Goal: Task Accomplishment & Management: Manage account settings

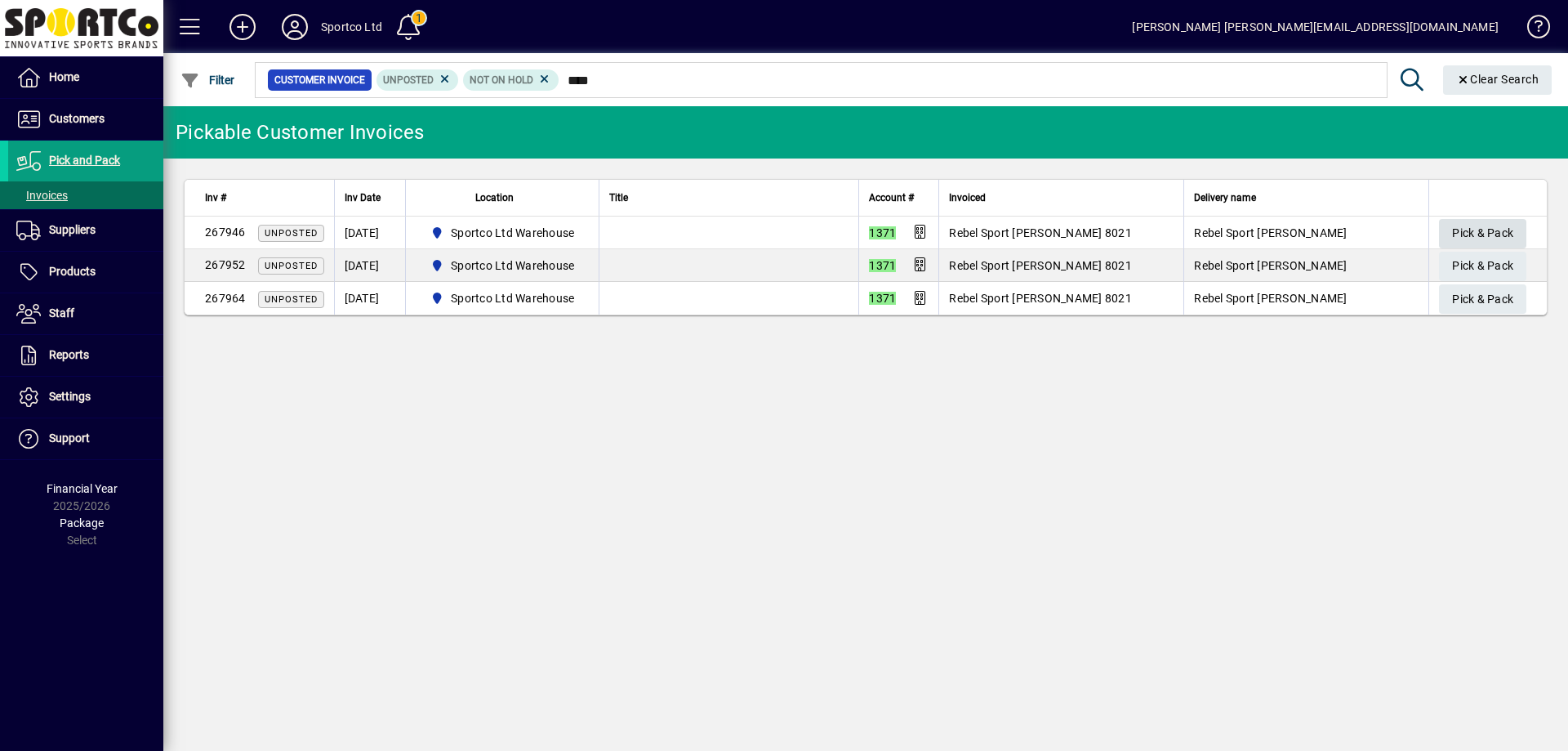
type input "****"
click at [1459, 227] on span "Pick & Pack" at bounding box center [1482, 233] width 61 height 27
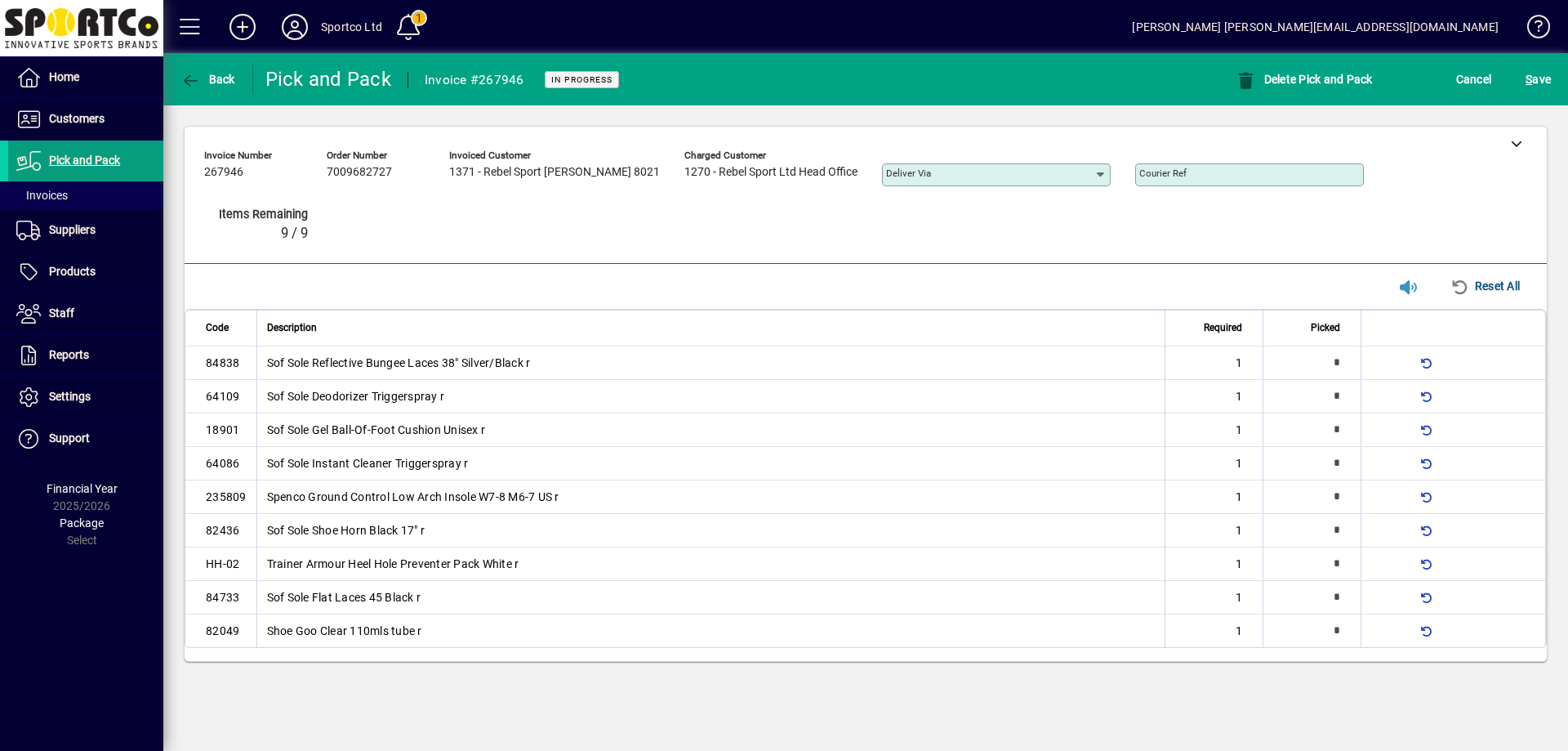
type input "*"
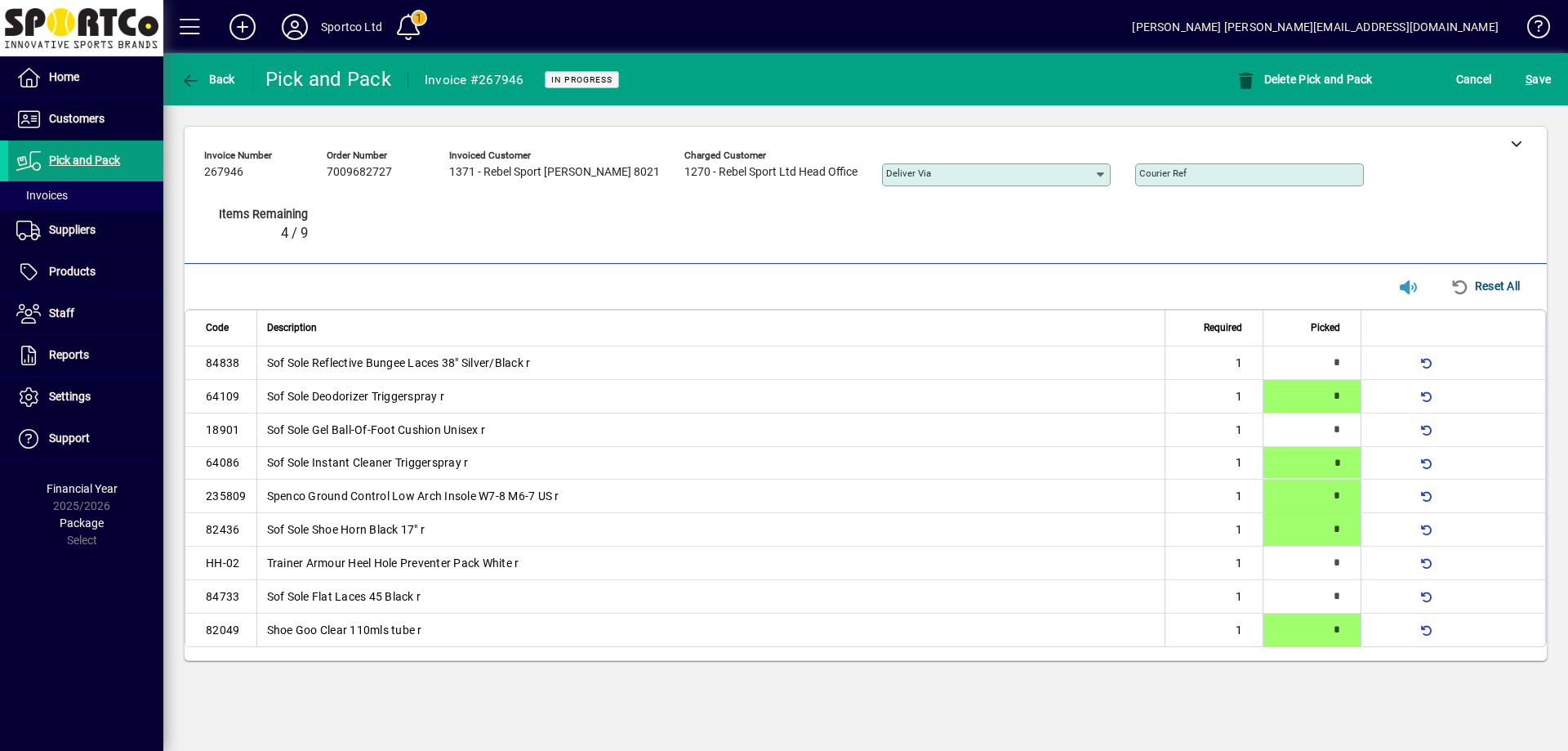
type input "*"
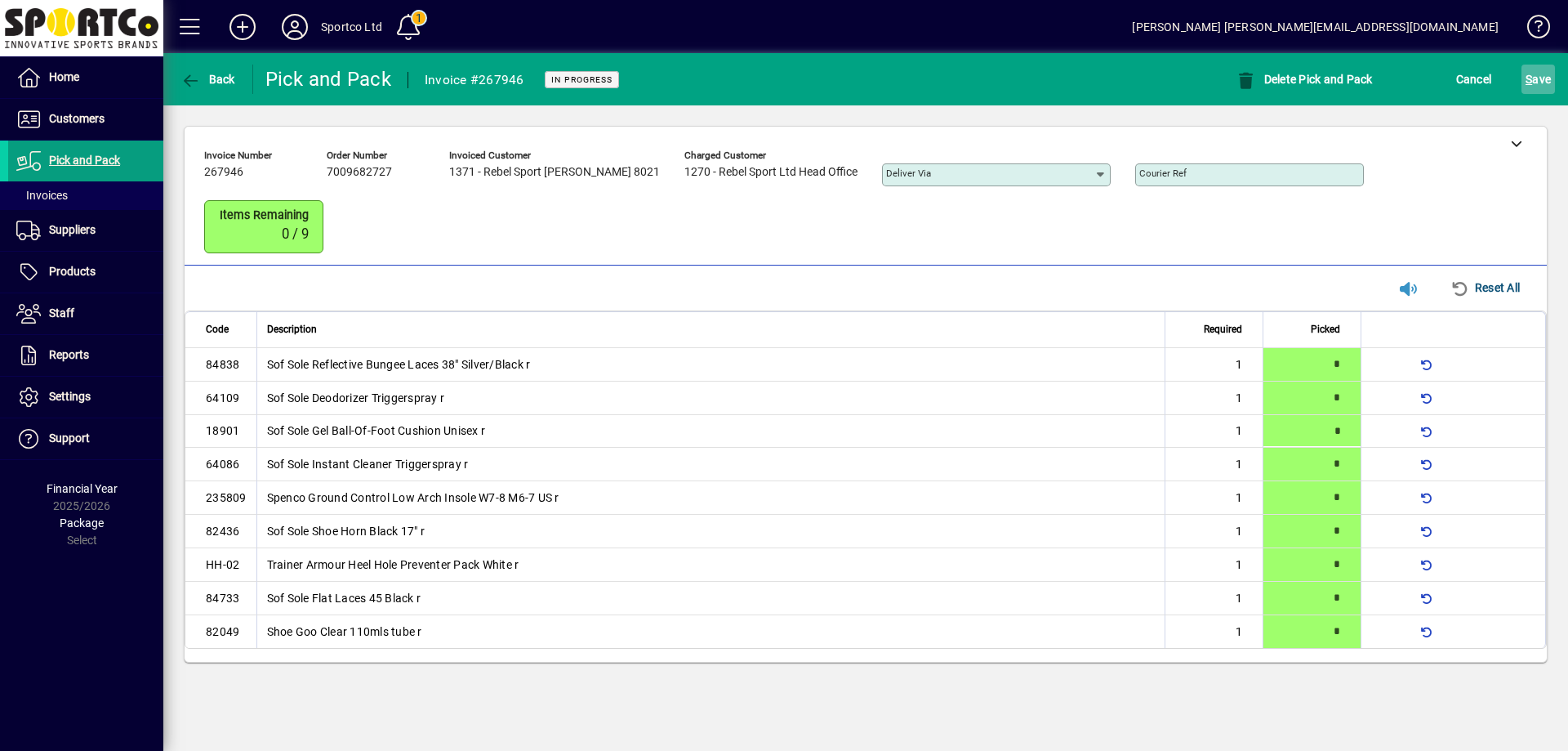
click at [1534, 74] on span "S ave" at bounding box center [1538, 79] width 25 height 26
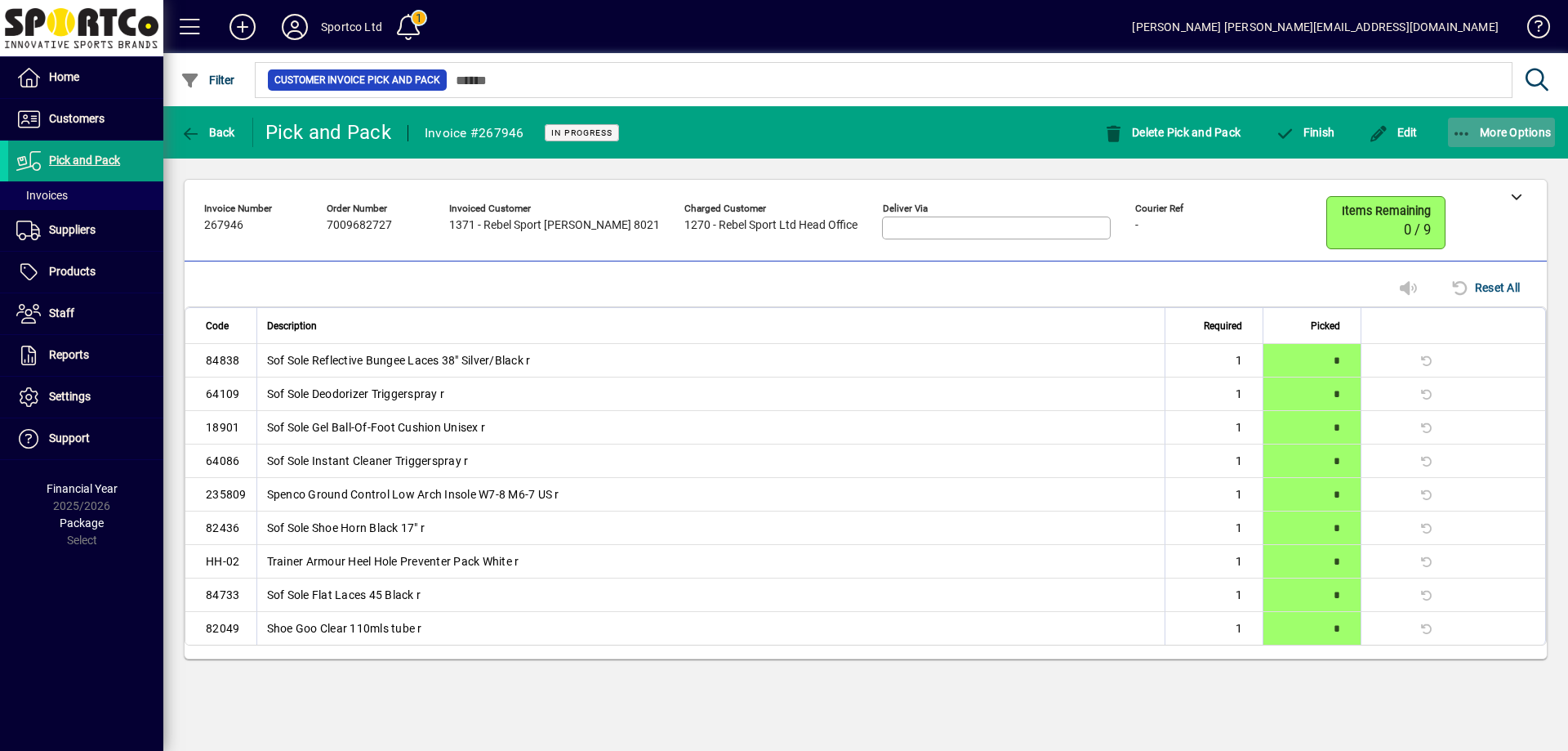
click at [1455, 128] on icon "button" at bounding box center [1462, 133] width 21 height 16
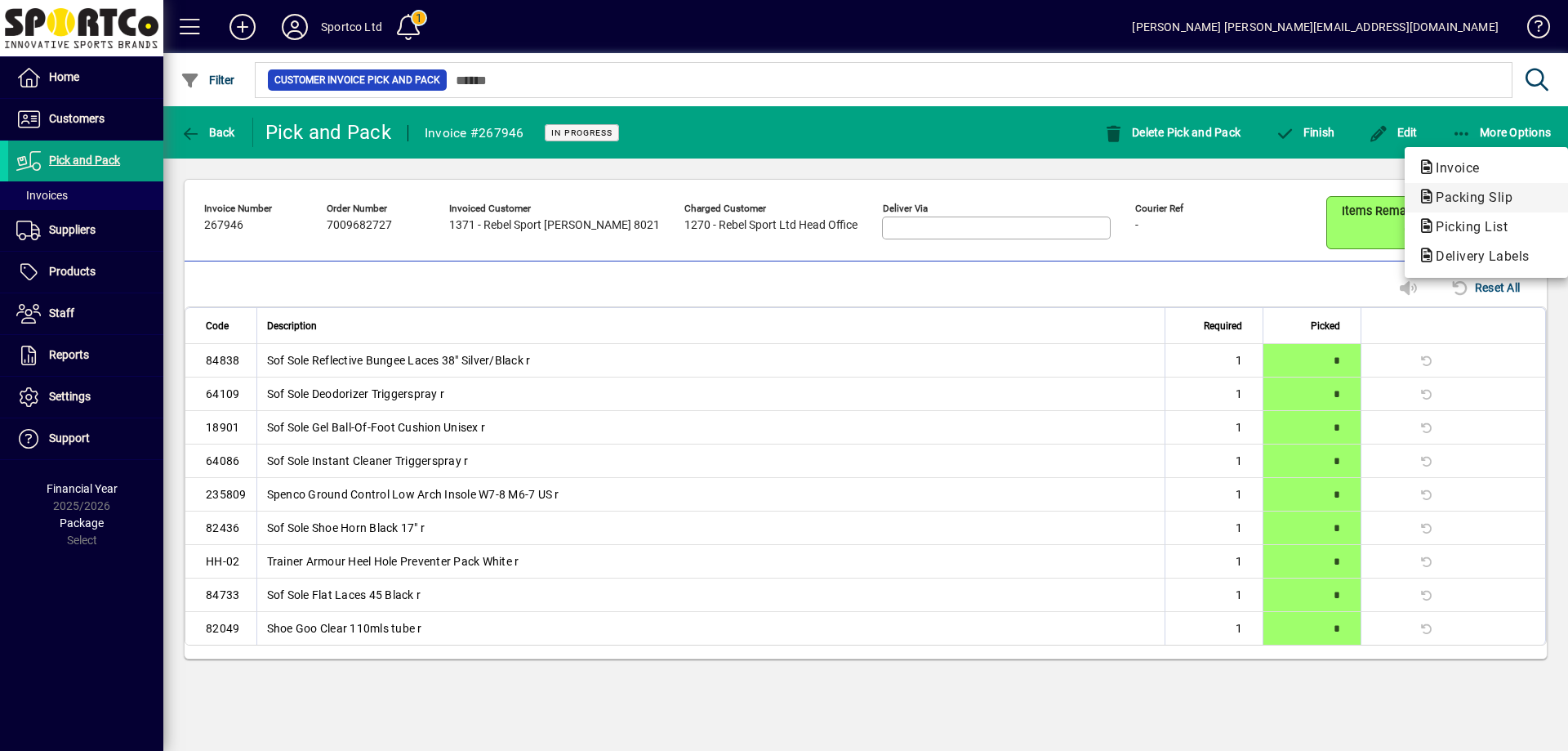
click at [1471, 199] on span "Packing Slip" at bounding box center [1469, 197] width 103 height 16
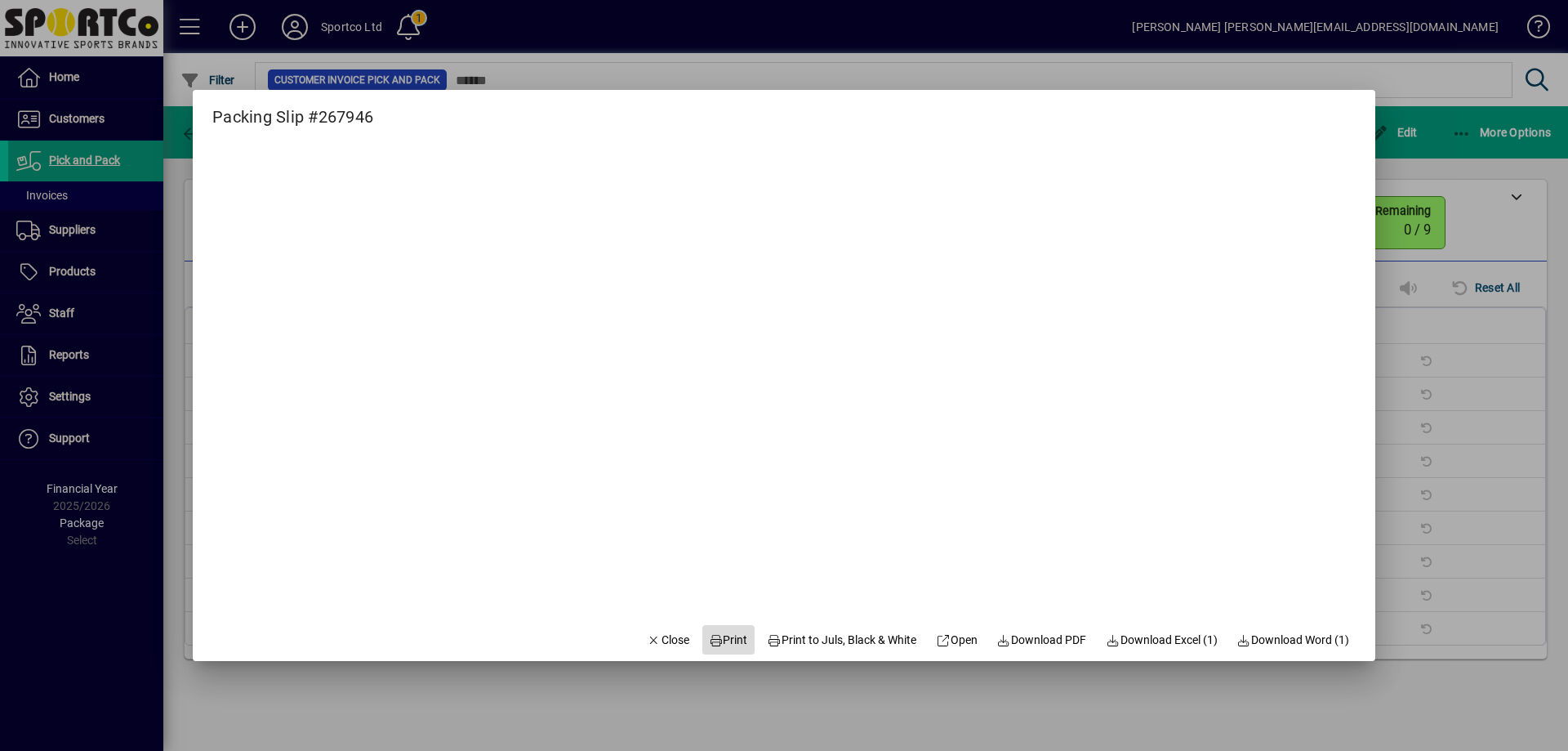
click at [724, 633] on span "Print" at bounding box center [728, 640] width 39 height 17
click at [657, 634] on span "Close" at bounding box center [668, 640] width 42 height 17
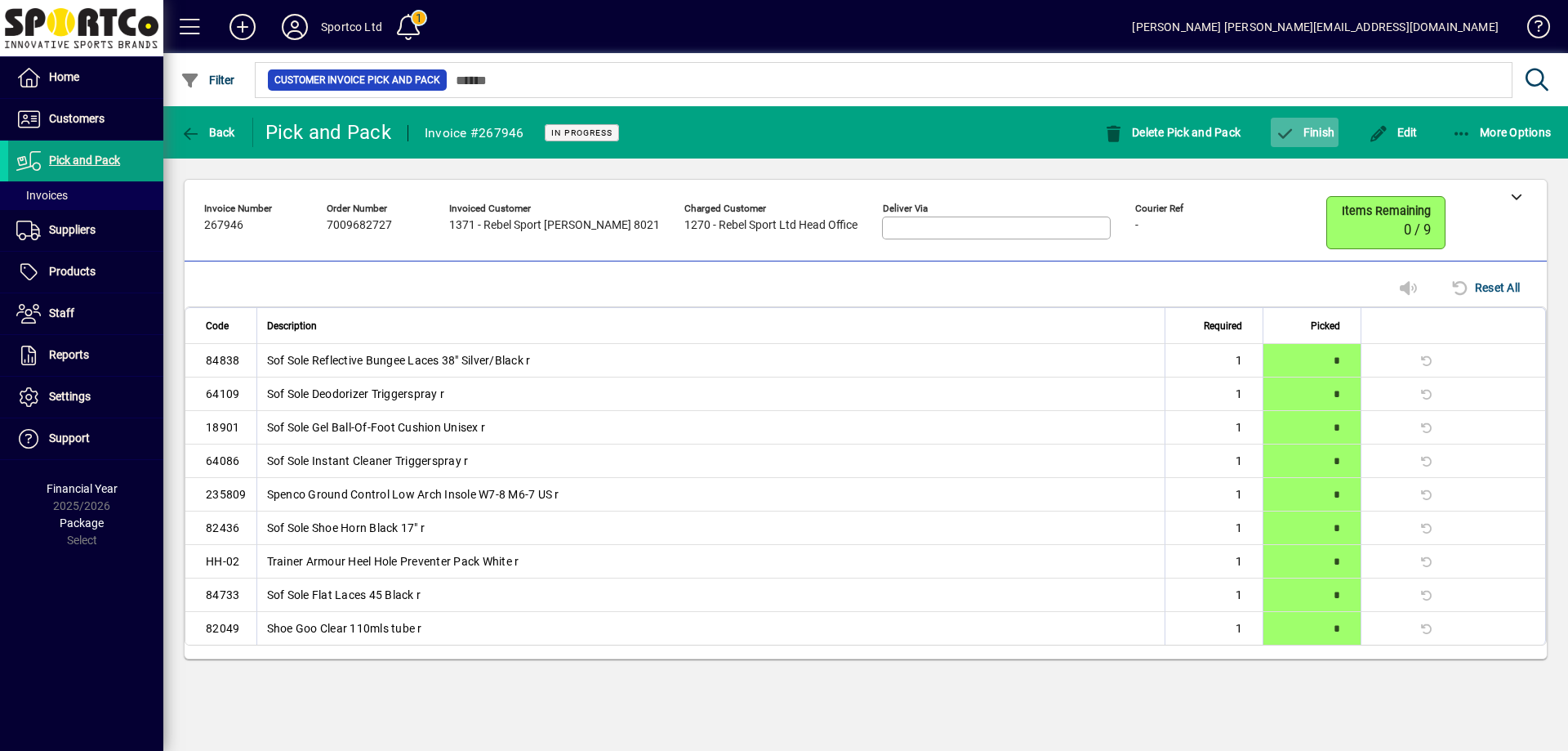
click at [1309, 125] on span "Finish" at bounding box center [1304, 132] width 60 height 13
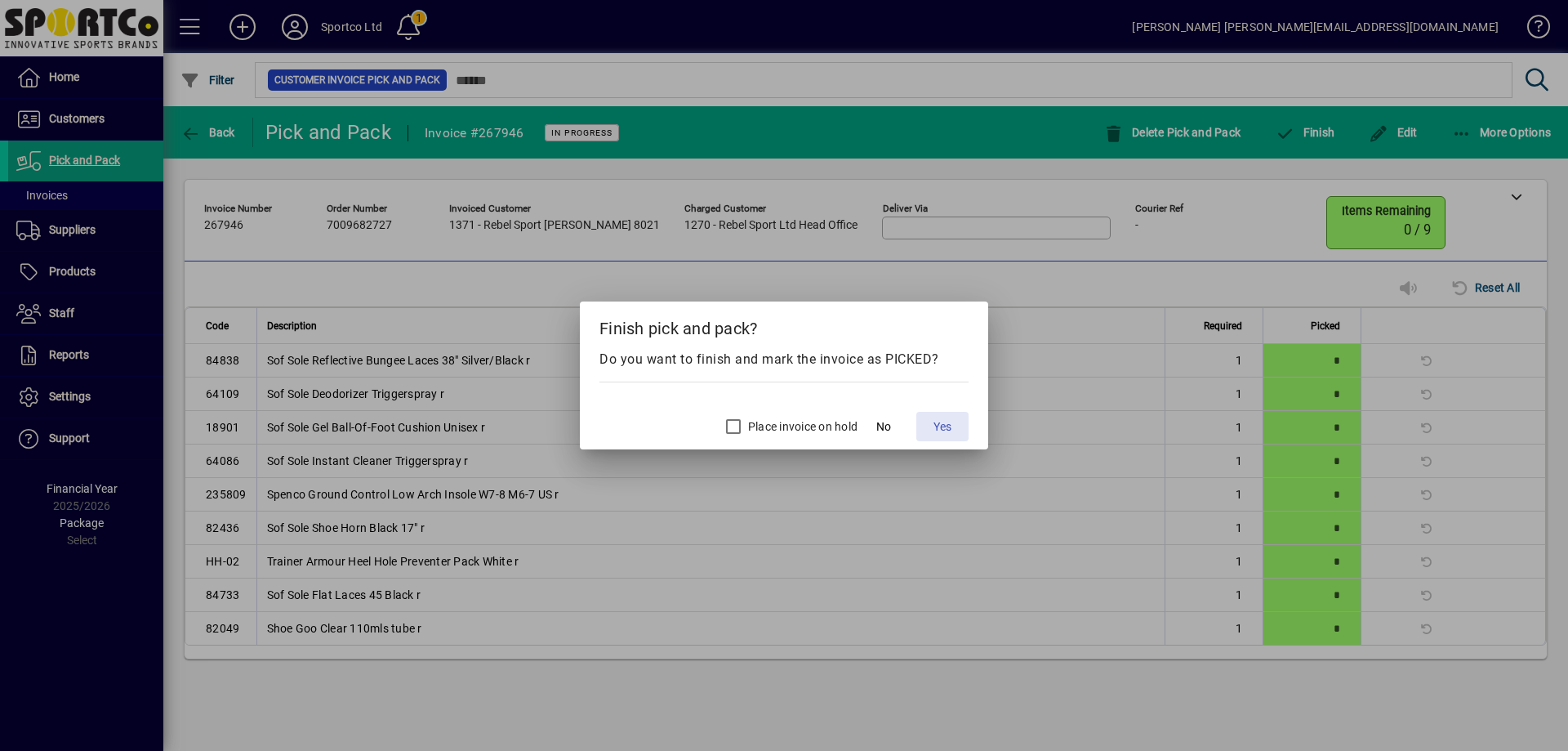
click at [951, 425] on span "Yes" at bounding box center [942, 427] width 18 height 17
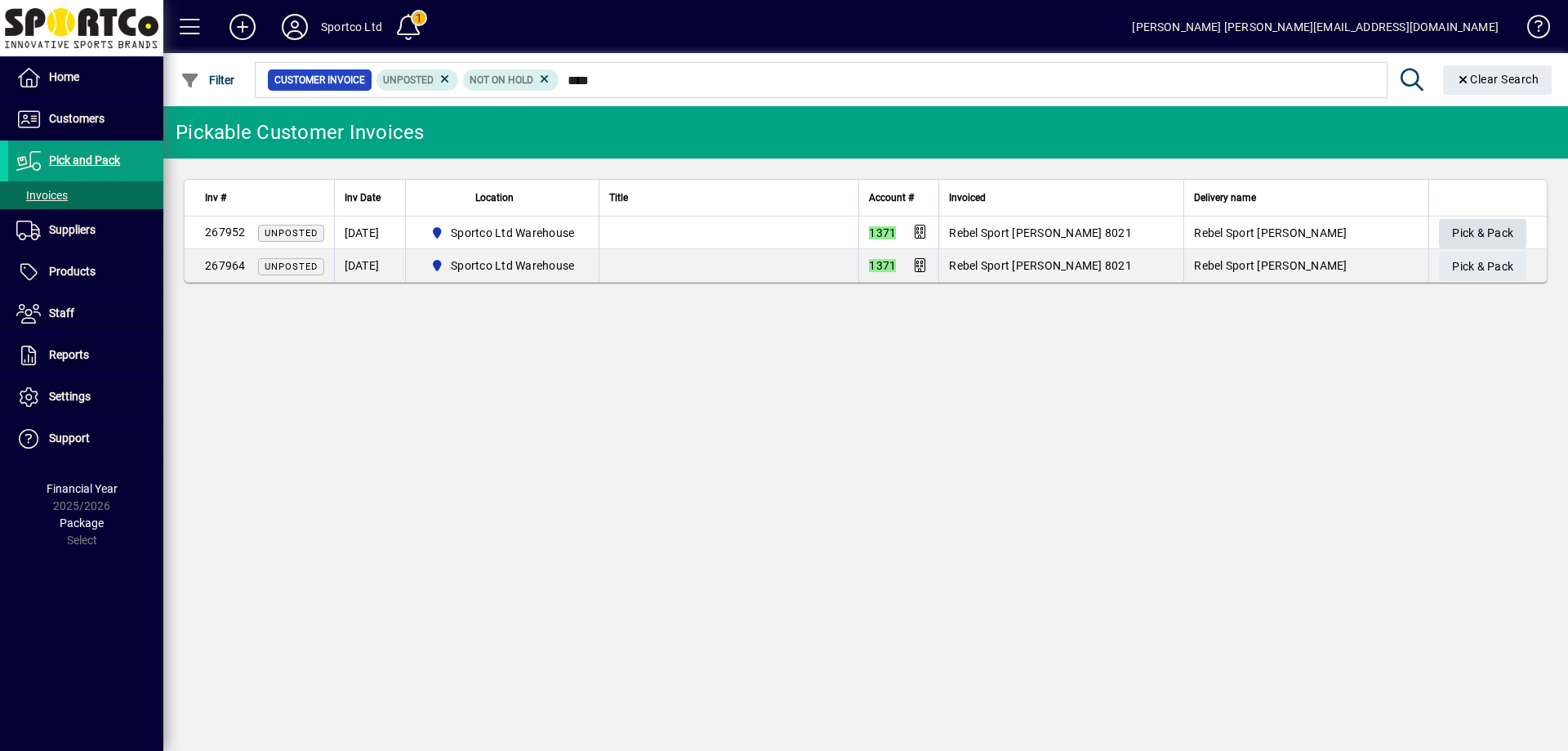
type input "****"
click at [1494, 230] on span "Pick & Pack" at bounding box center [1482, 233] width 61 height 27
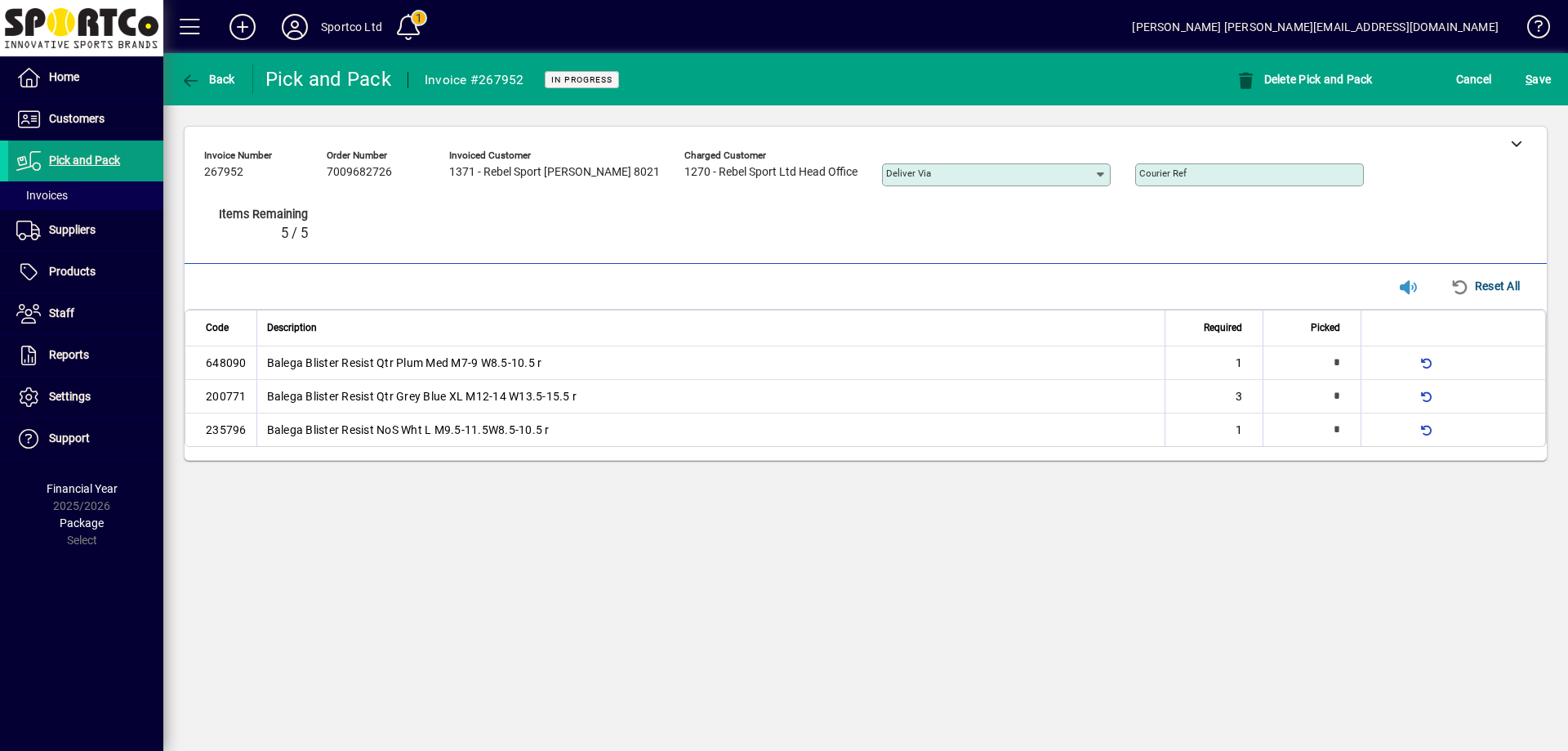
type input "*"
click at [1537, 79] on span "S ave" at bounding box center [1538, 79] width 25 height 26
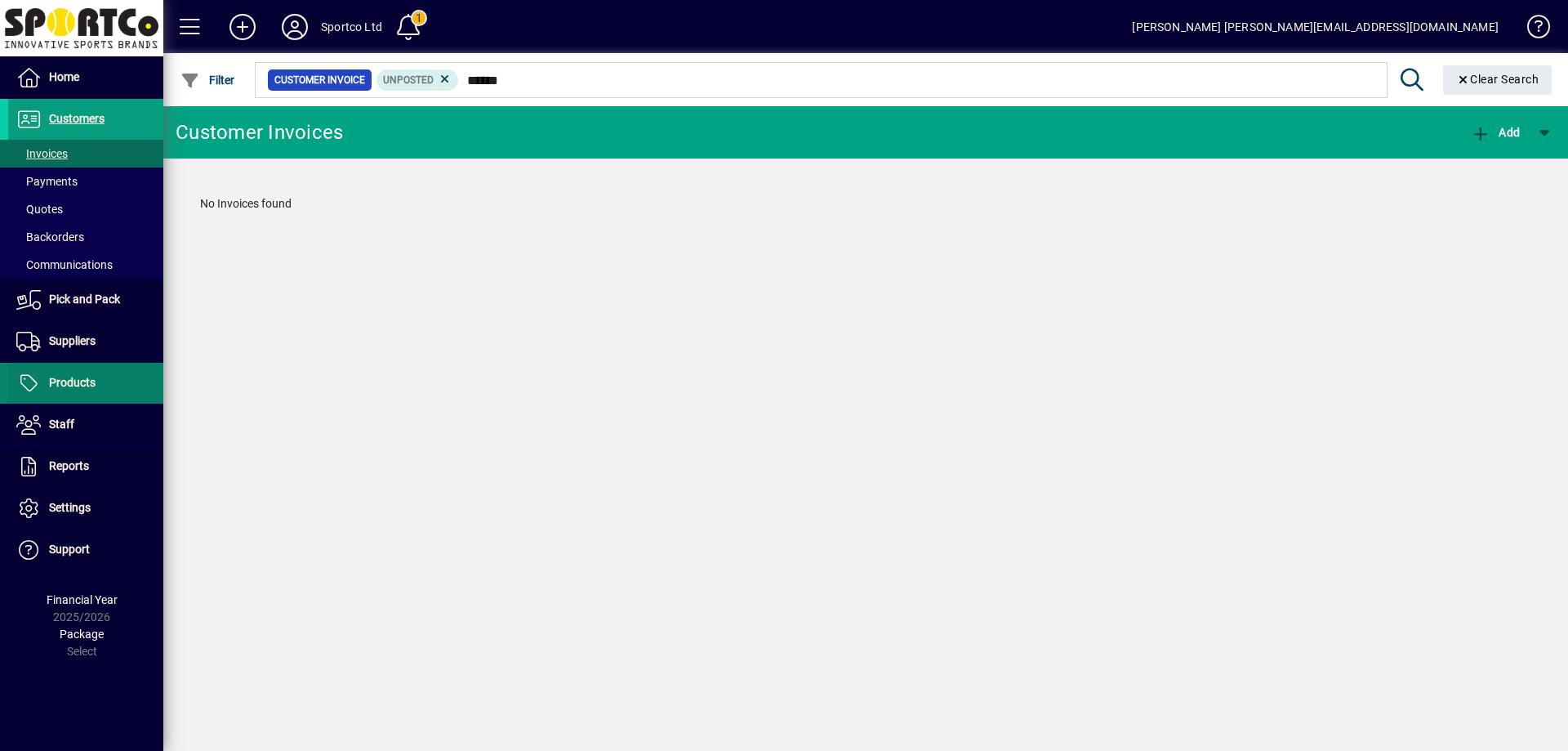
type input "******"
click at [75, 382] on span "Products" at bounding box center [73, 382] width 47 height 13
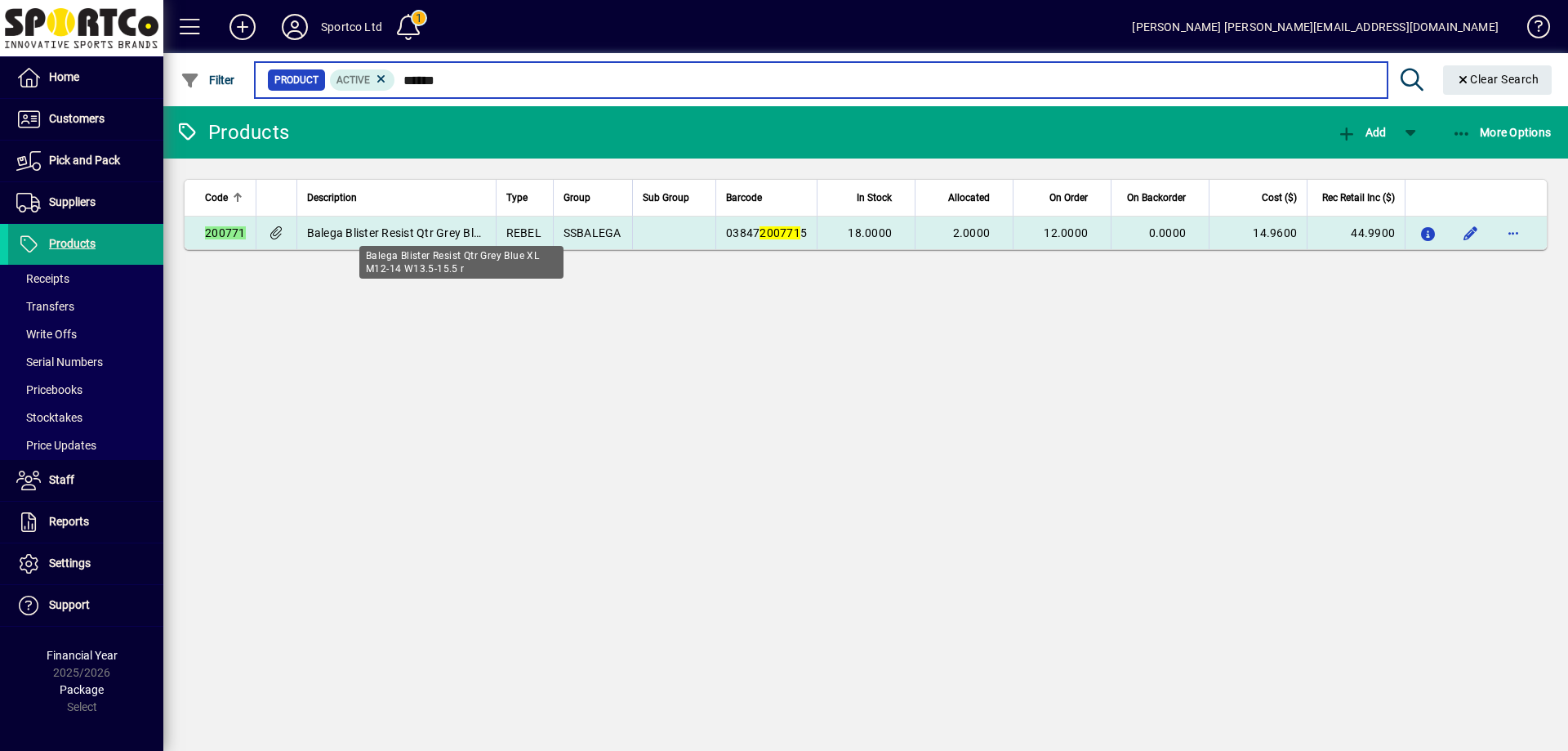
type input "******"
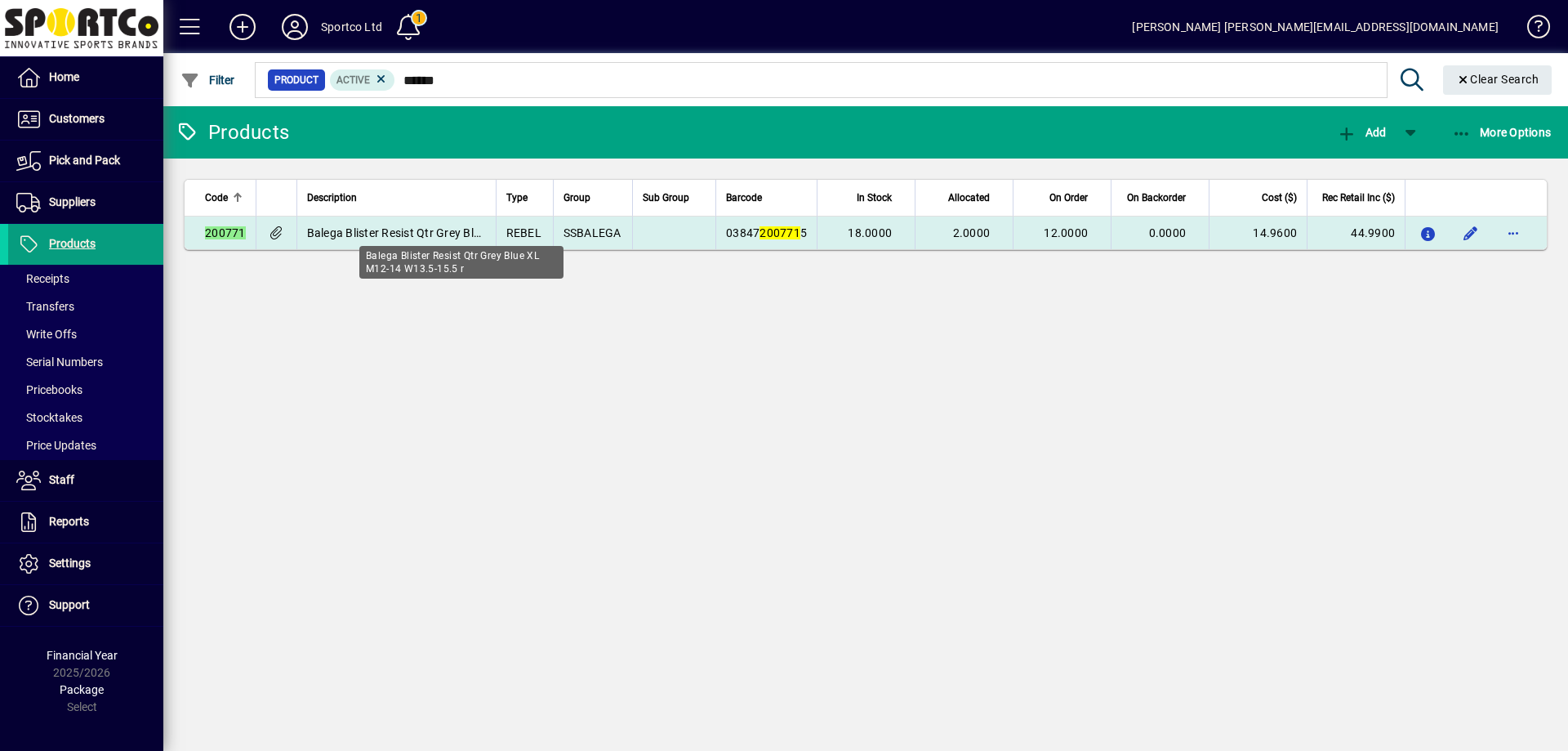
click at [424, 233] on span "Balega Blister Resist Qtr Grey Blue XL M12-14 W13.5-15.5 r" at bounding box center [462, 233] width 310 height 13
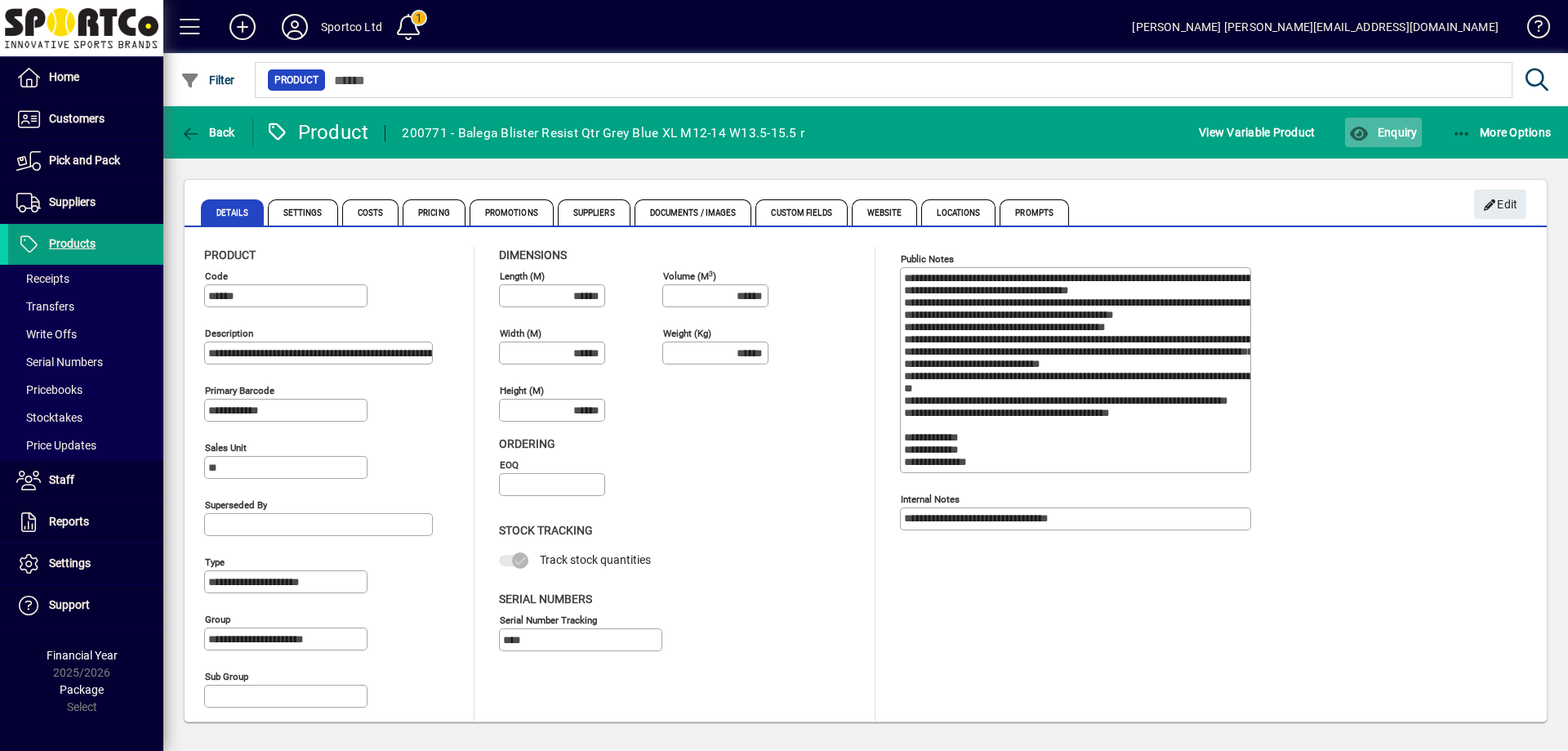
click at [1398, 135] on span "Enquiry" at bounding box center [1383, 132] width 67 height 13
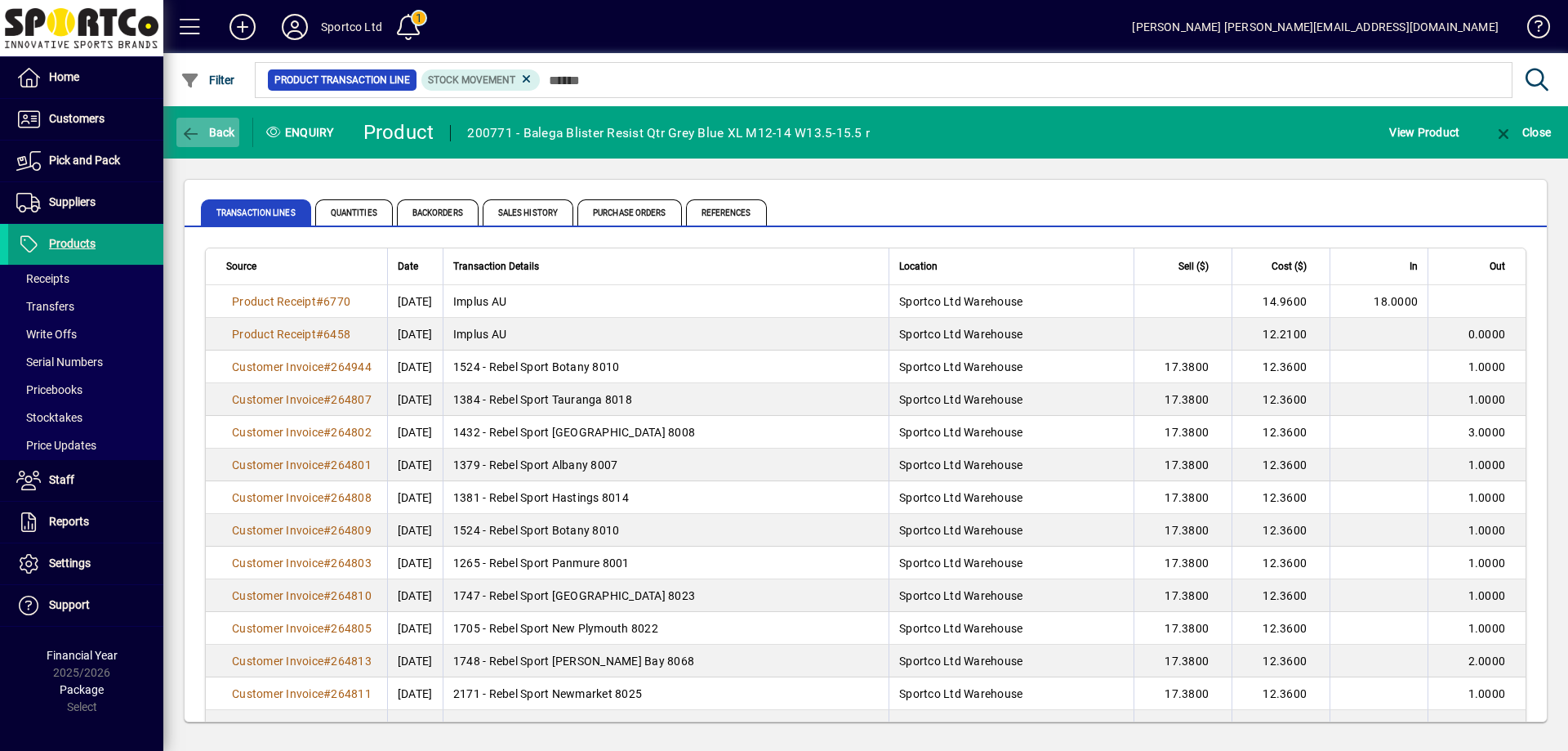
click at [219, 131] on span "Back" at bounding box center [208, 132] width 54 height 13
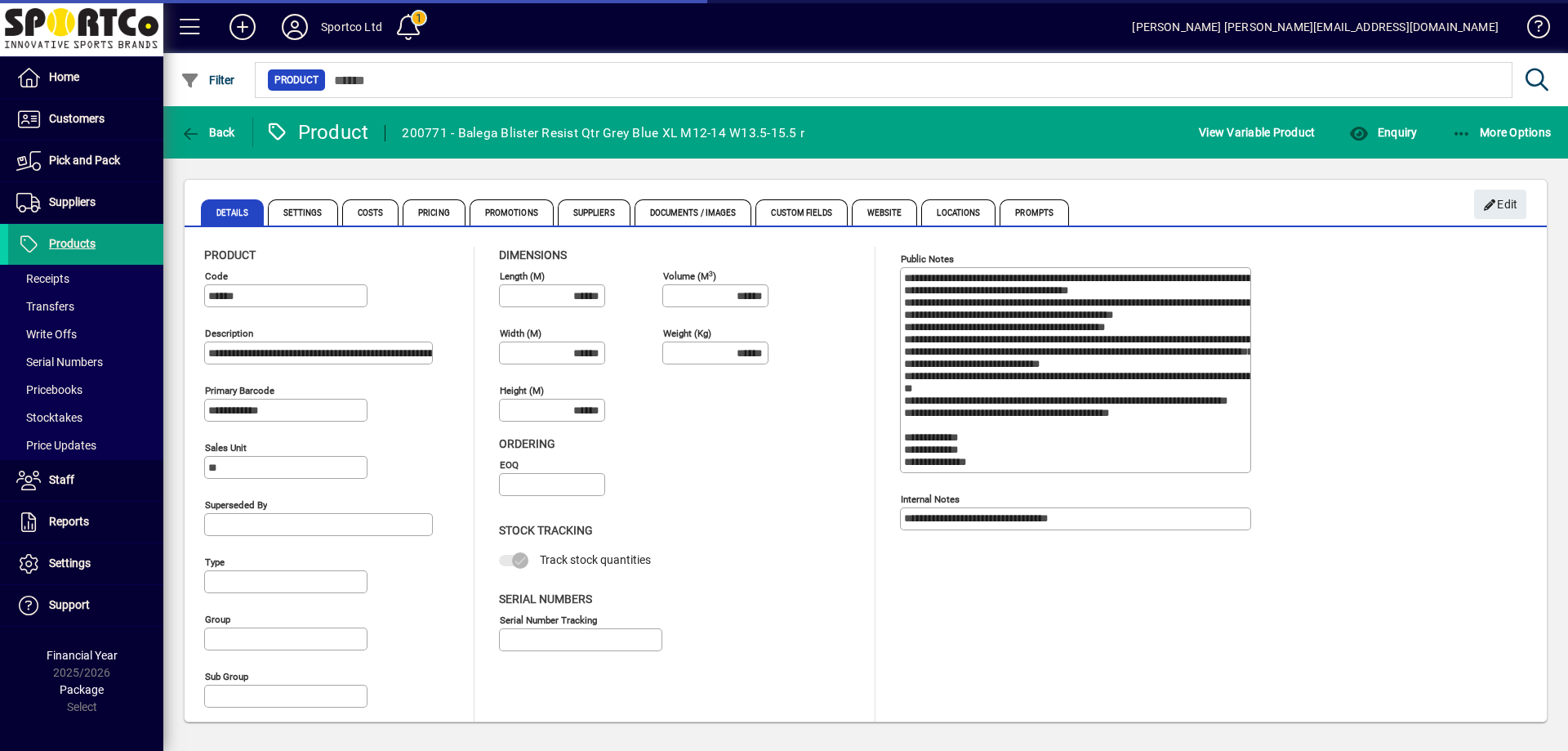
type input "**********"
type input "****"
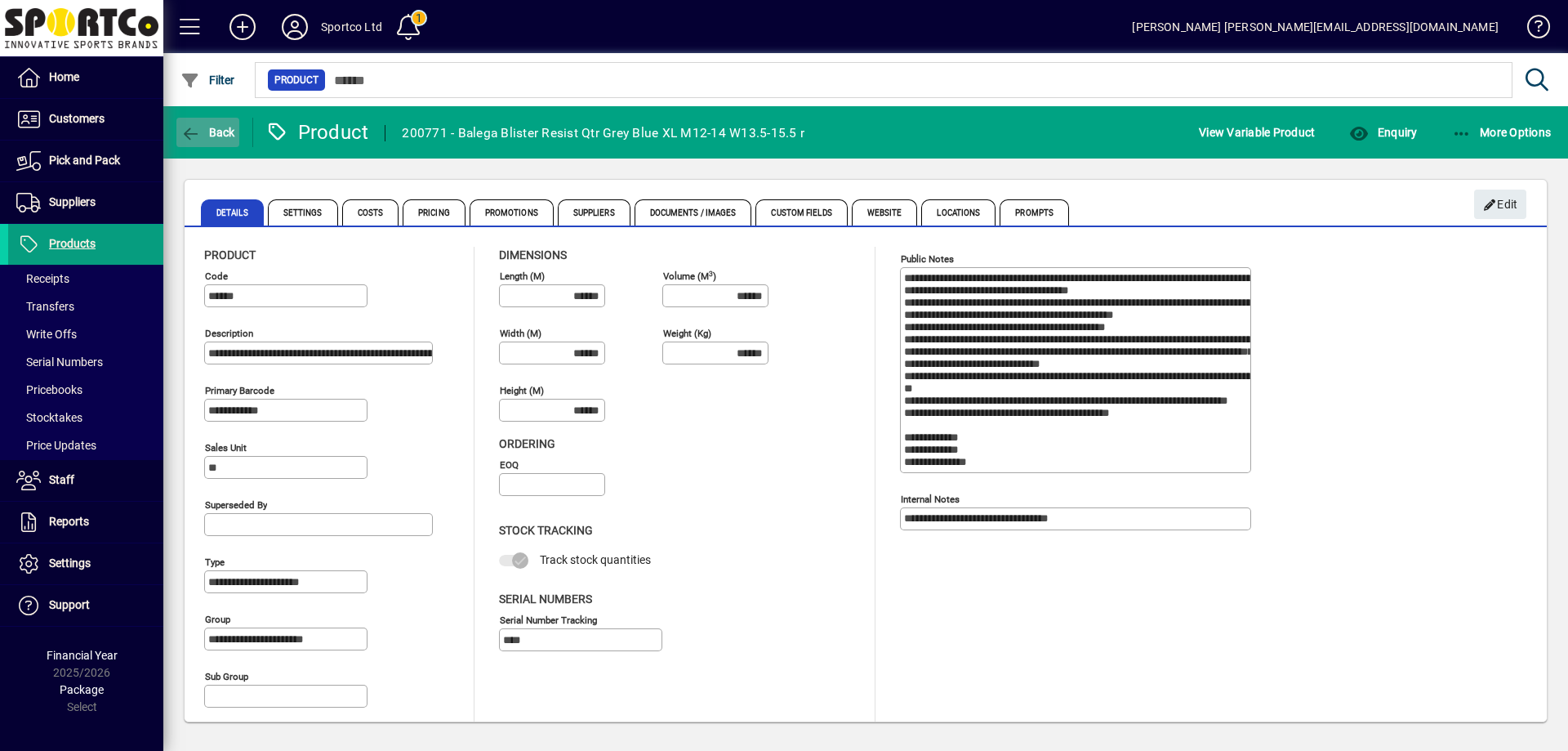
click at [230, 132] on span "Back" at bounding box center [208, 132] width 54 height 13
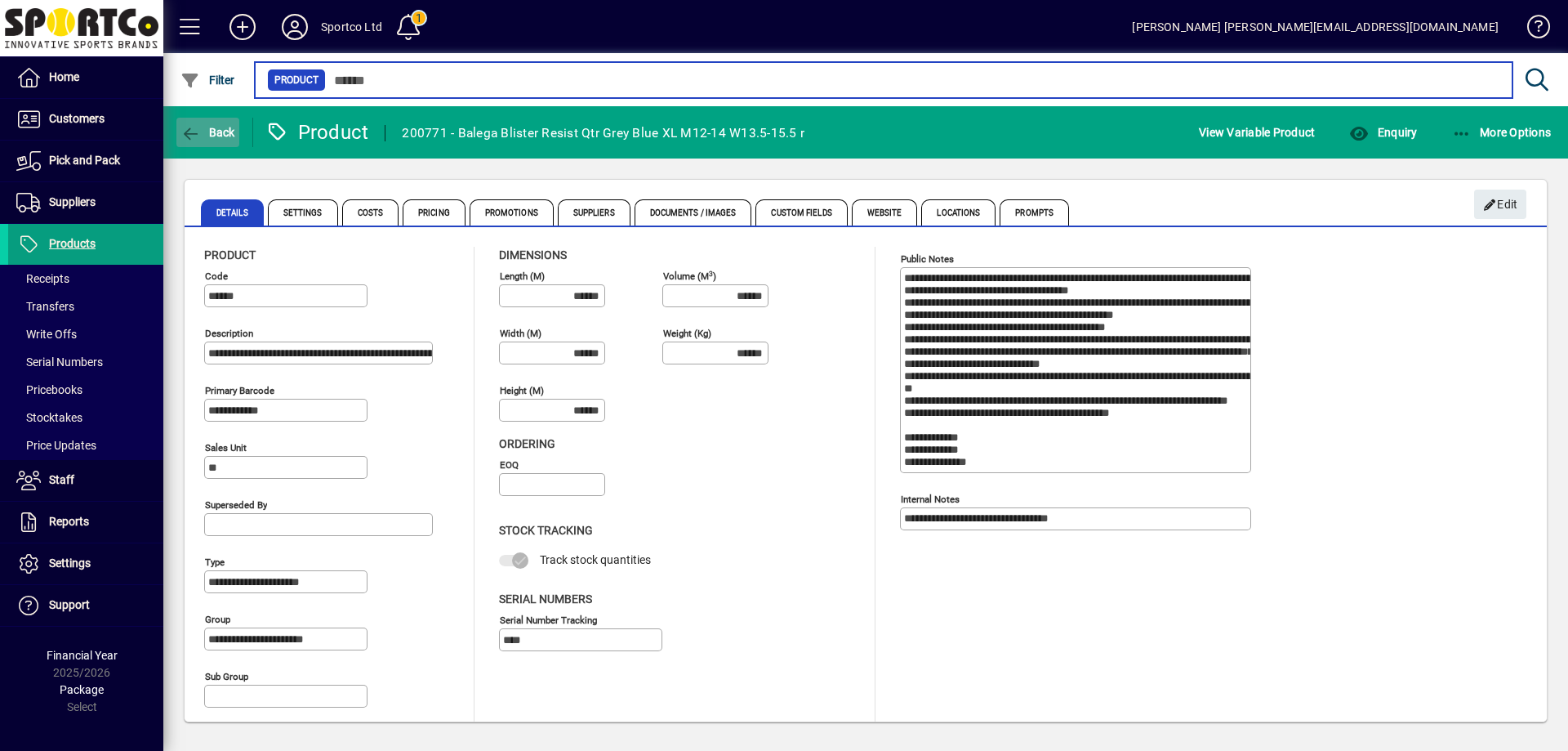
type input "******"
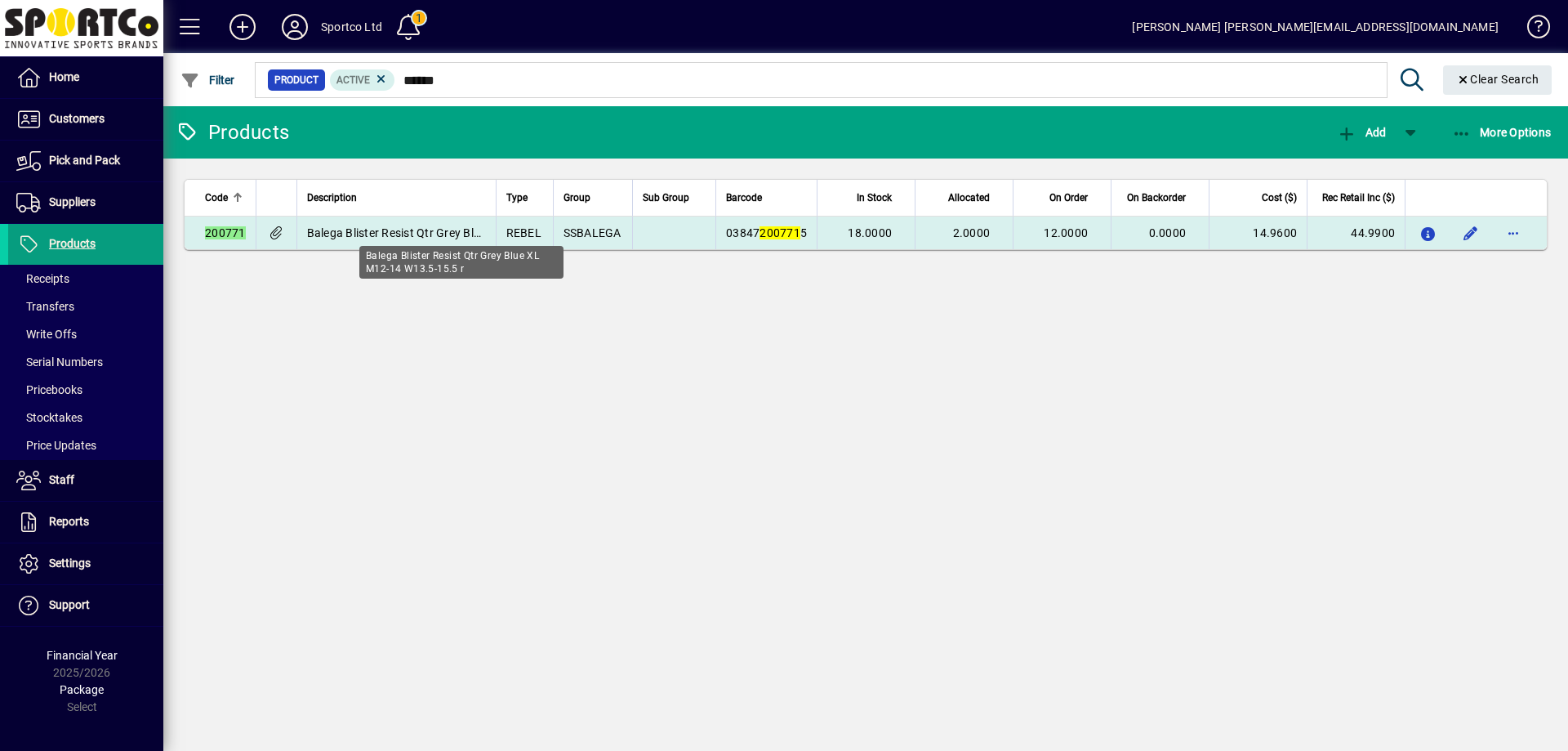
click at [417, 239] on span "Balega Blister Resist Qtr Grey Blue XL M12-14 W13.5-15.5 r" at bounding box center [462, 233] width 310 height 13
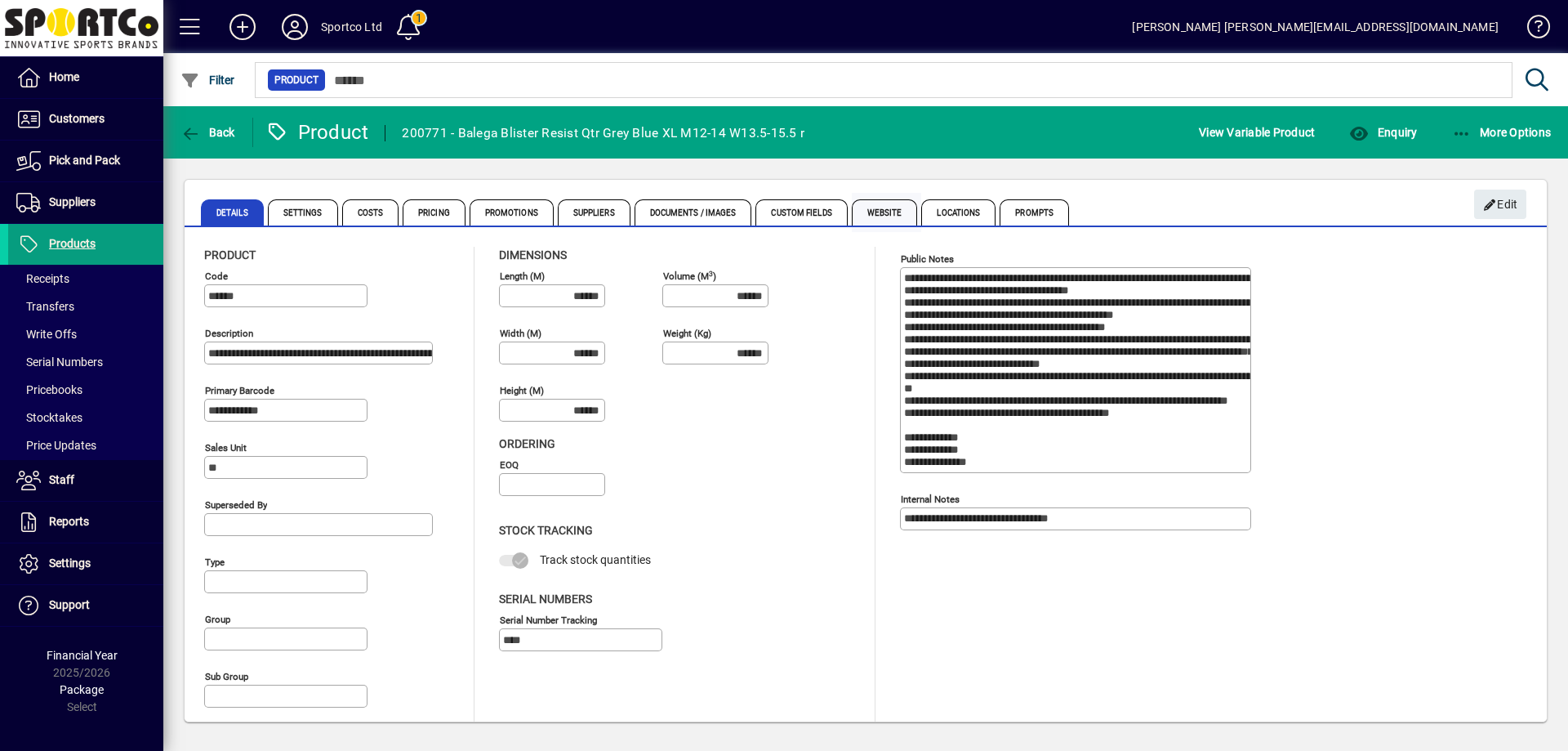
type input "**********"
click at [1382, 130] on span "Enquiry" at bounding box center [1383, 132] width 67 height 13
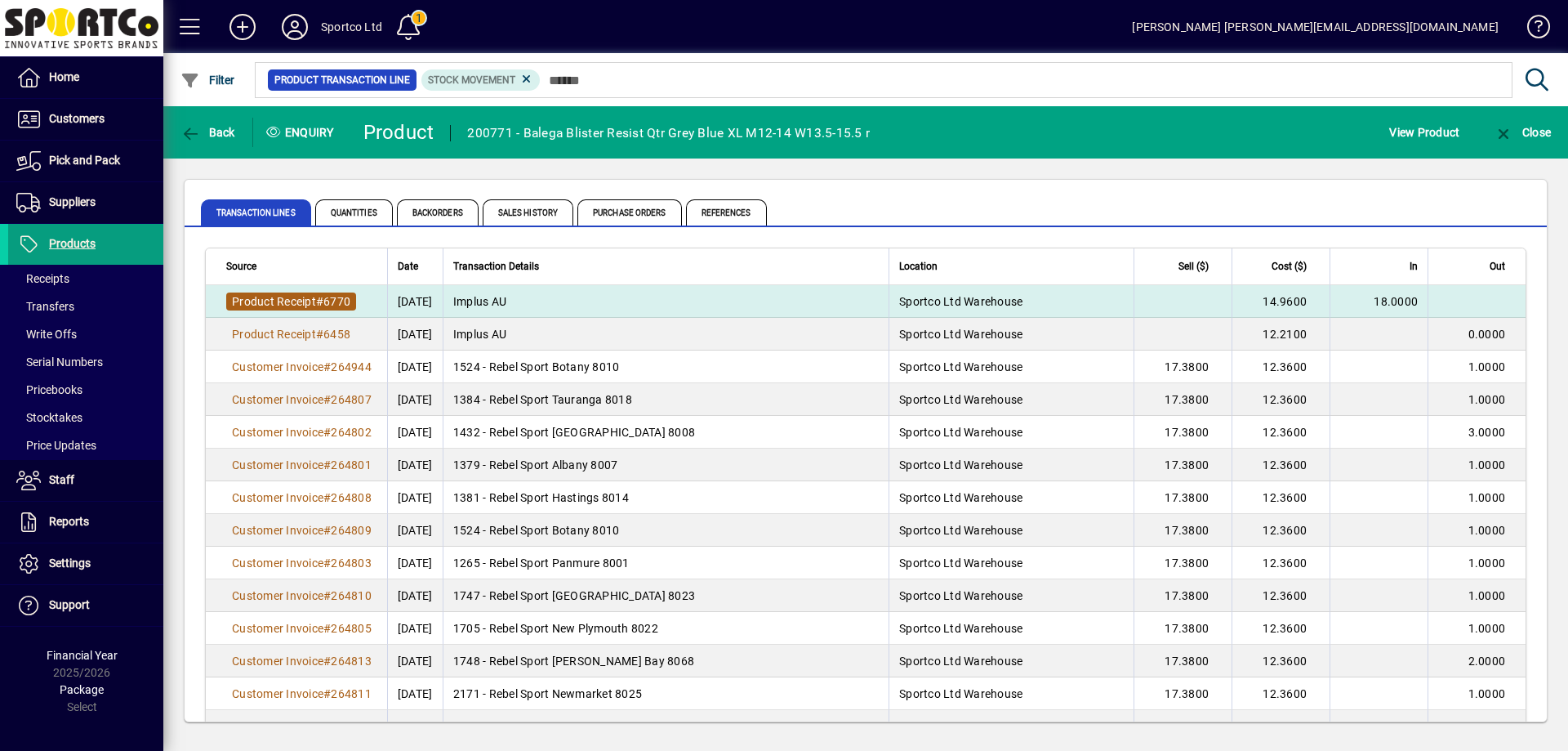
click at [339, 301] on span "6770" at bounding box center [336, 301] width 27 height 13
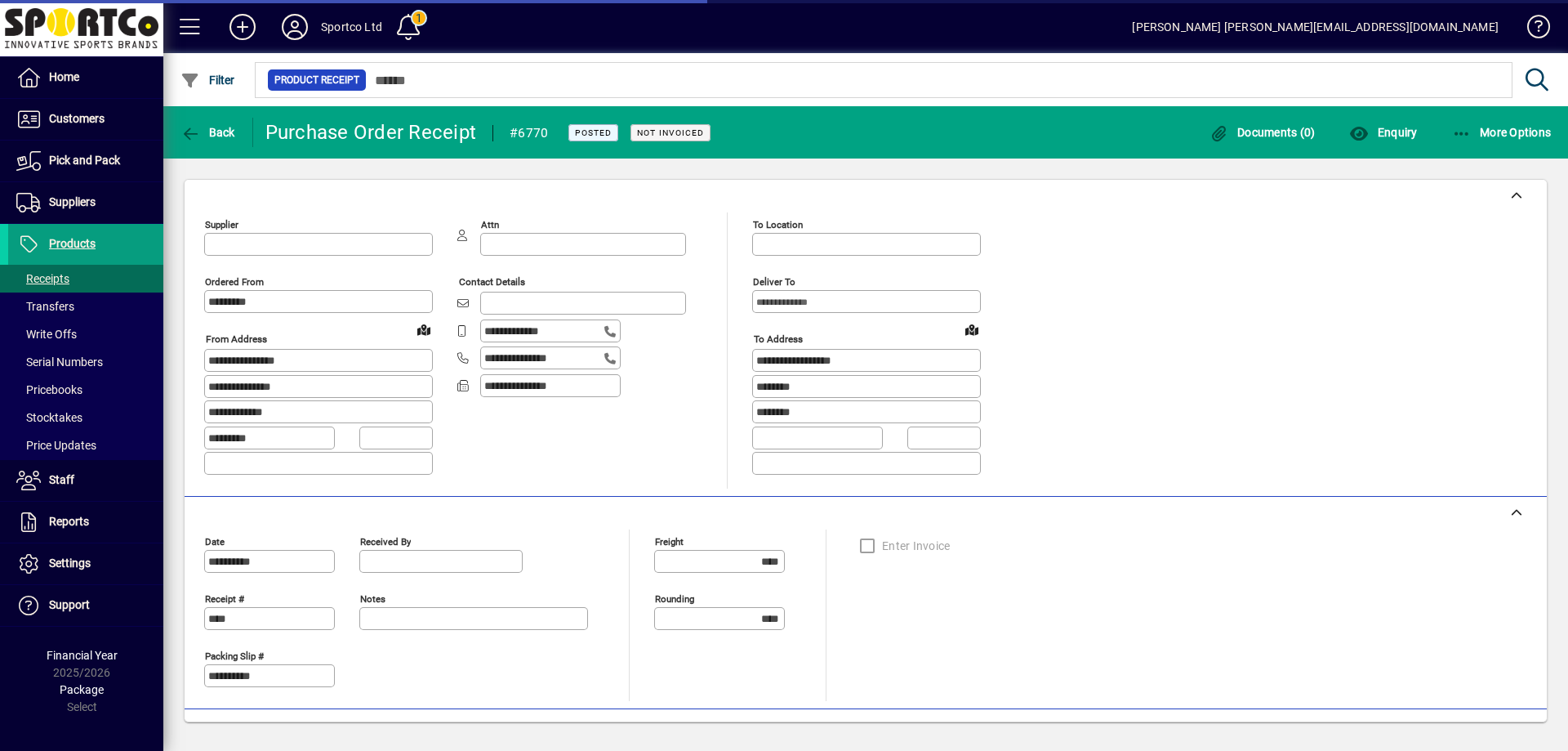
type input "**********"
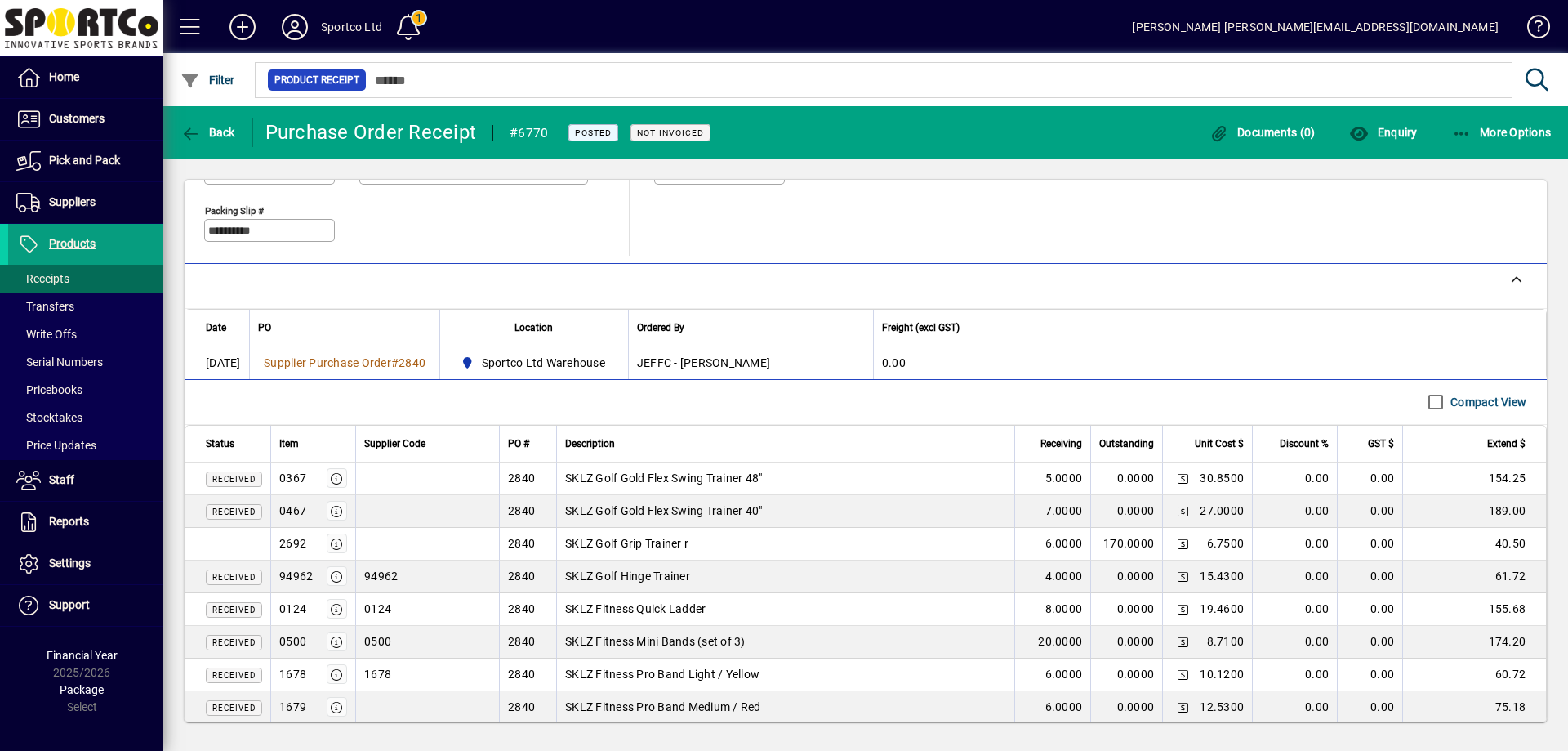
scroll to position [490, 0]
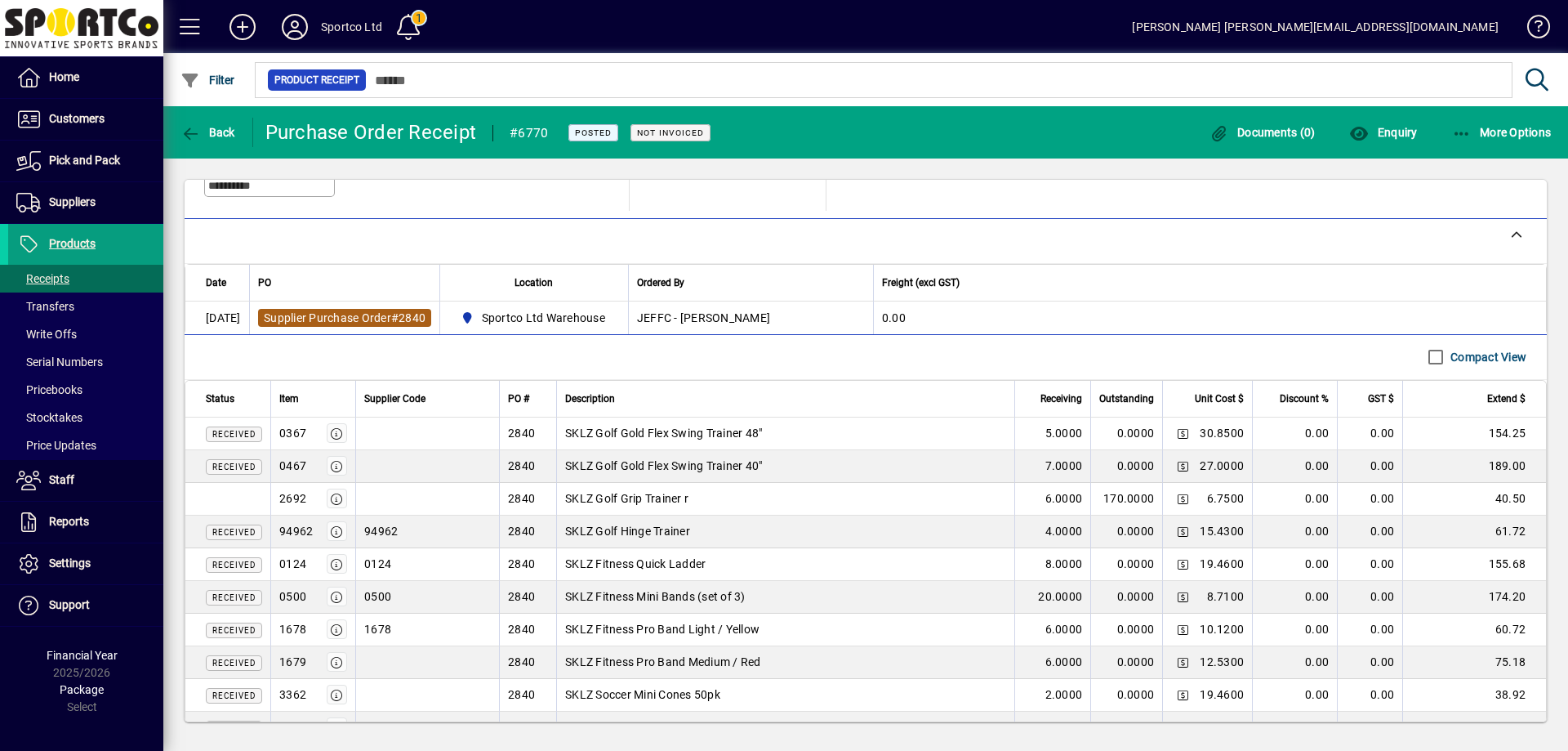
click at [426, 316] on span "2840" at bounding box center [412, 318] width 27 height 13
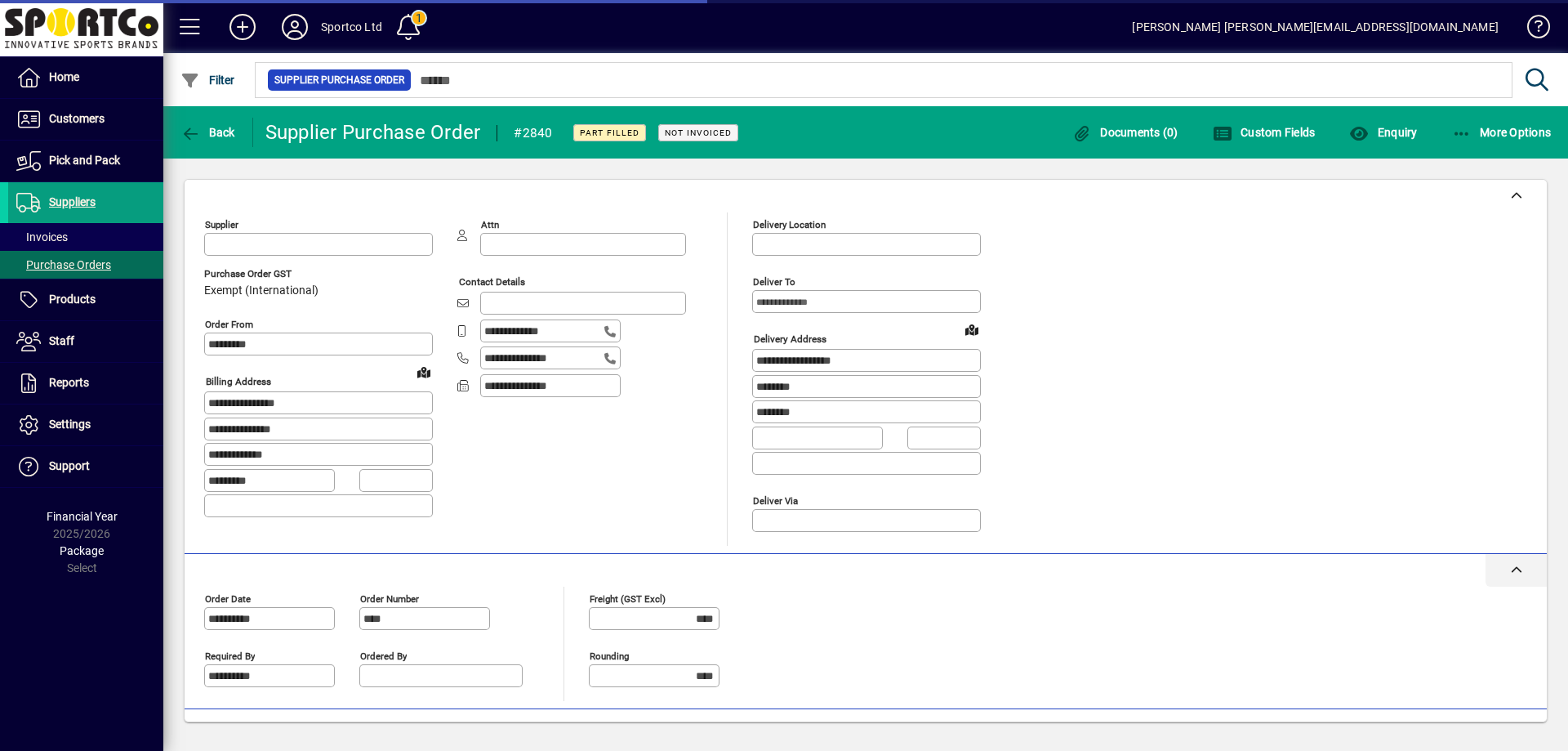
type input "**********"
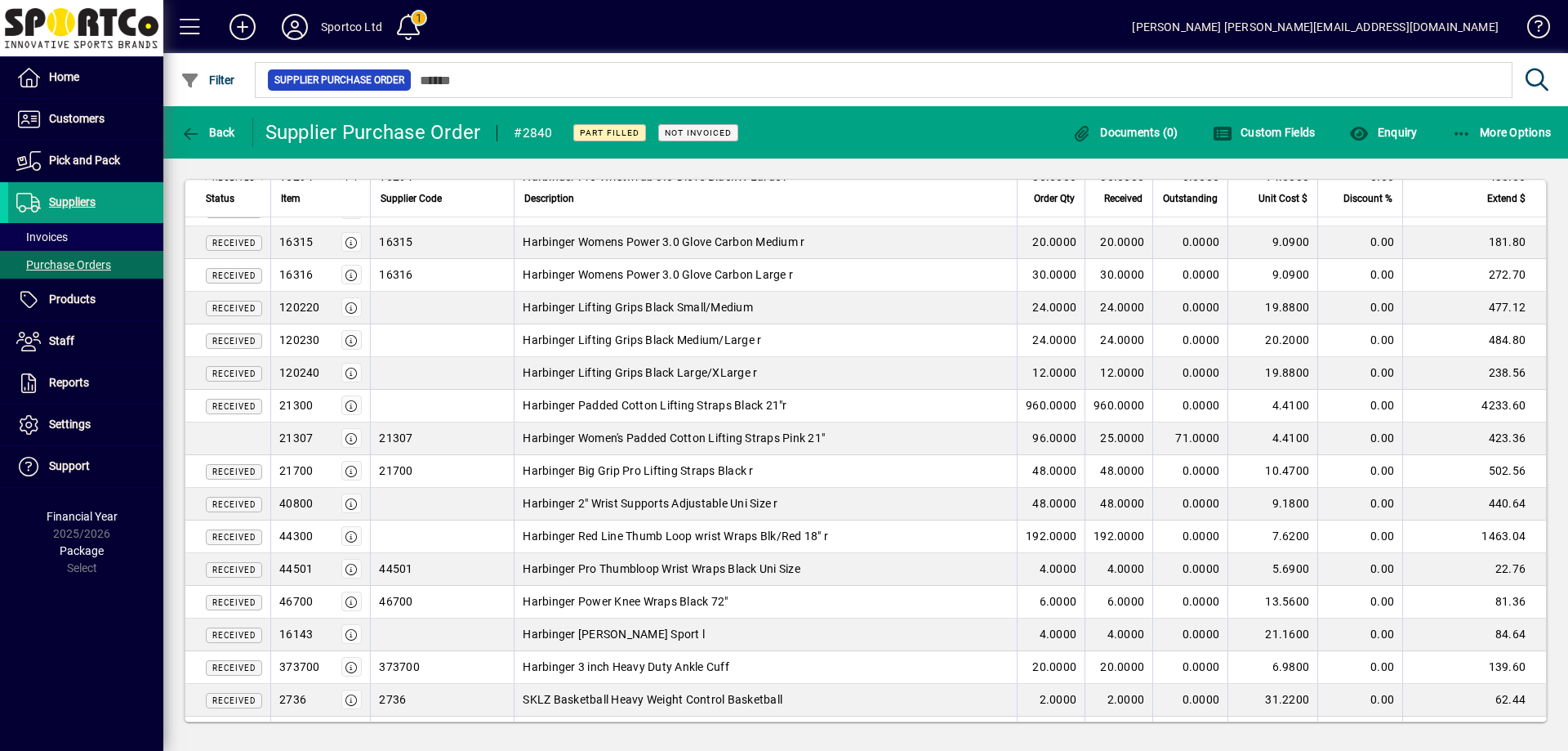
scroll to position [1634, 0]
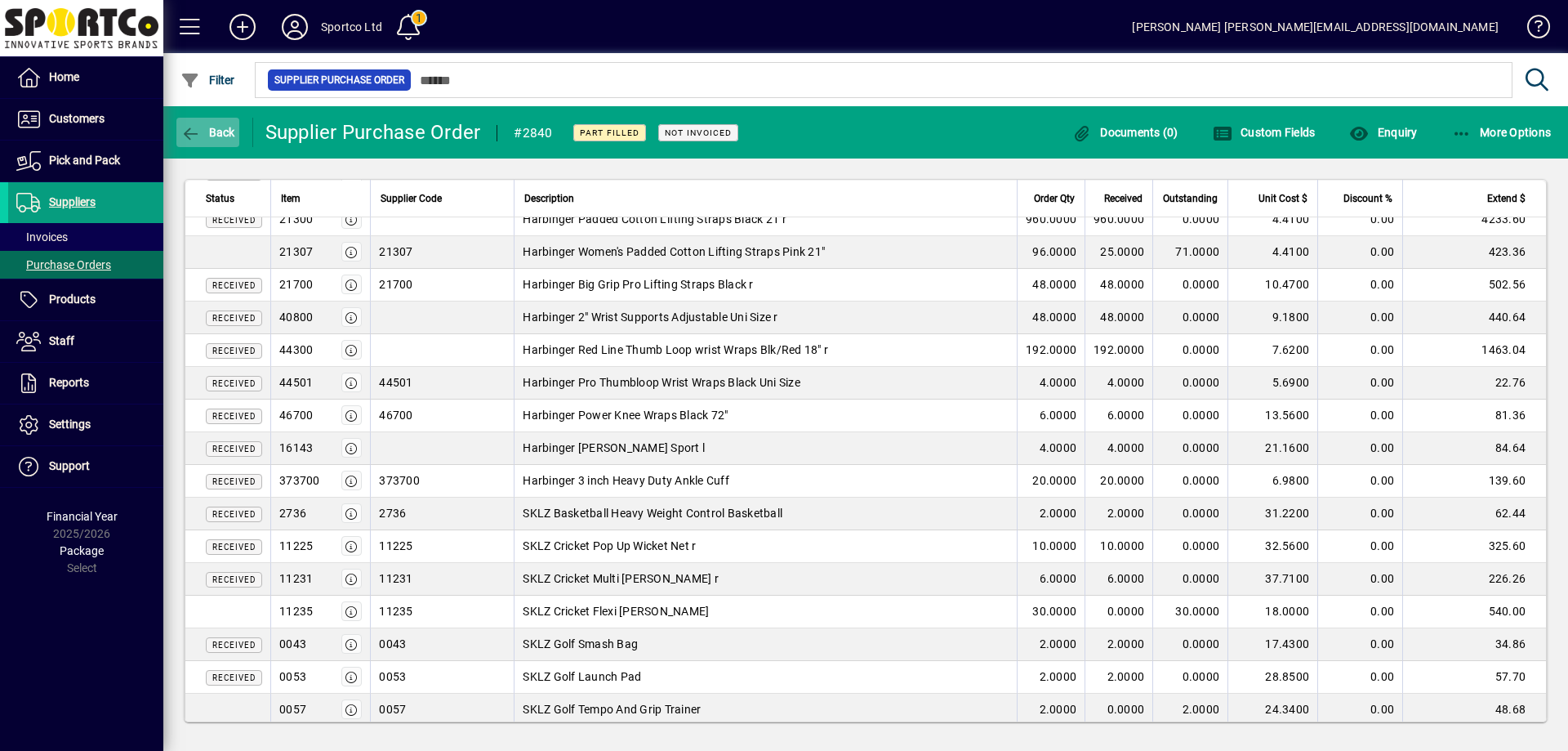
click at [198, 140] on icon "button" at bounding box center [191, 133] width 21 height 16
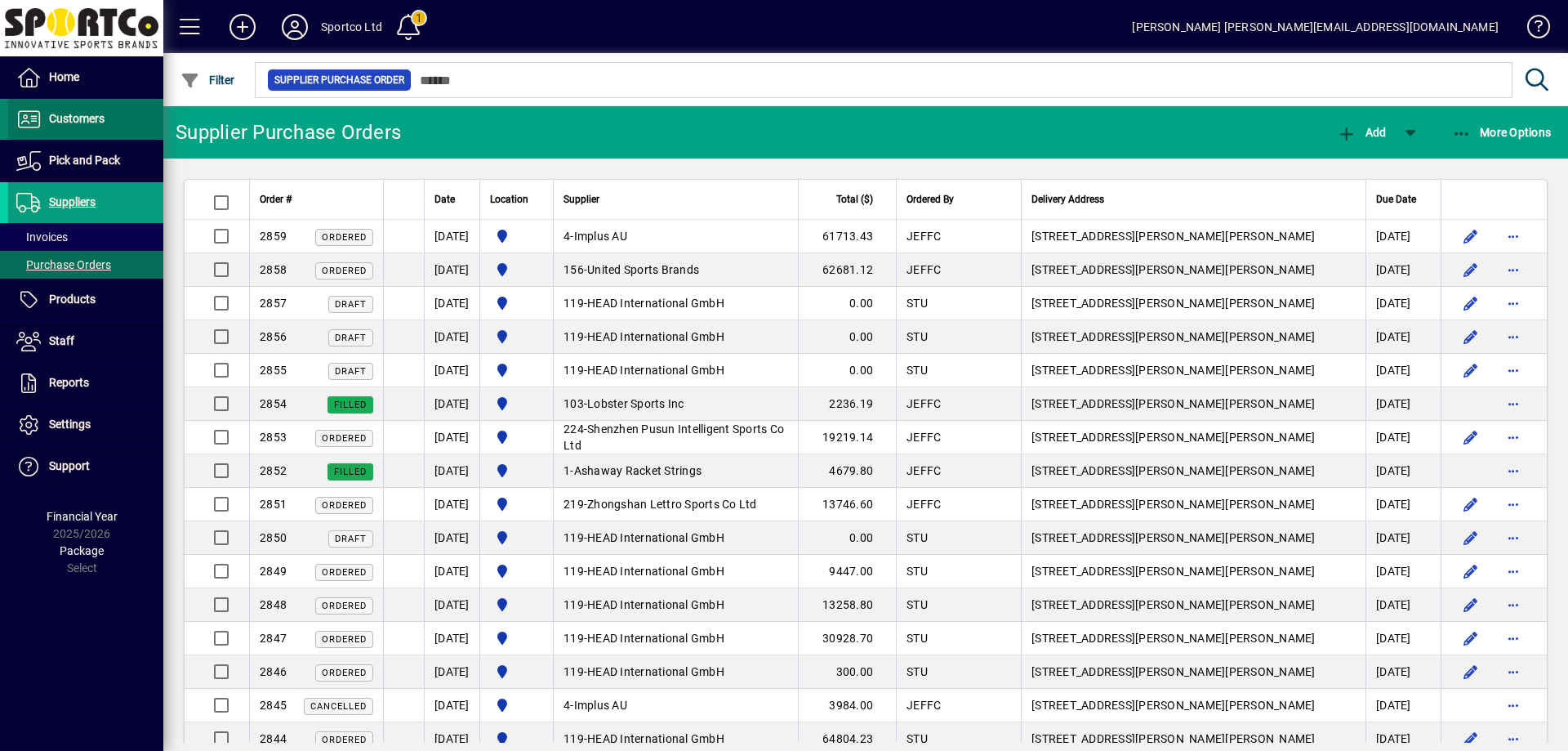
click at [74, 127] on link "Customers" at bounding box center [85, 119] width 155 height 41
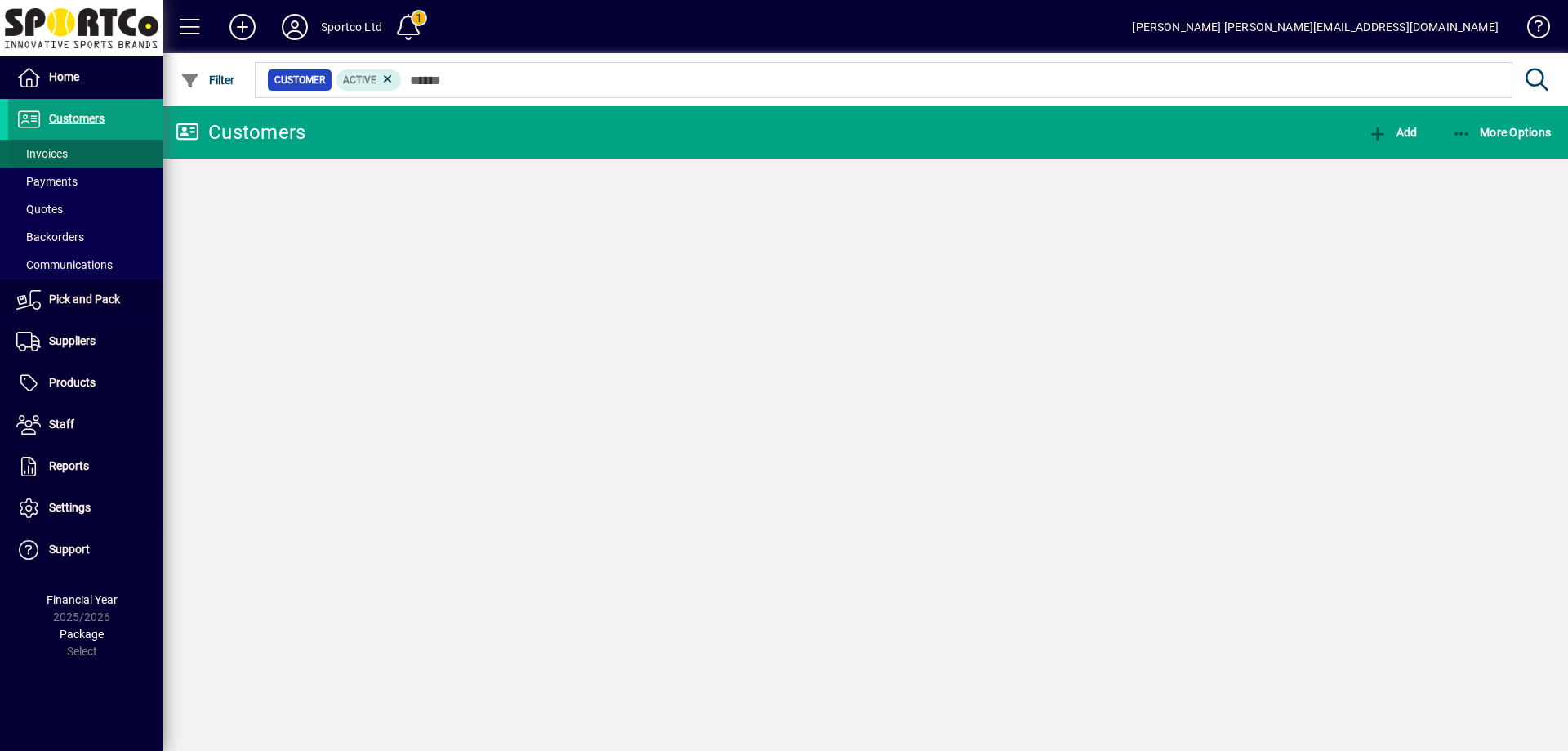
click at [55, 156] on span "Invoices" at bounding box center [42, 153] width 51 height 13
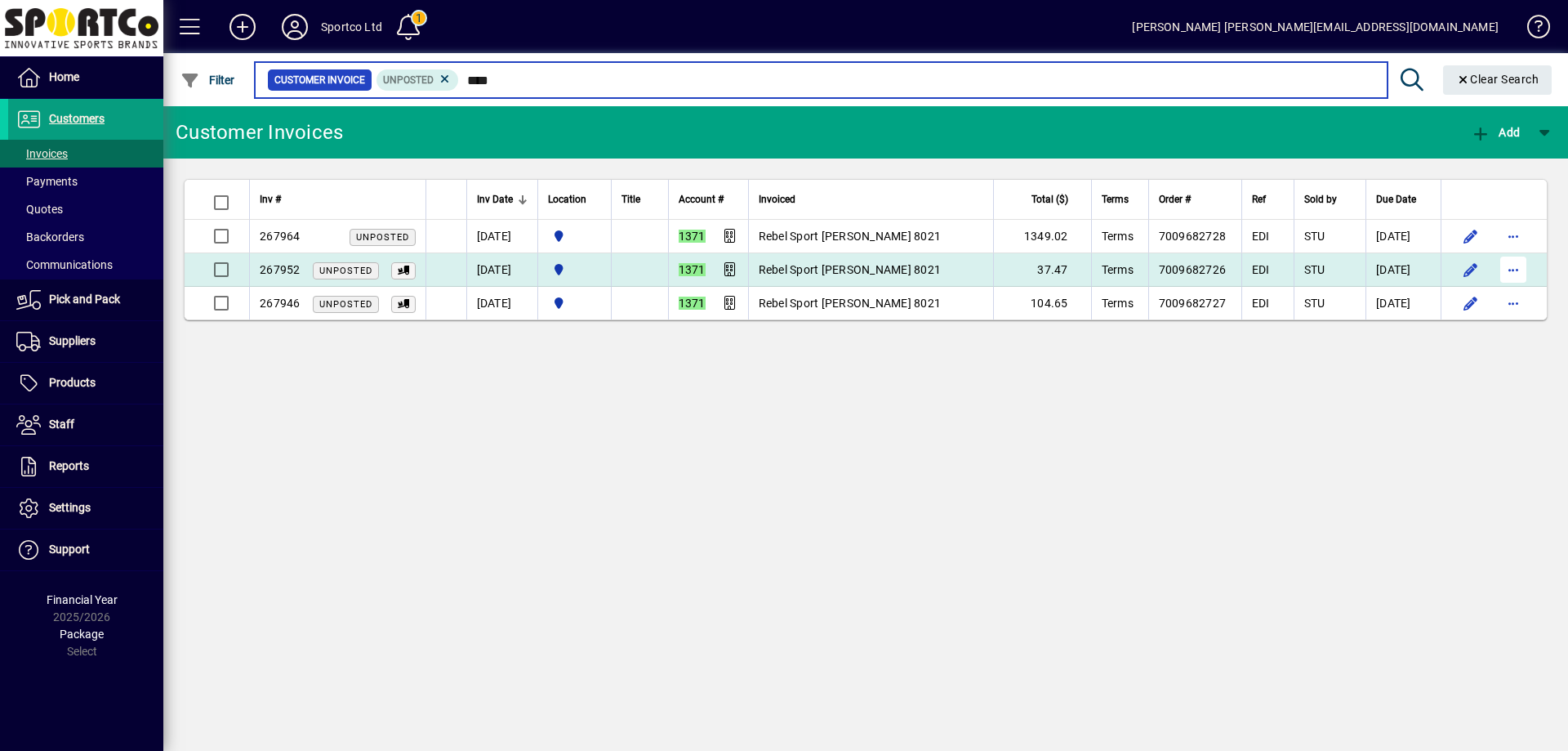
type input "****"
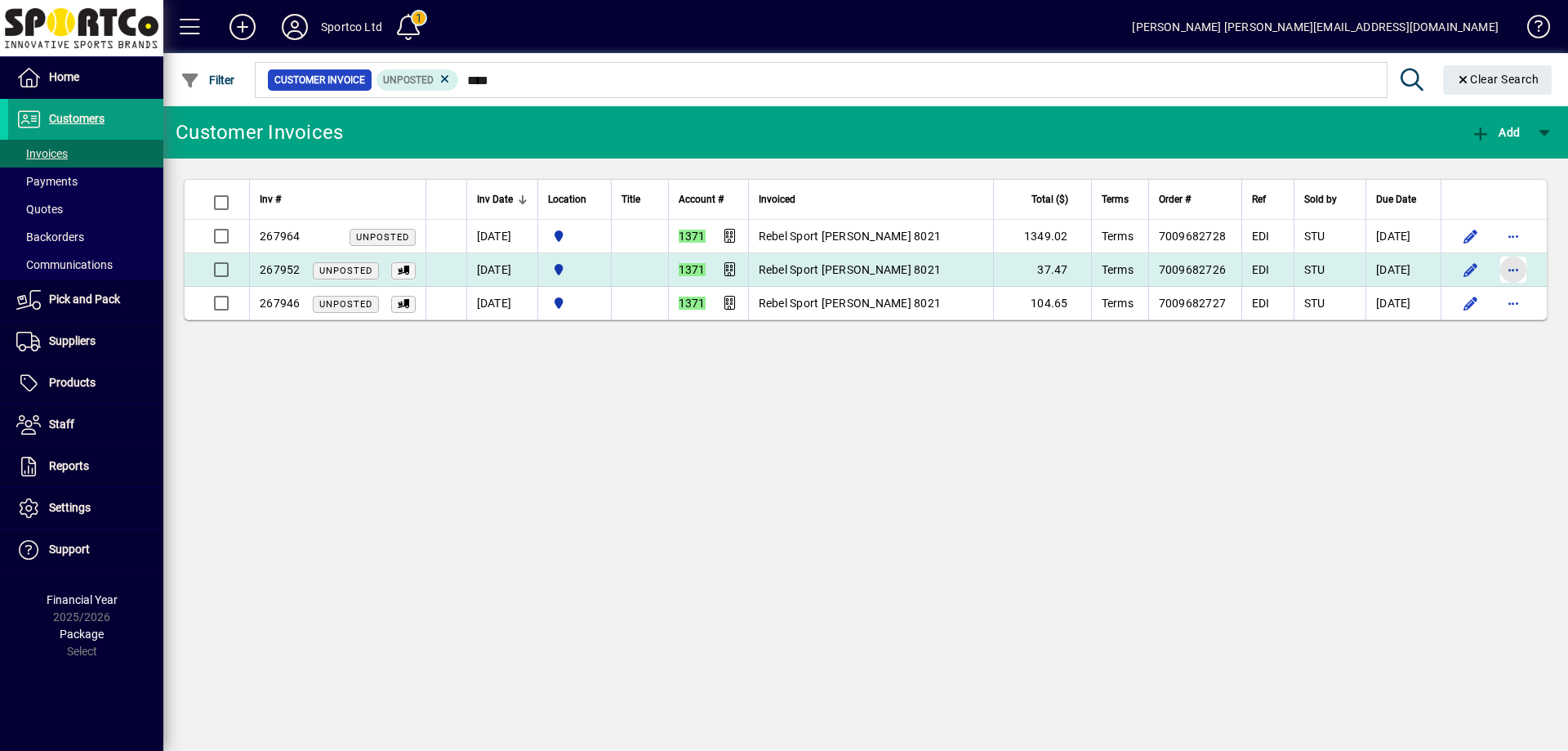
click at [1520, 273] on span "button" at bounding box center [1513, 269] width 39 height 39
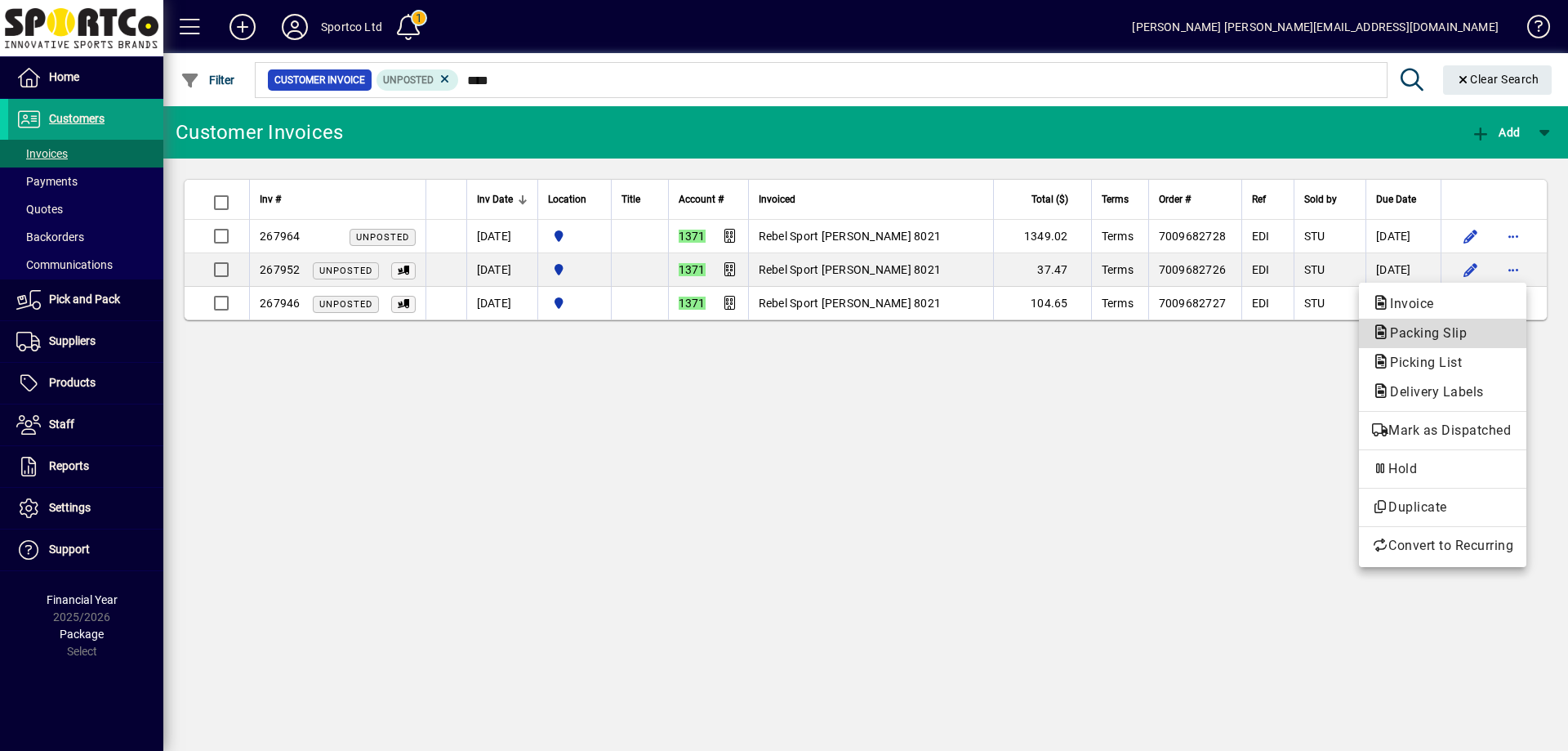
click at [1421, 330] on span "Packing Slip" at bounding box center [1423, 333] width 103 height 16
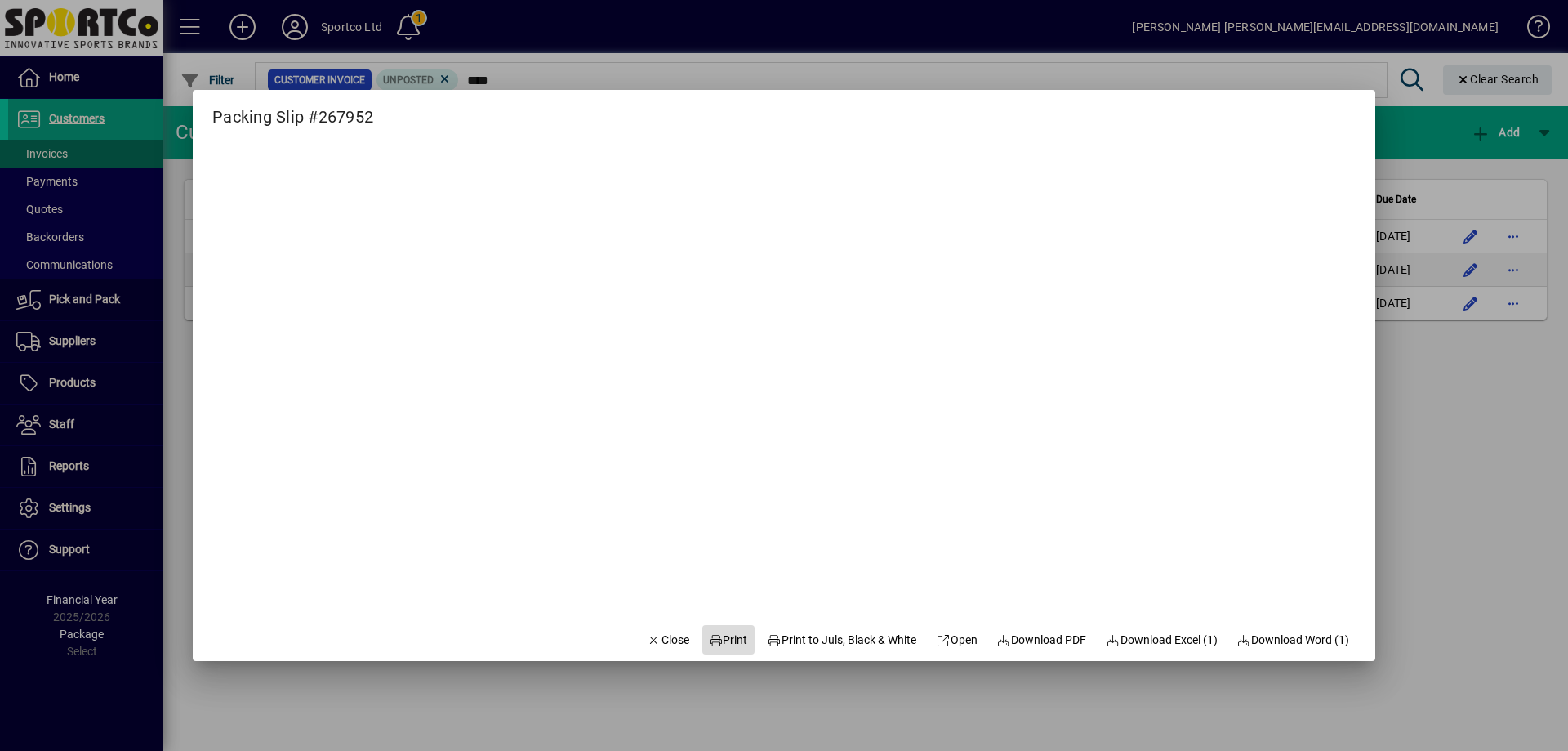
click at [720, 638] on span "Print" at bounding box center [728, 640] width 39 height 17
click at [650, 636] on span "Close" at bounding box center [668, 640] width 42 height 17
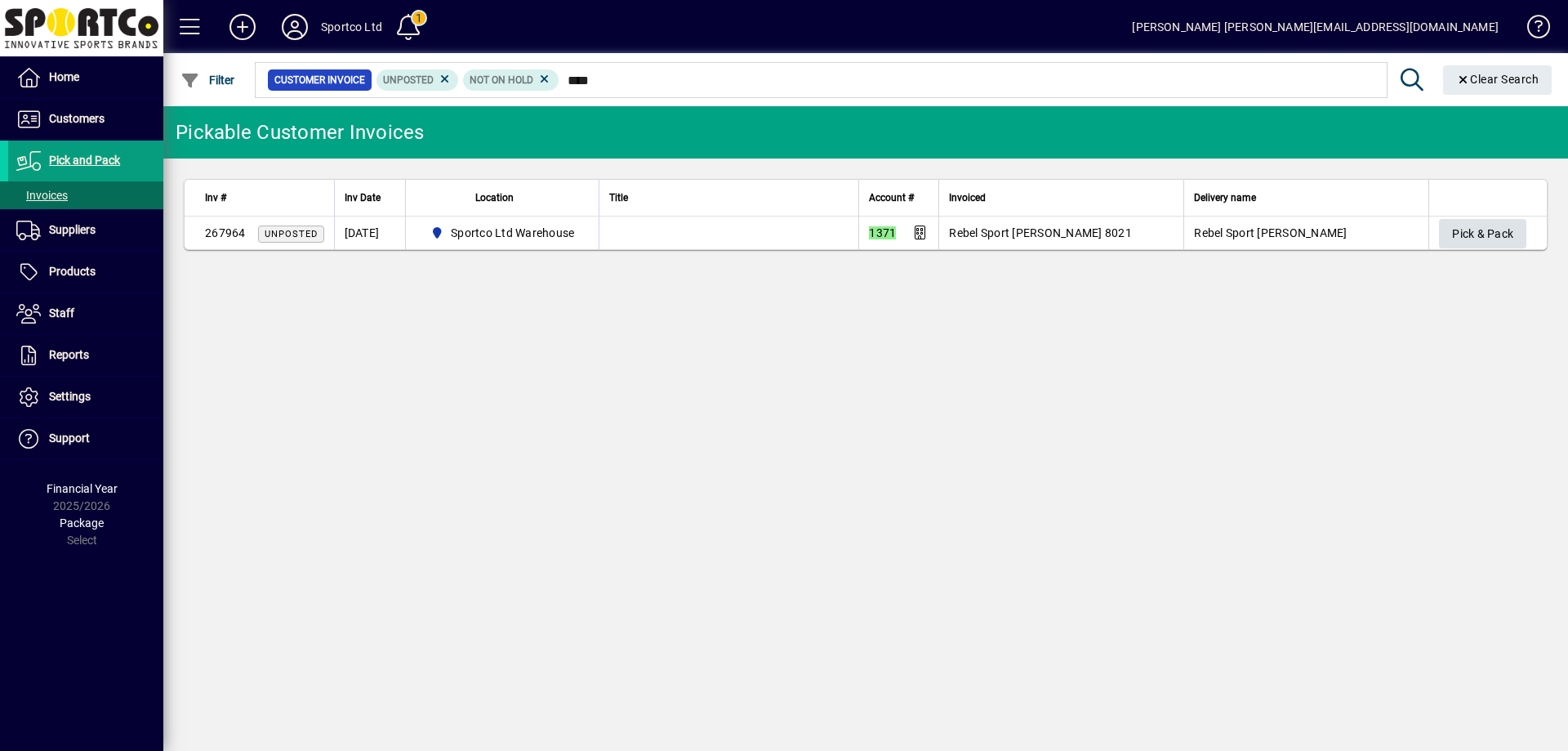
type input "****"
click at [1483, 233] on span "Pick & Pack" at bounding box center [1482, 234] width 61 height 27
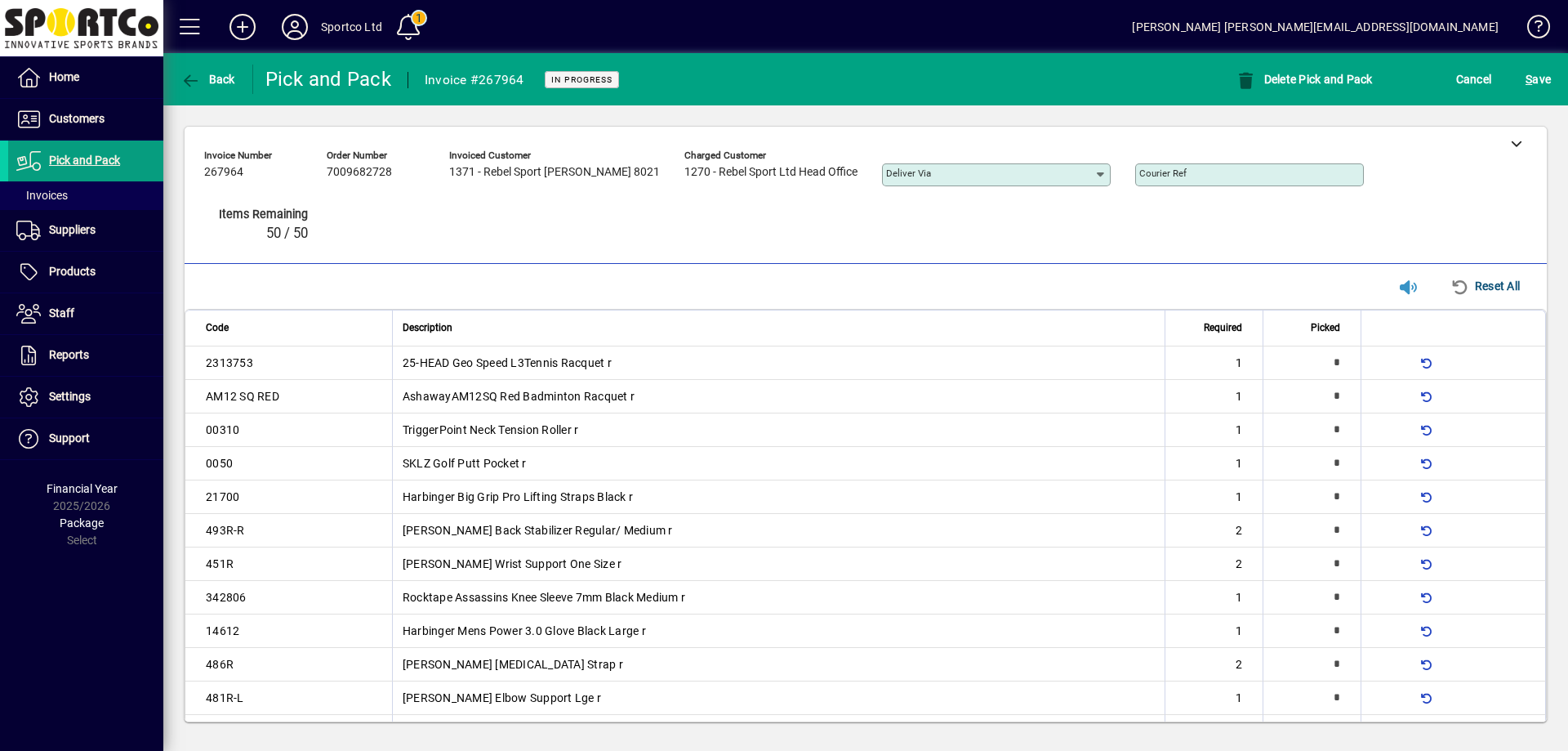
type input "*"
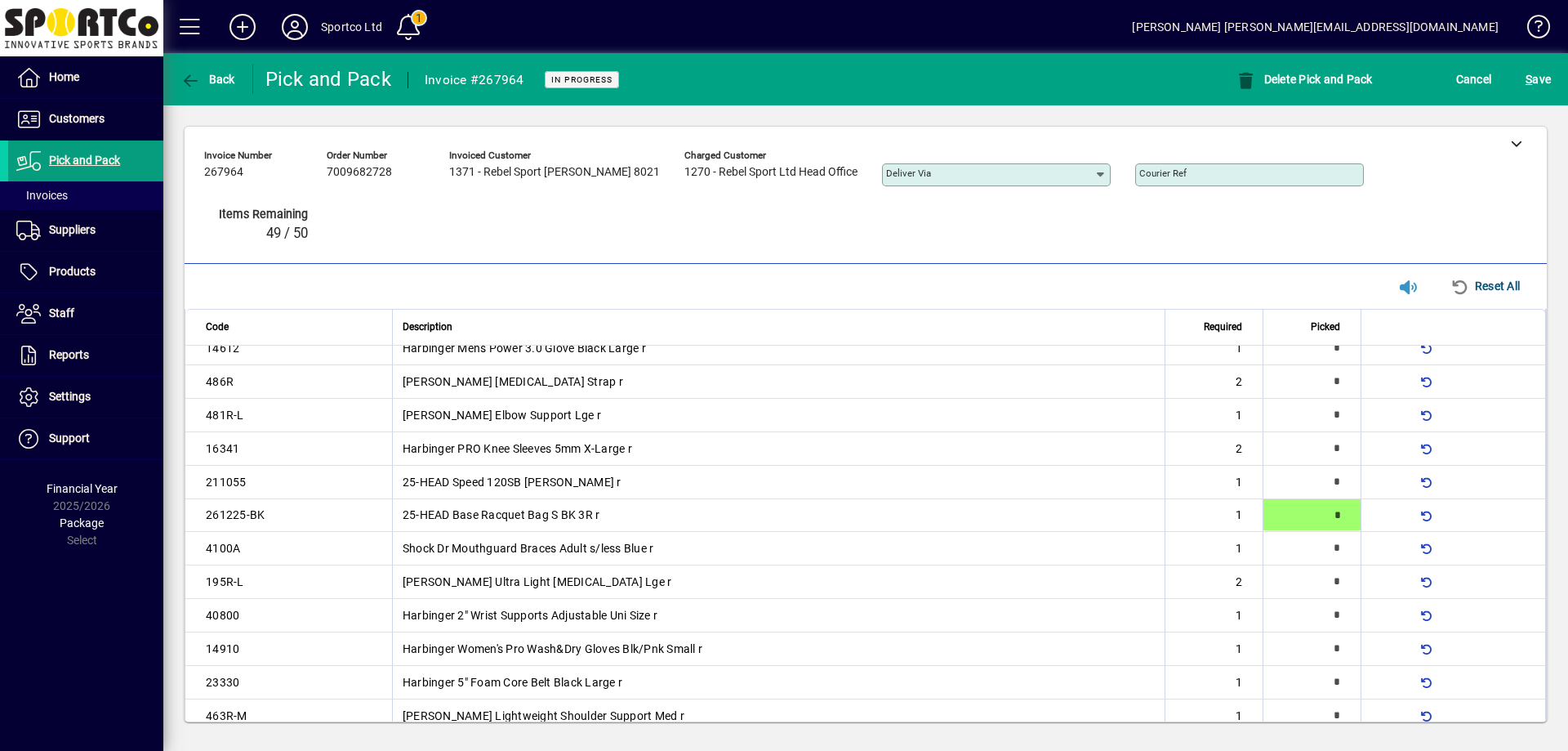
type input "*"
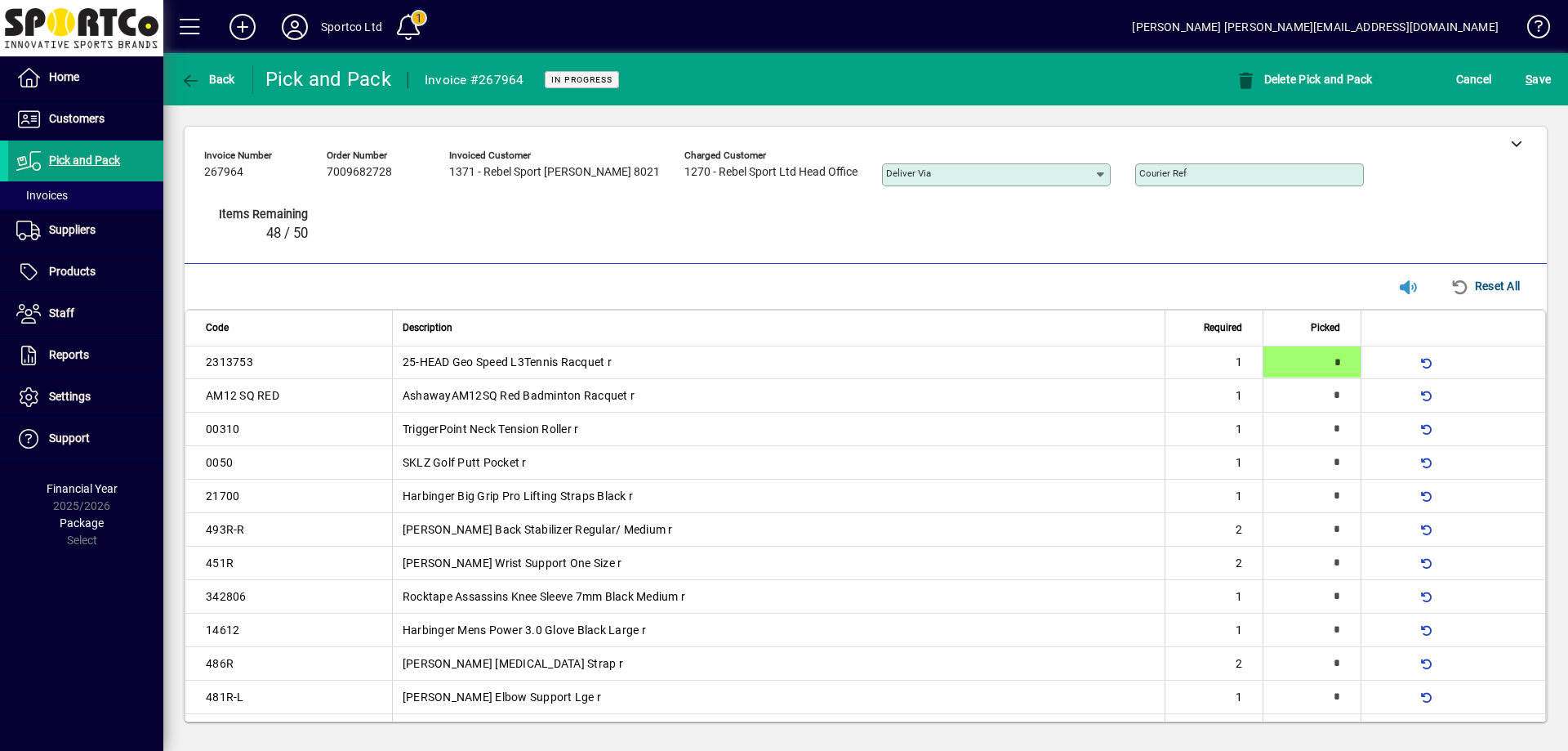
type input "*"
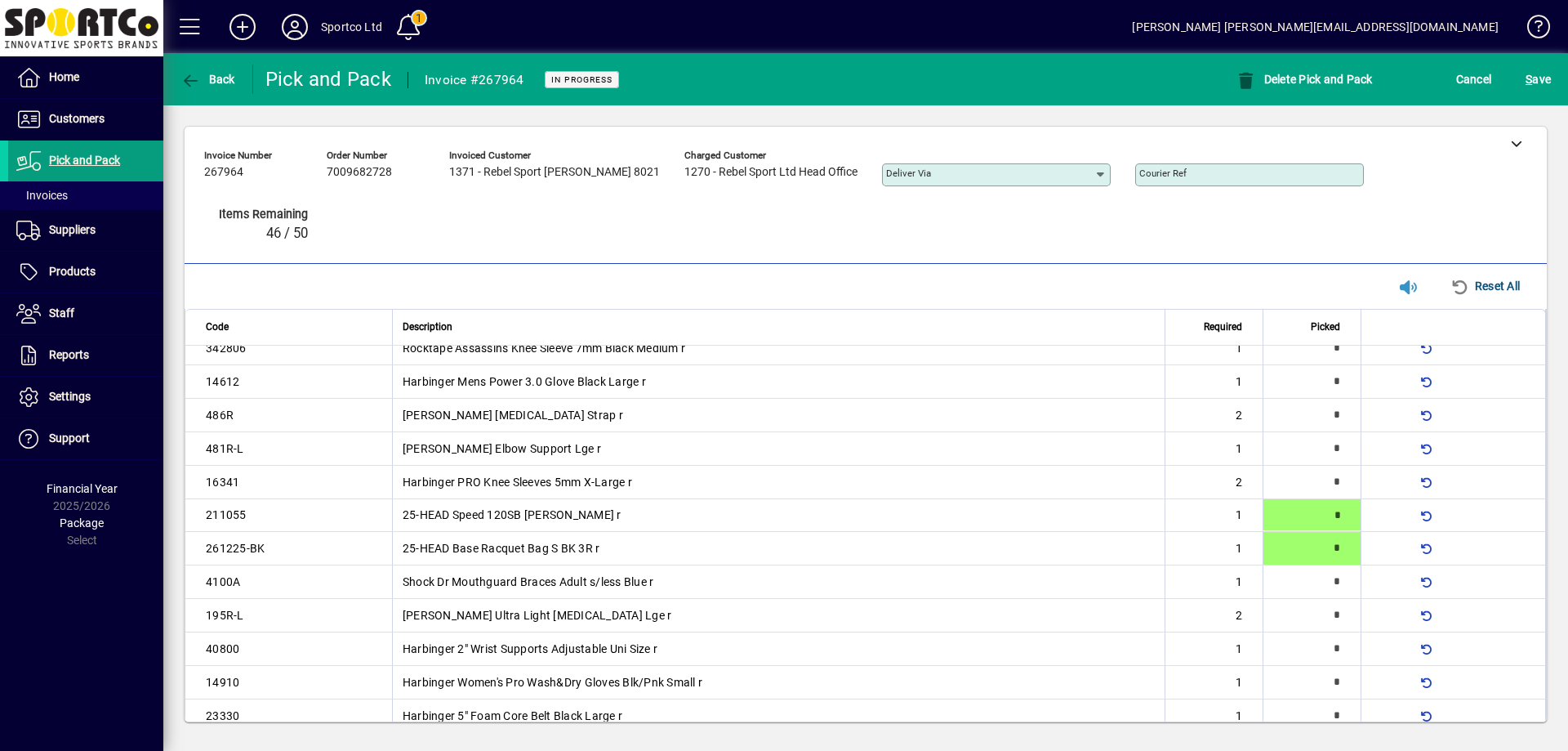
type input "*"
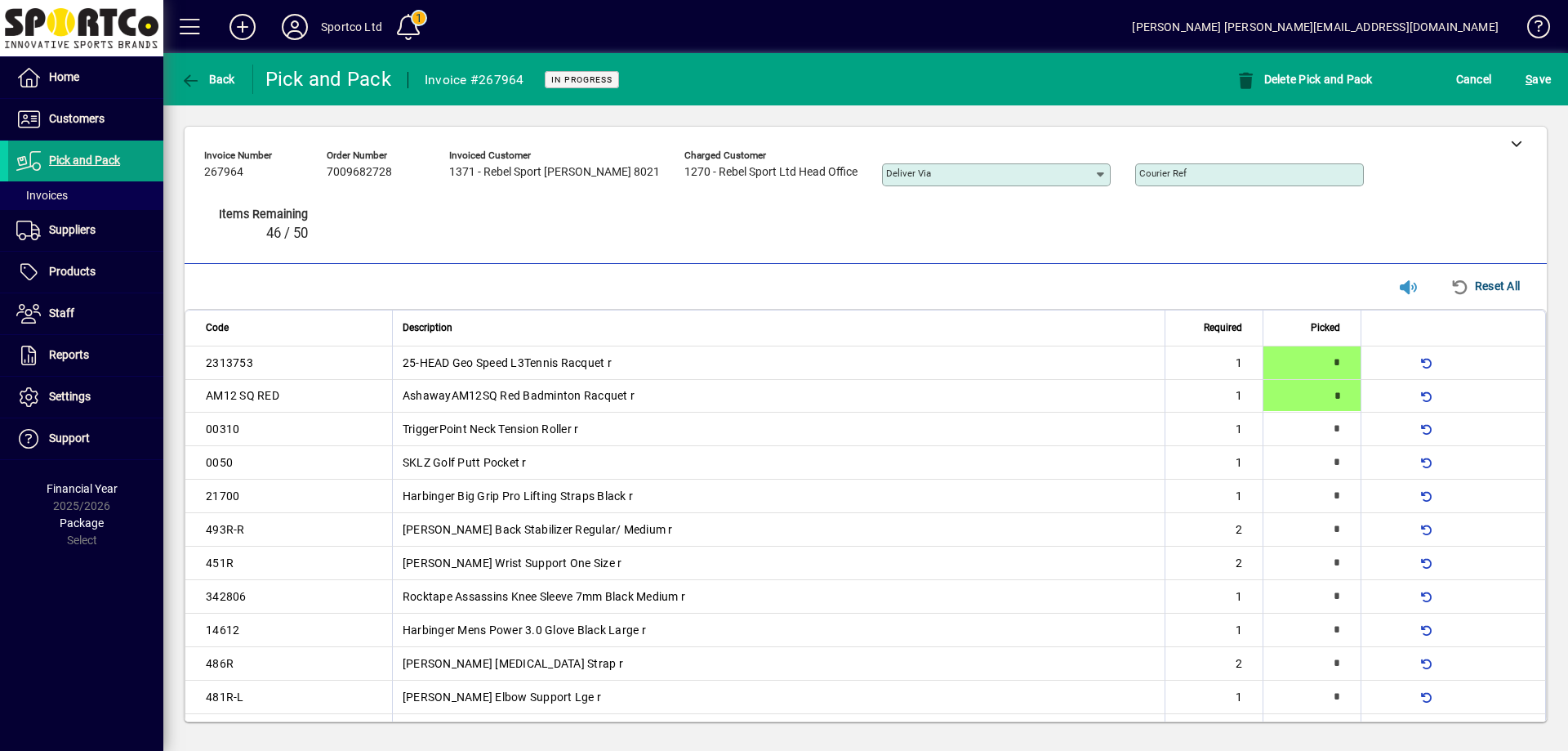
type input "*"
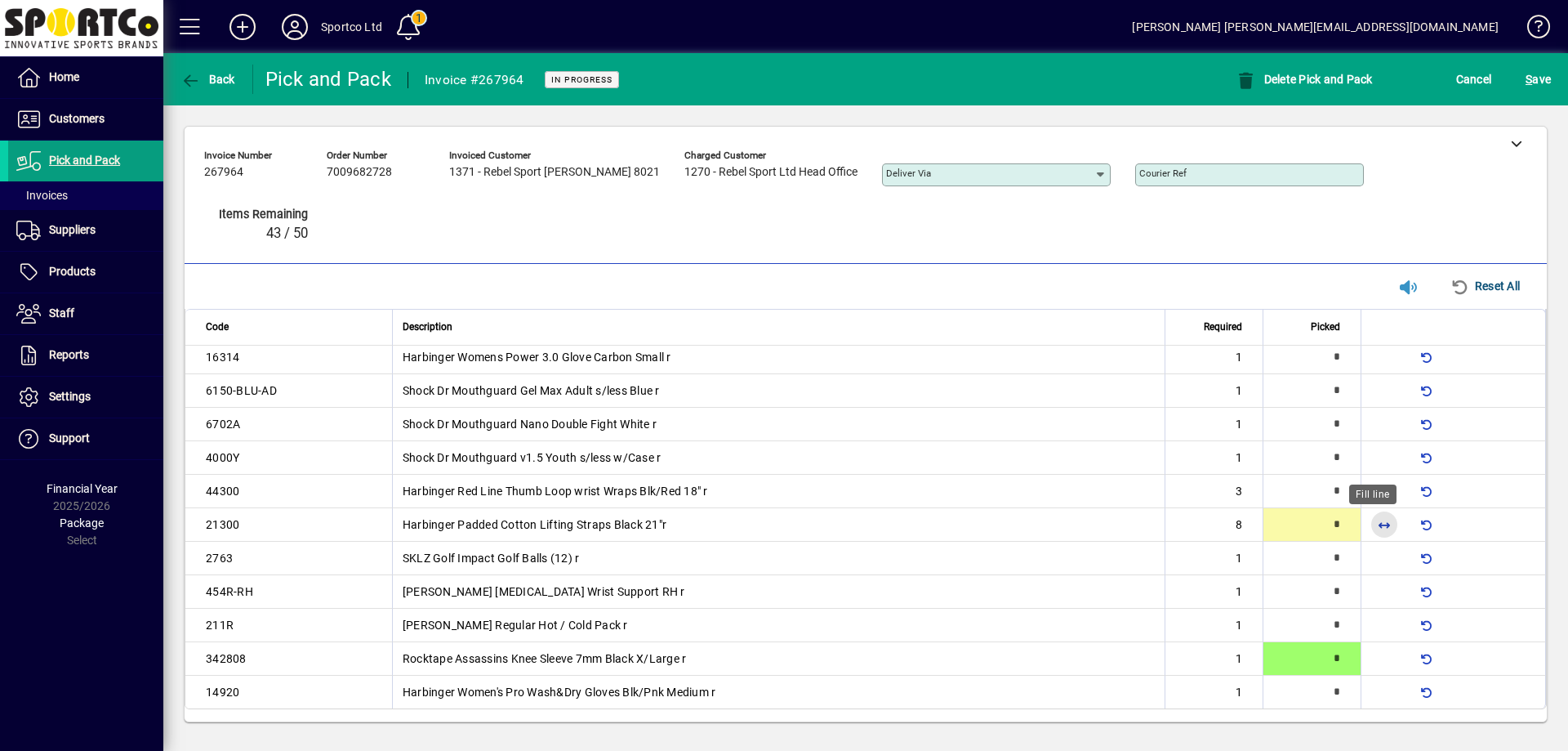
click at [1367, 519] on span "button" at bounding box center [1384, 523] width 39 height 39
type input "*"
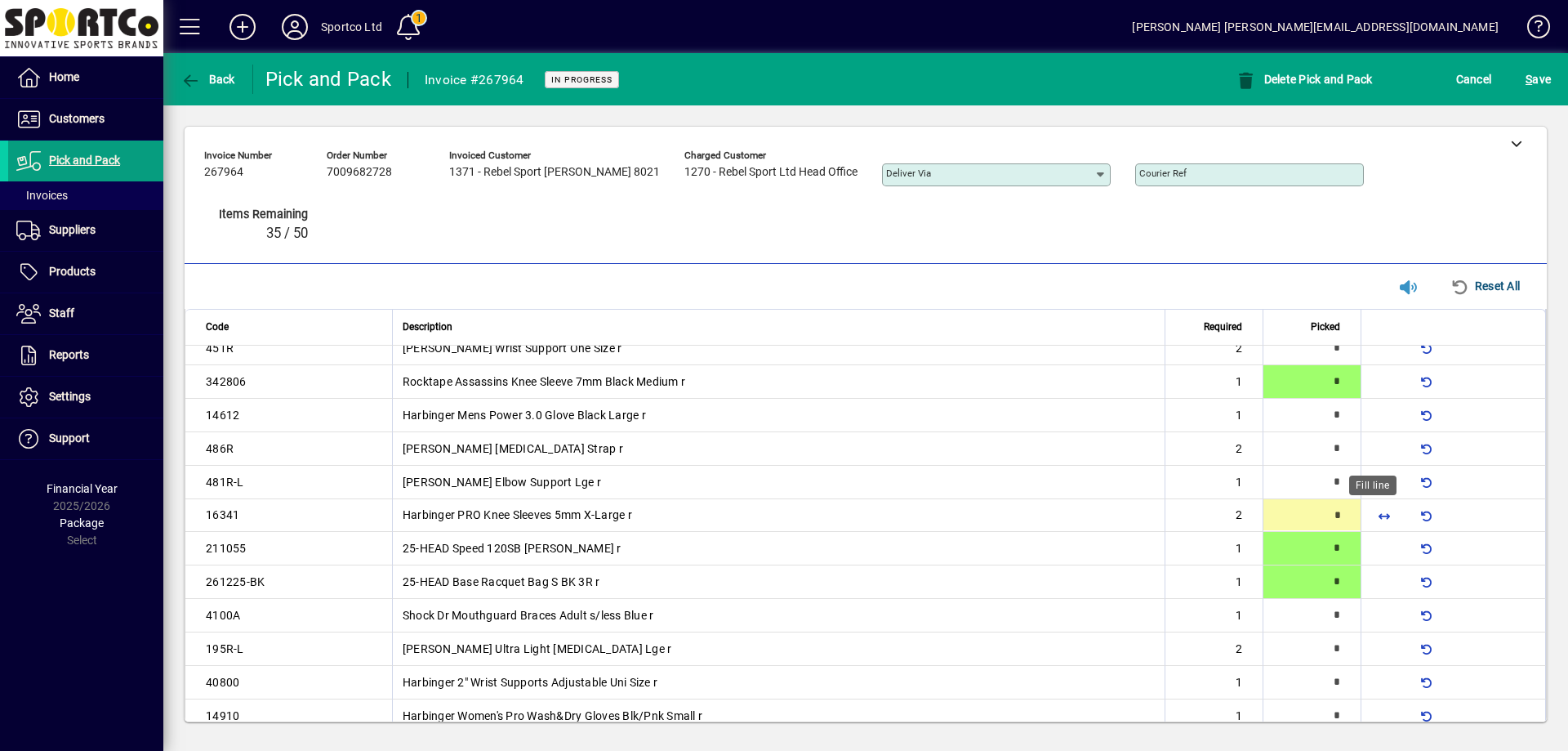
type input "*"
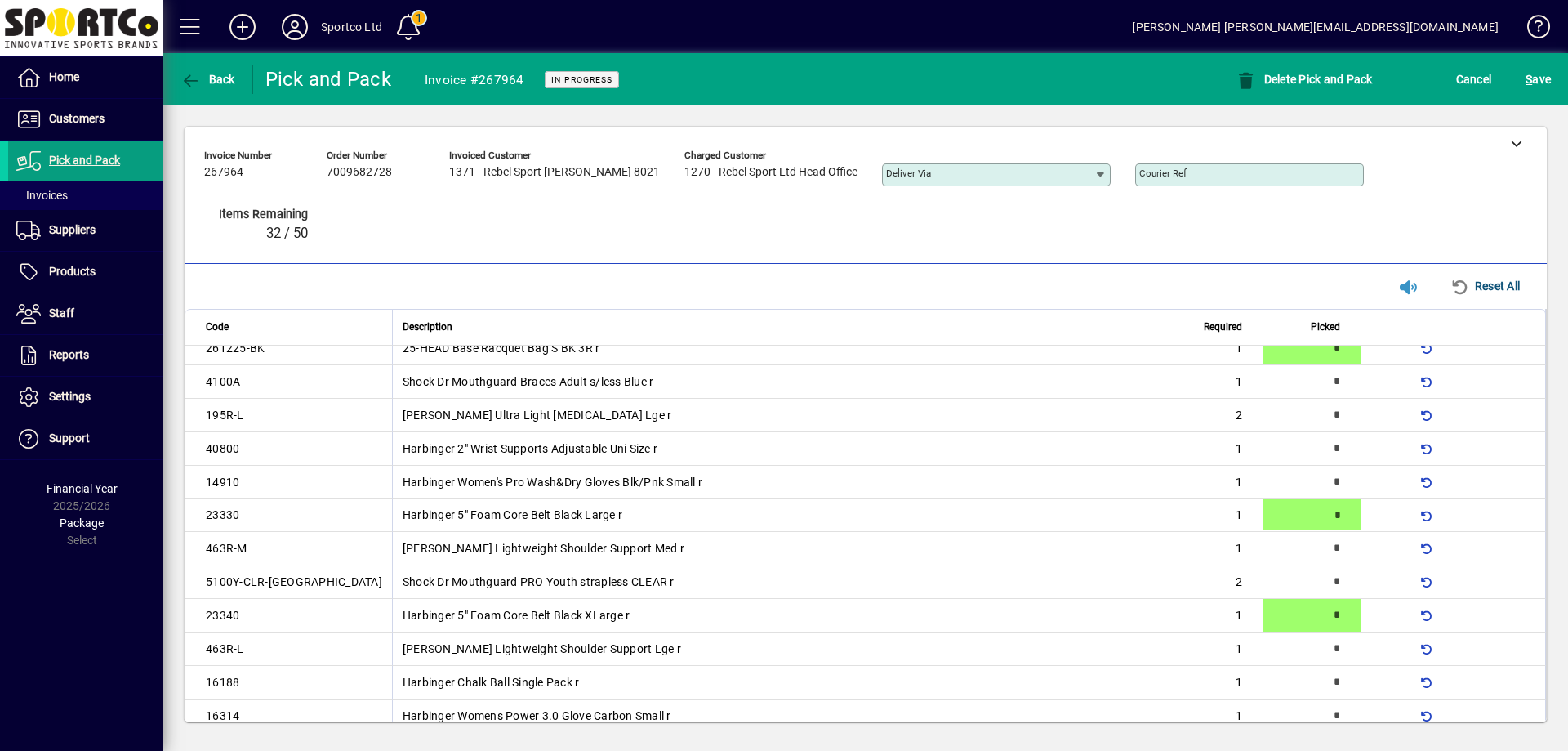
type input "*"
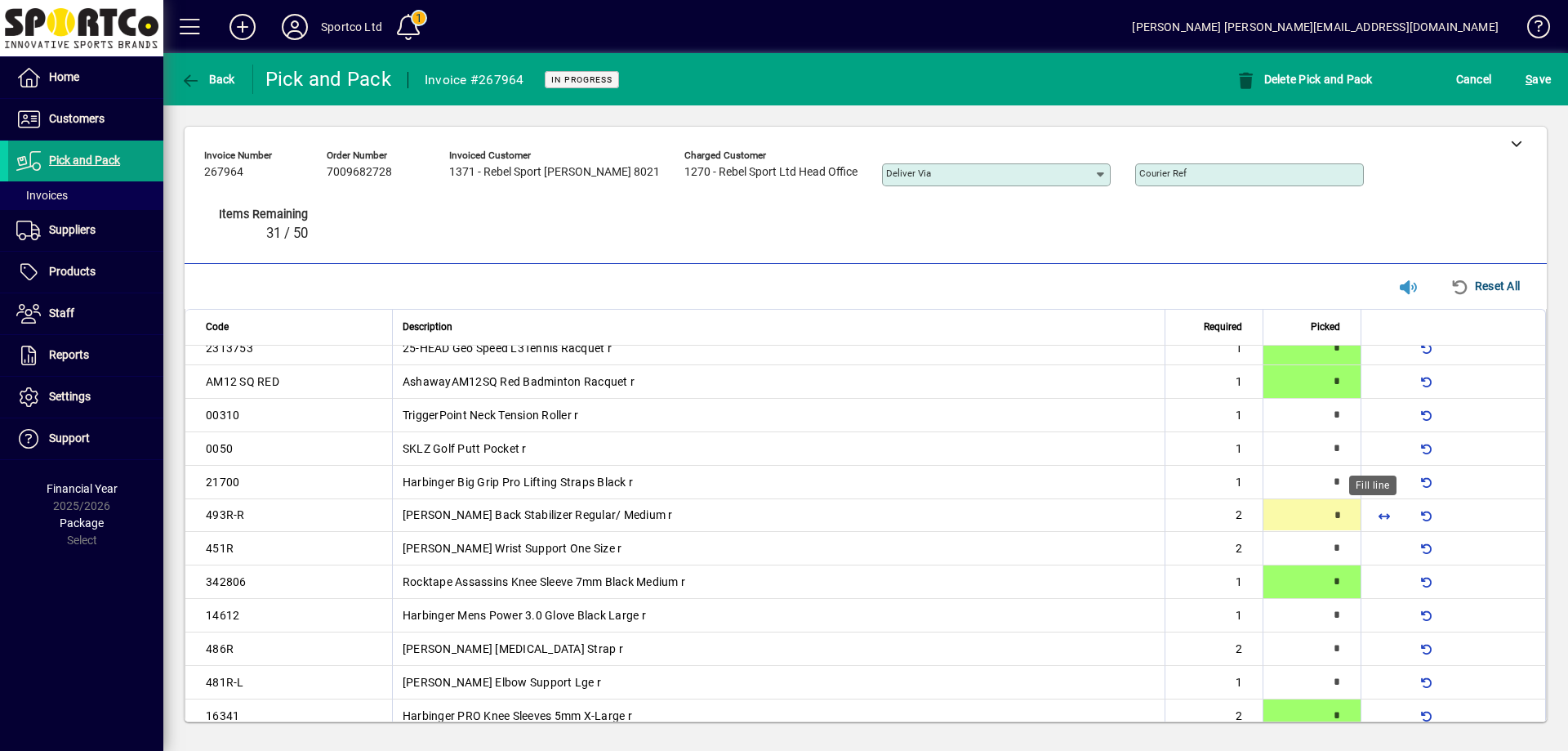
type input "*"
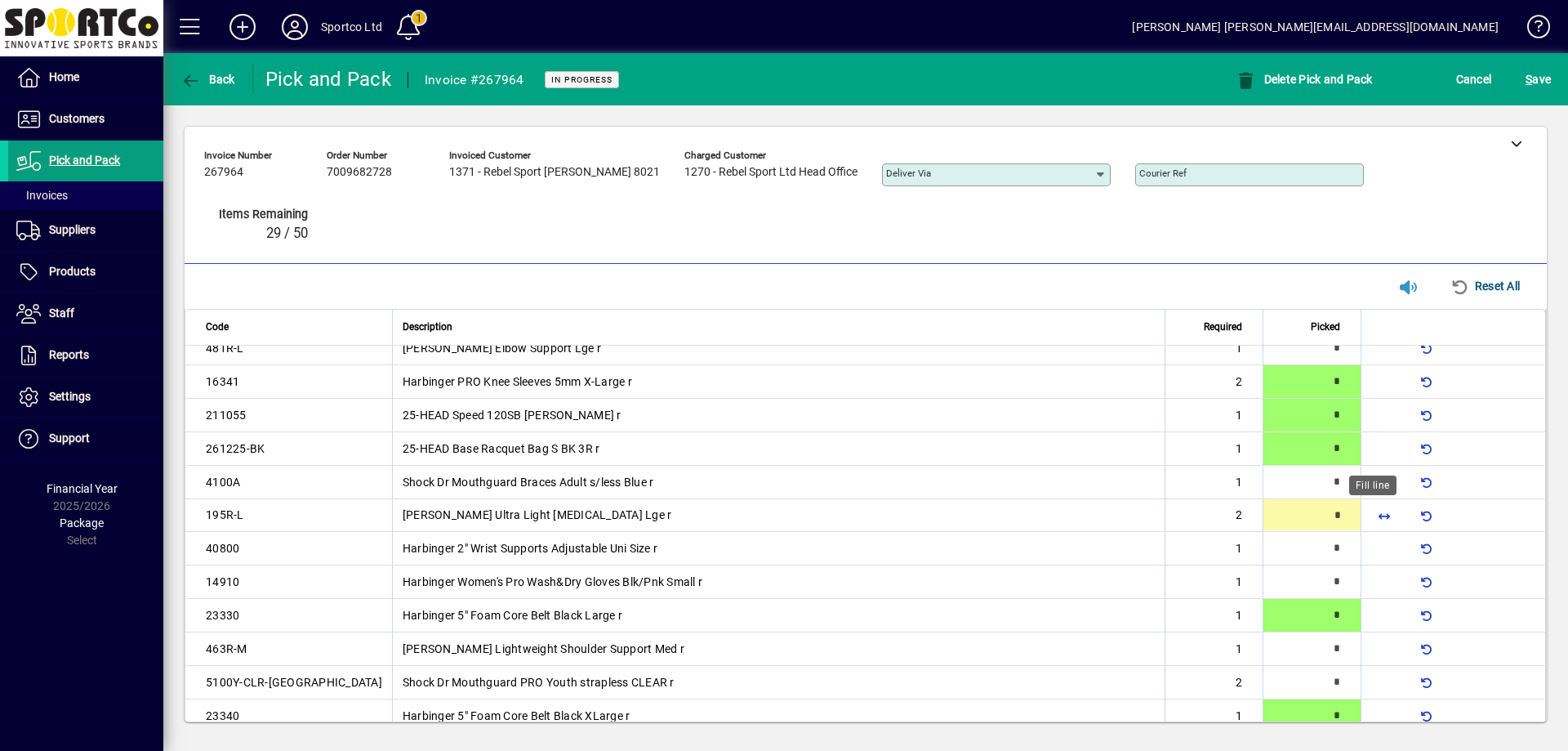
type input "*"
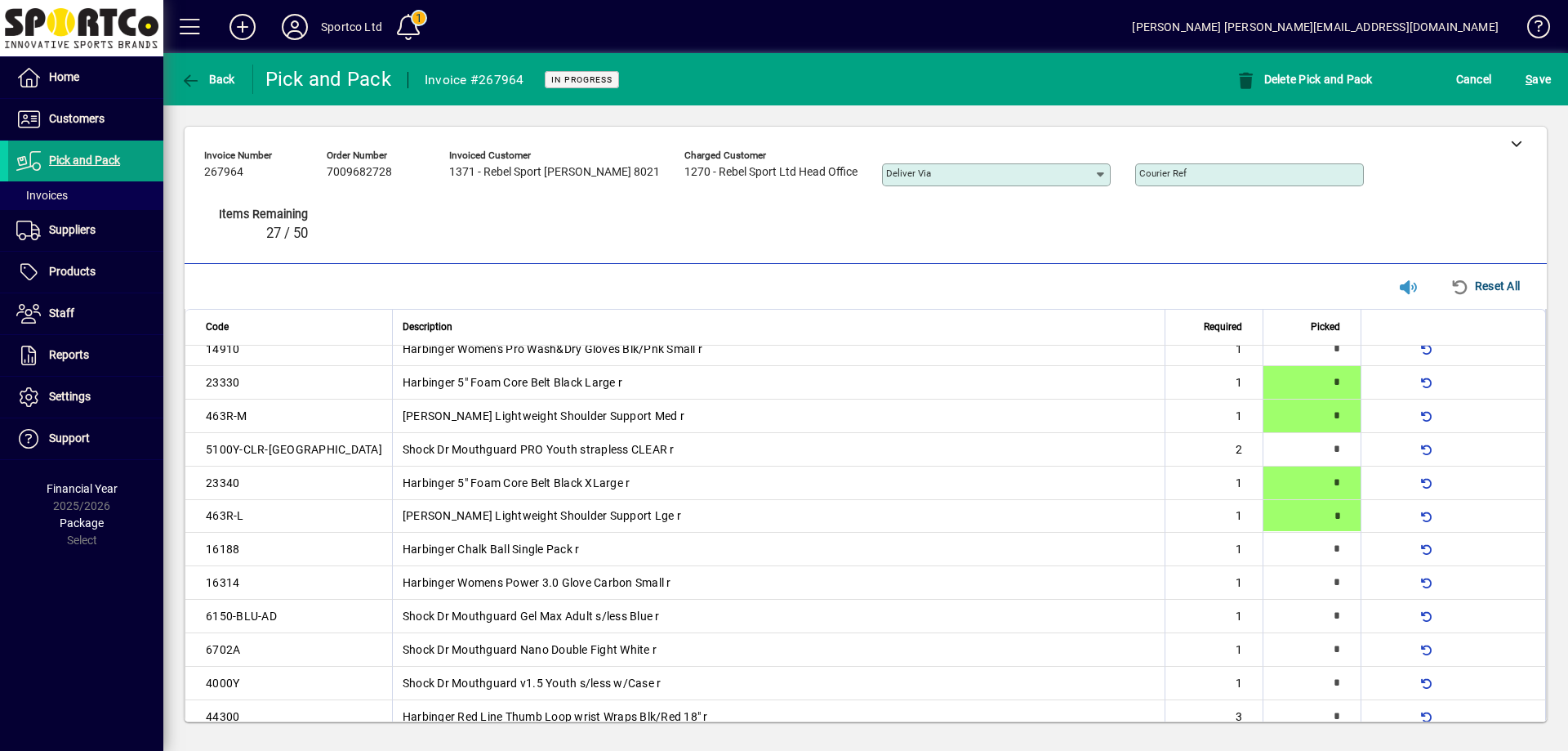
type input "*"
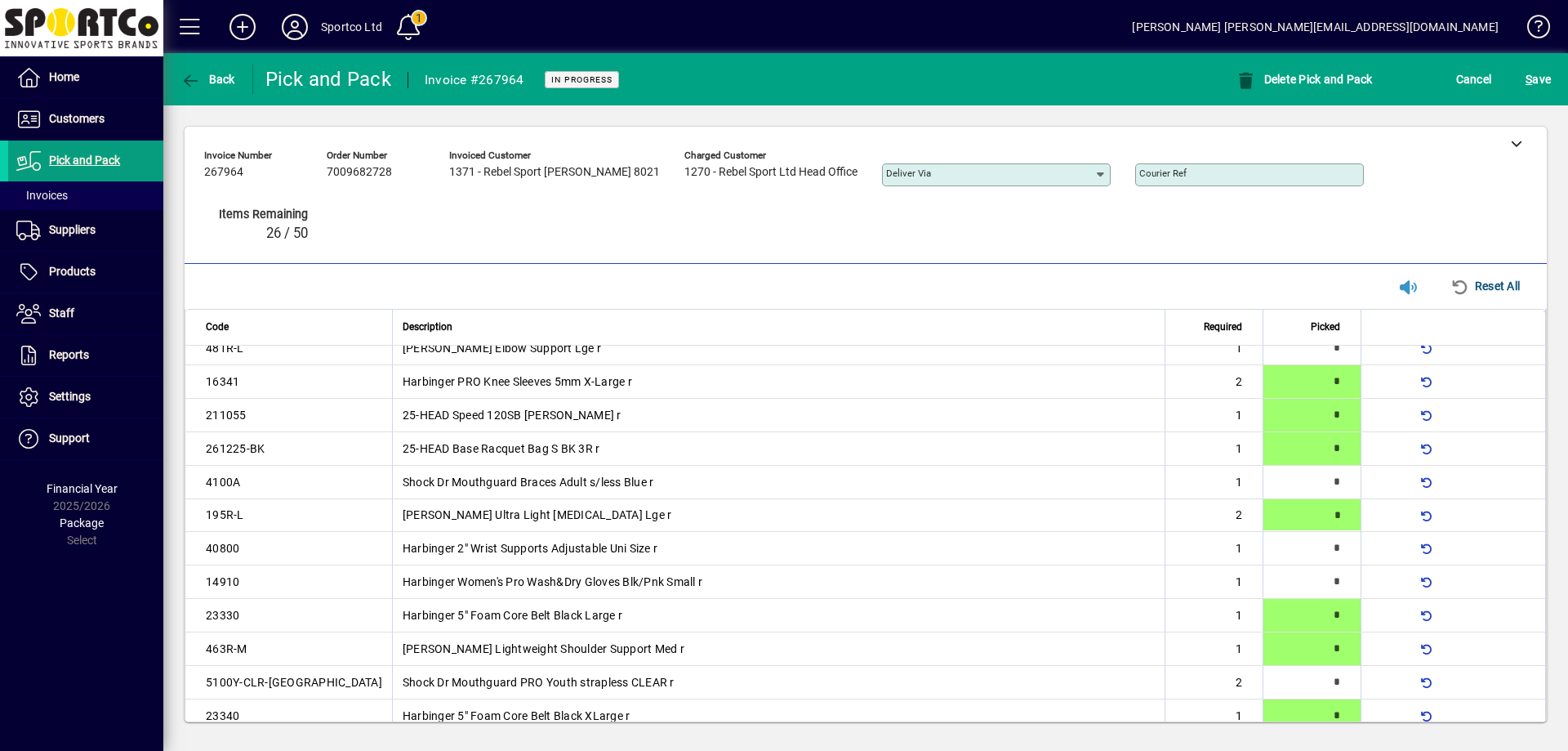
type input "*"
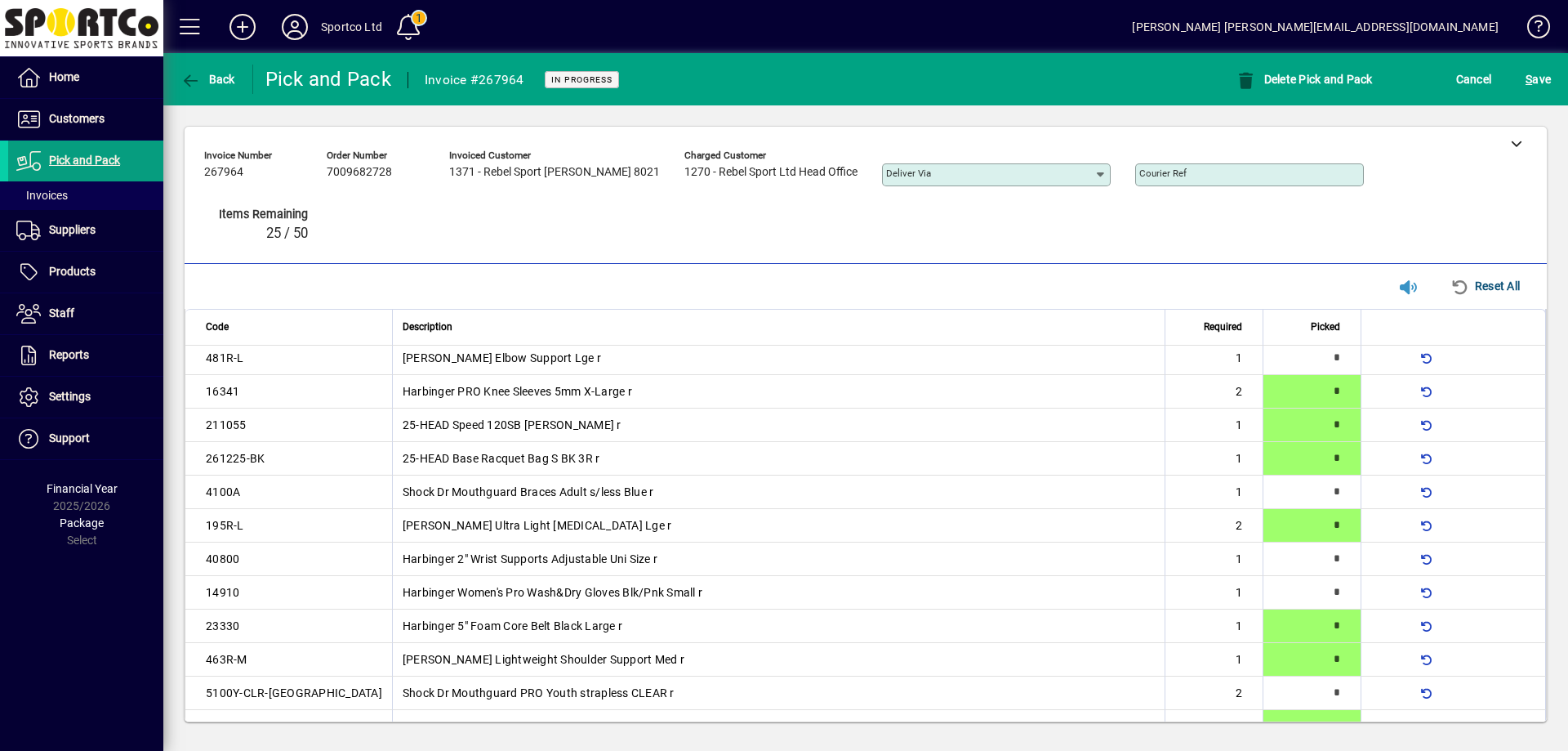
type input "*"
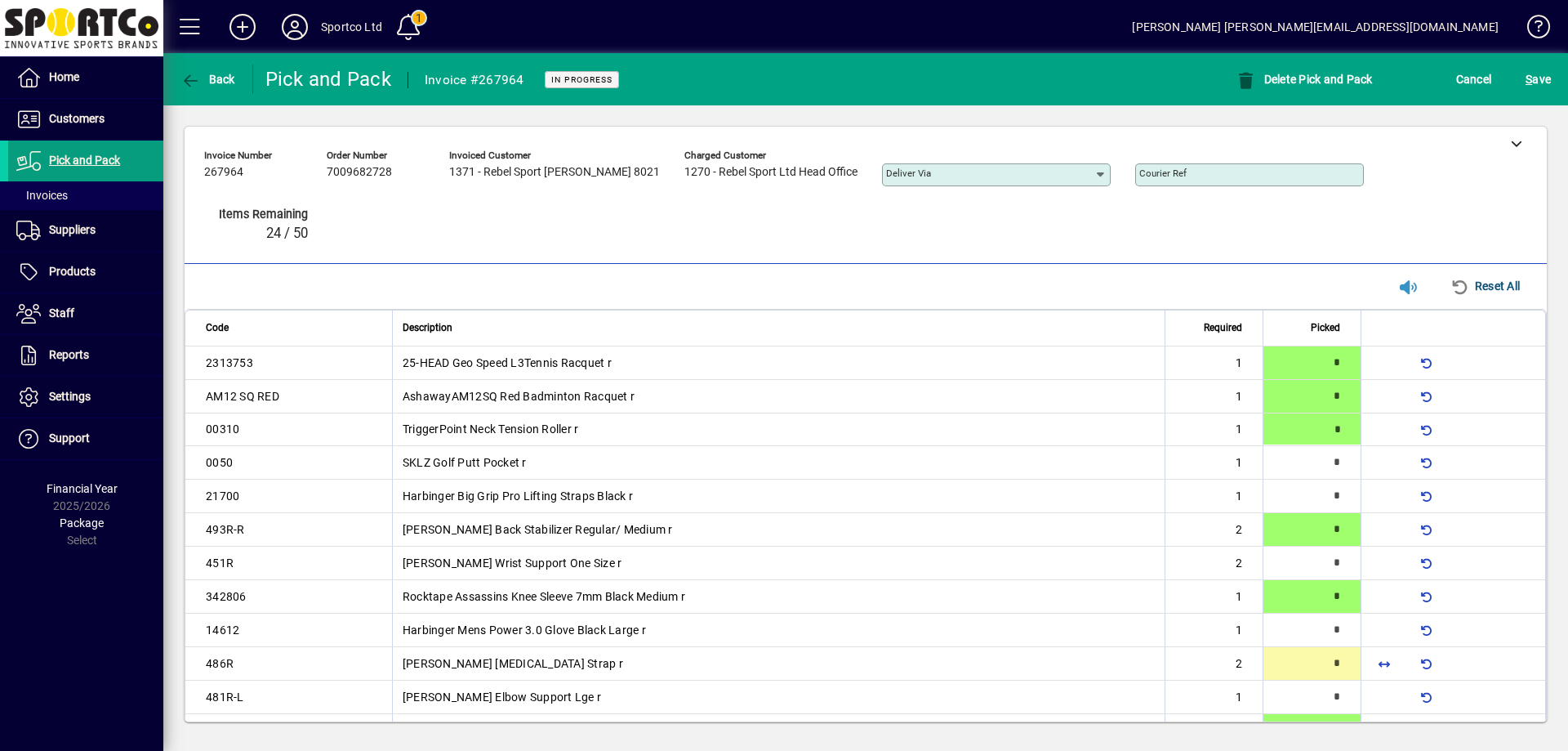
type input "*"
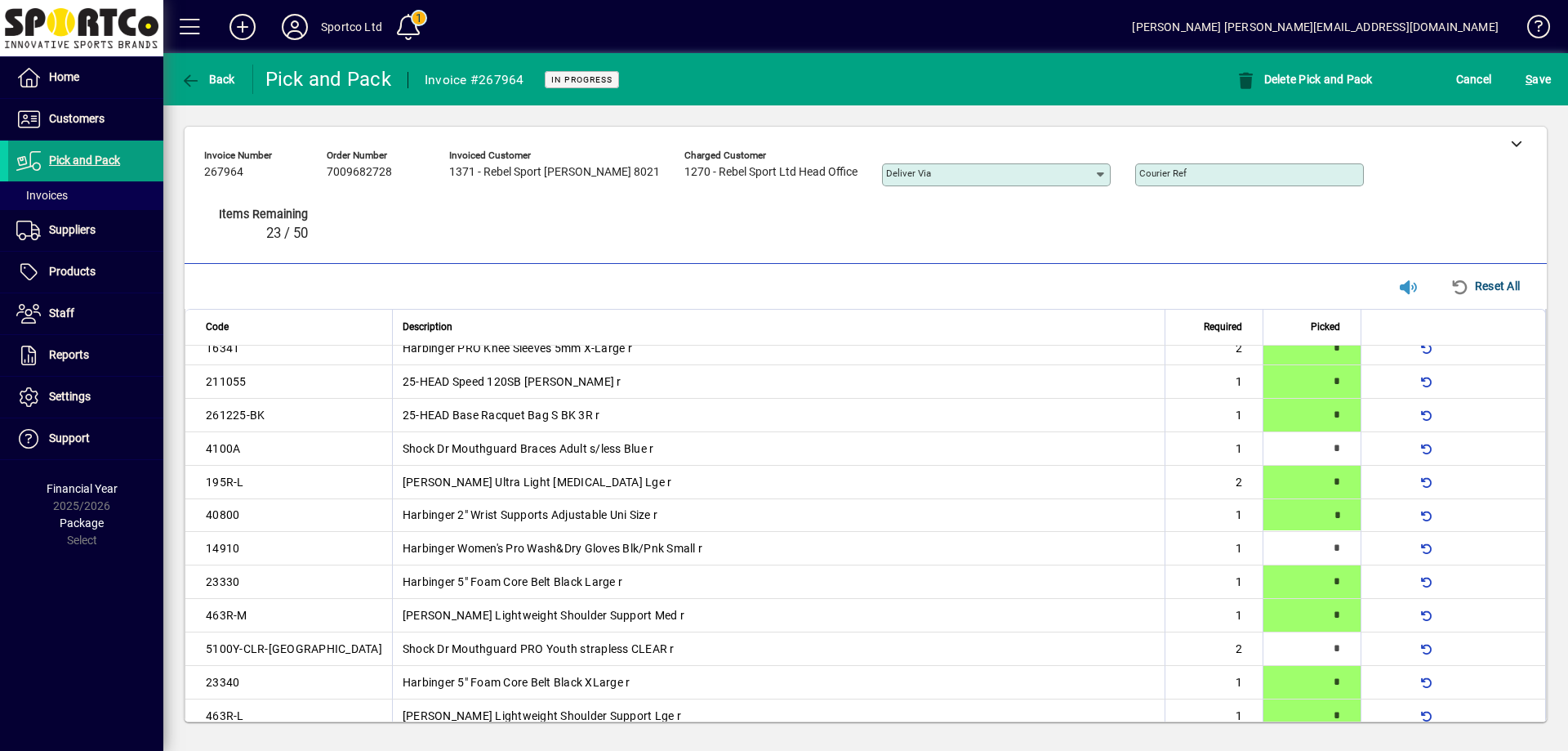
type input "*"
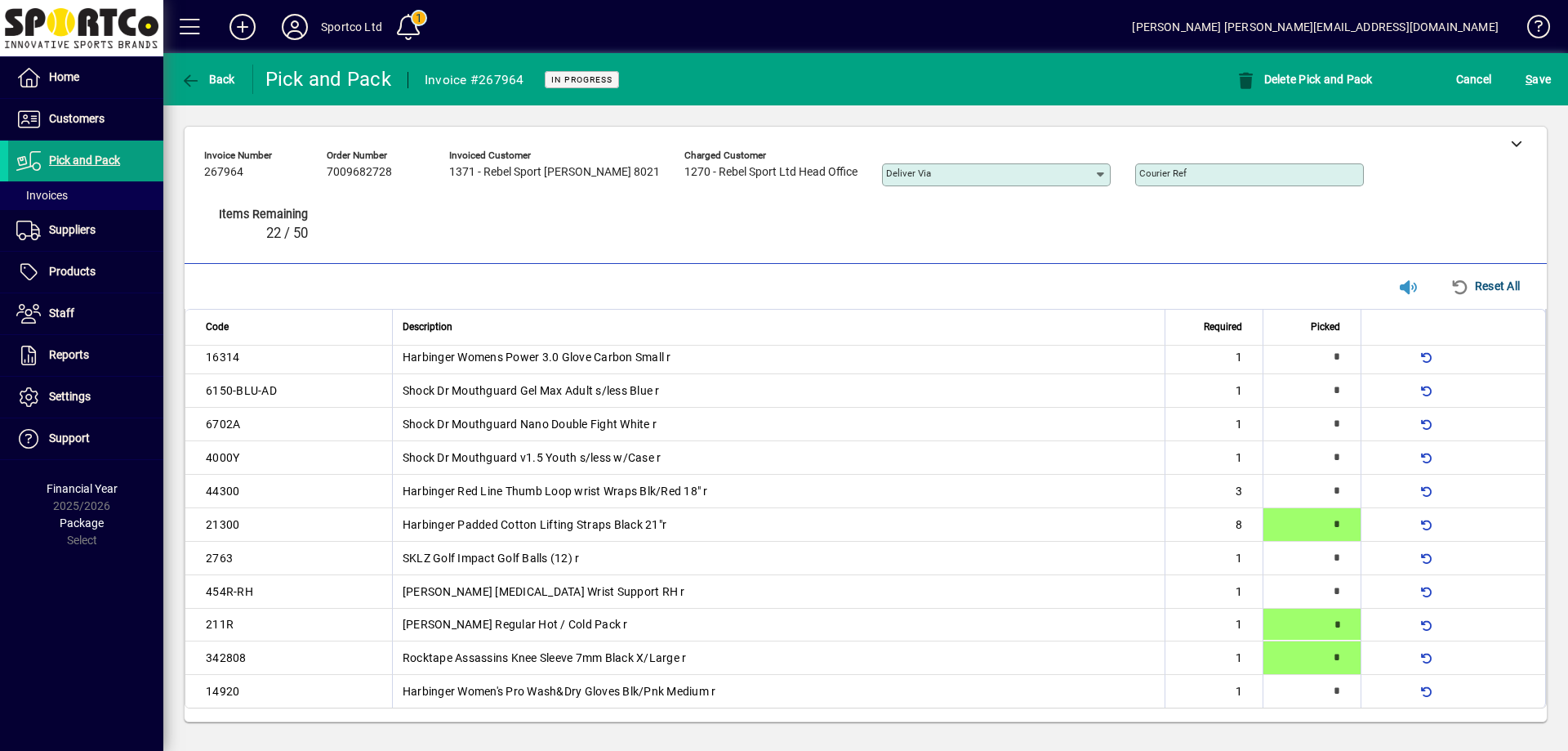
type input "*"
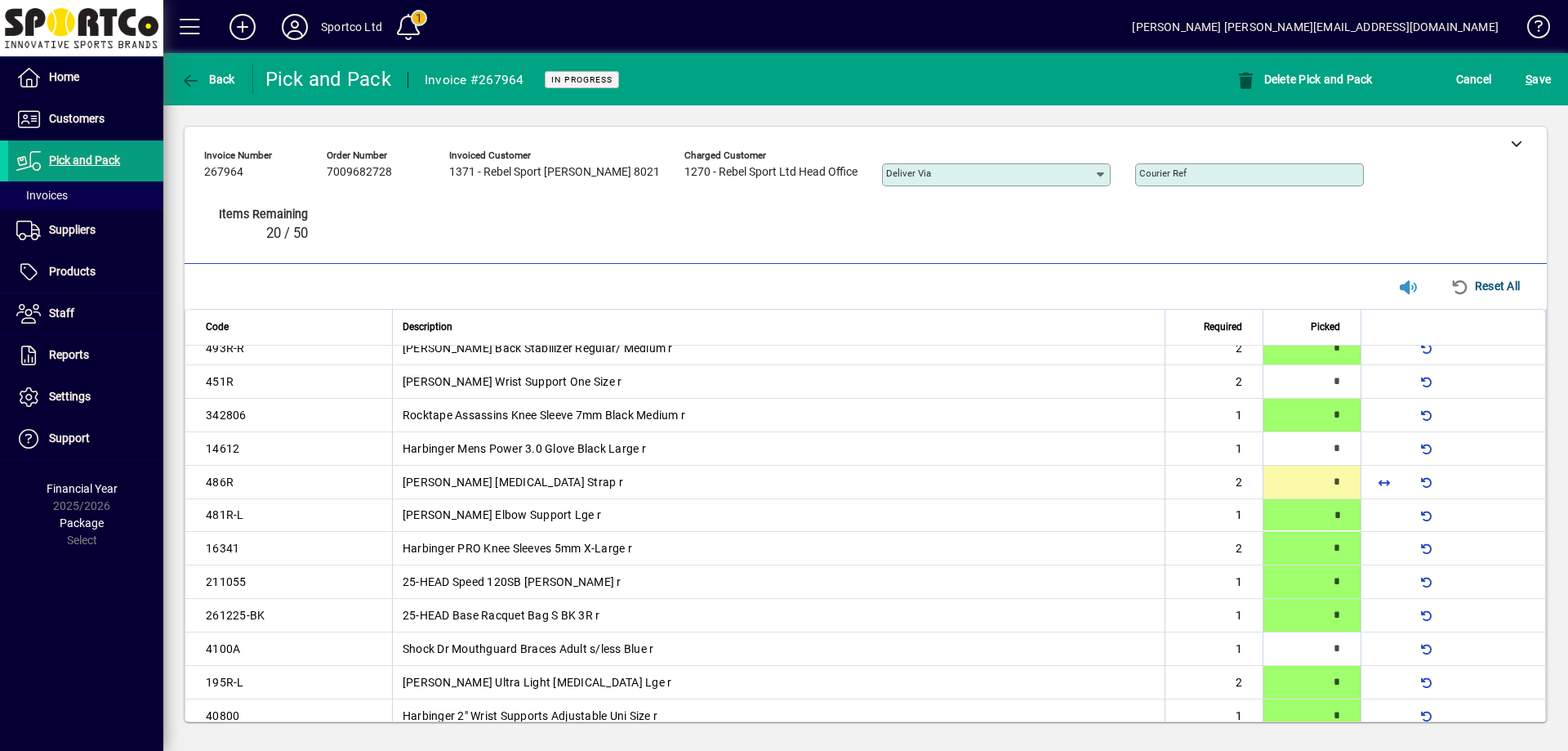
type input "*"
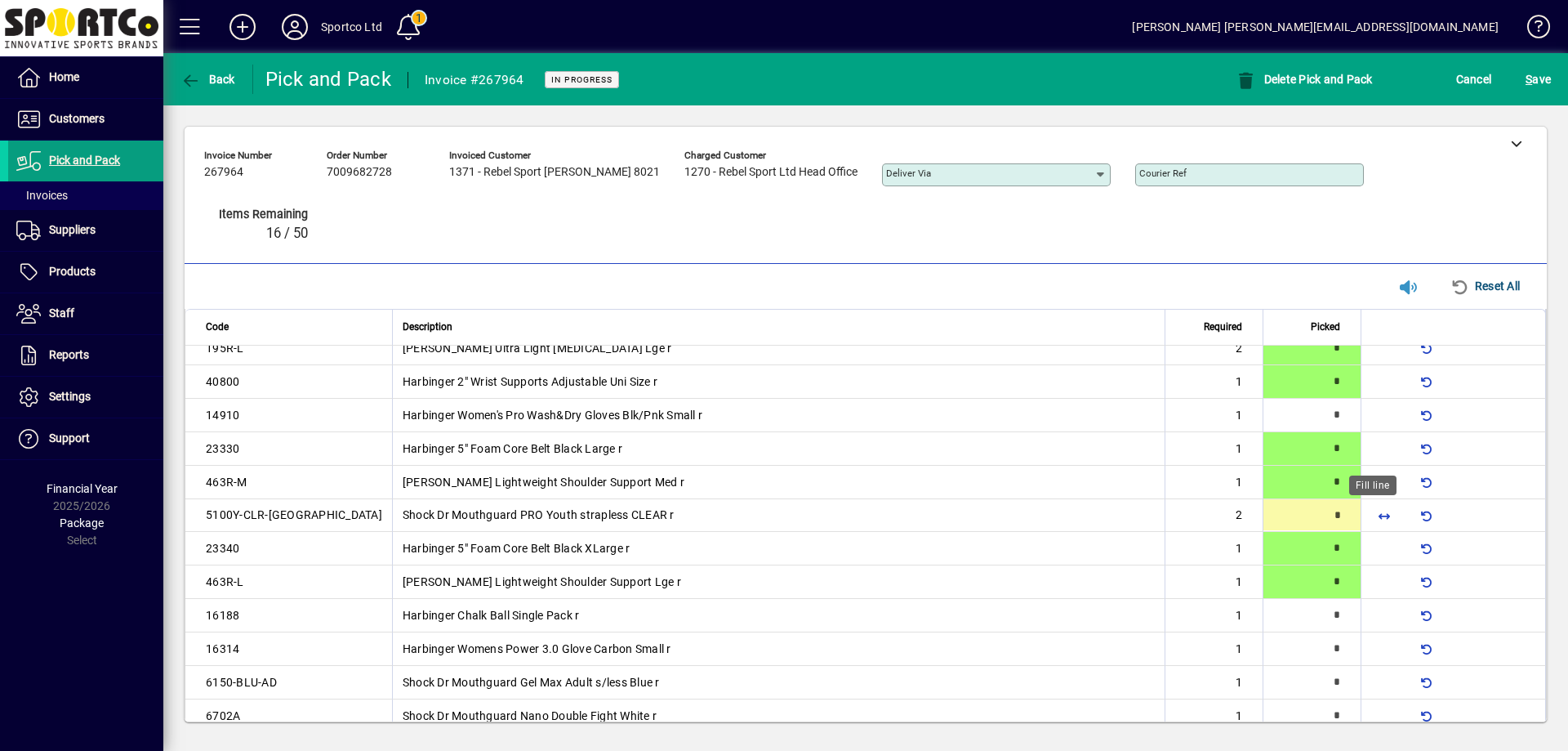
type input "*"
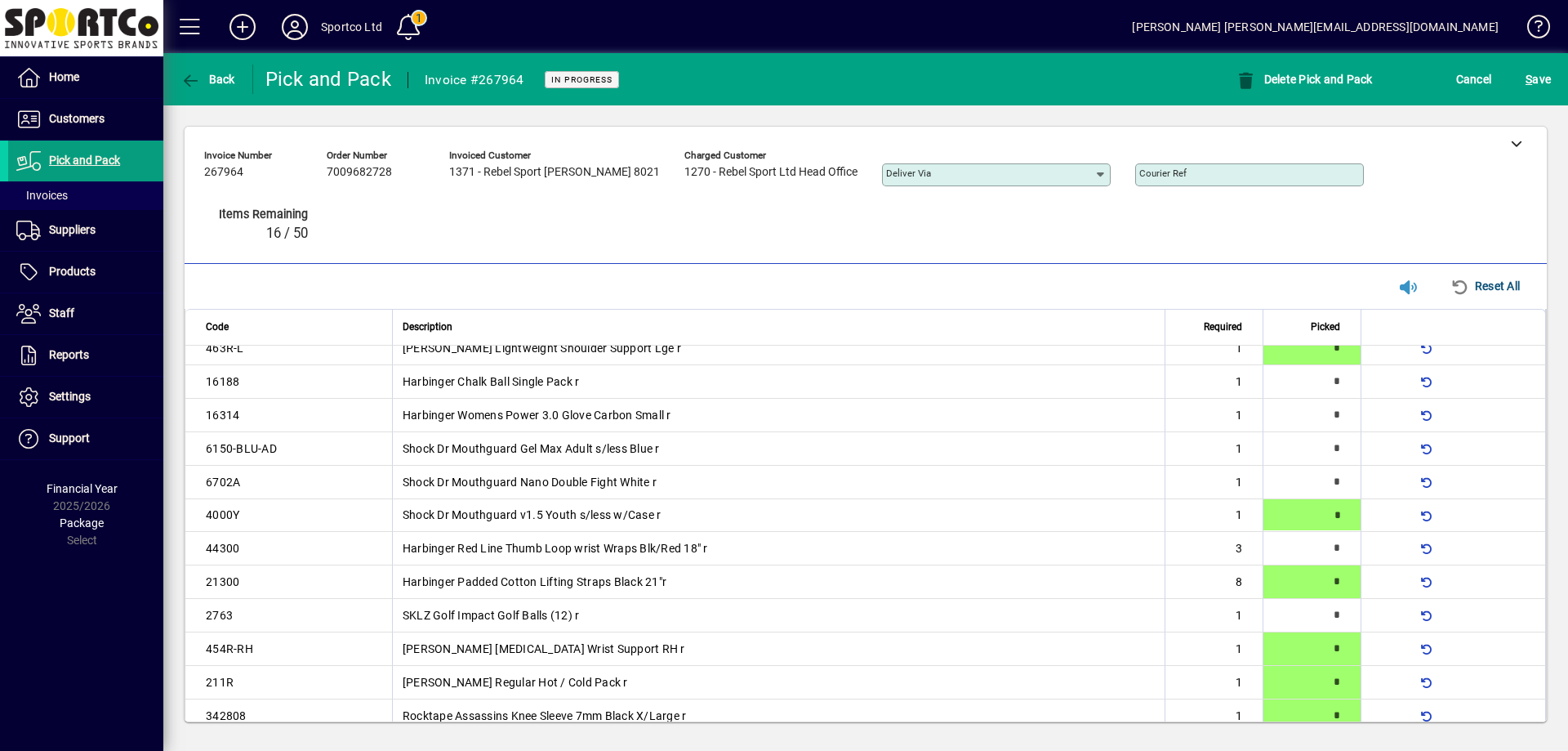
type input "*"
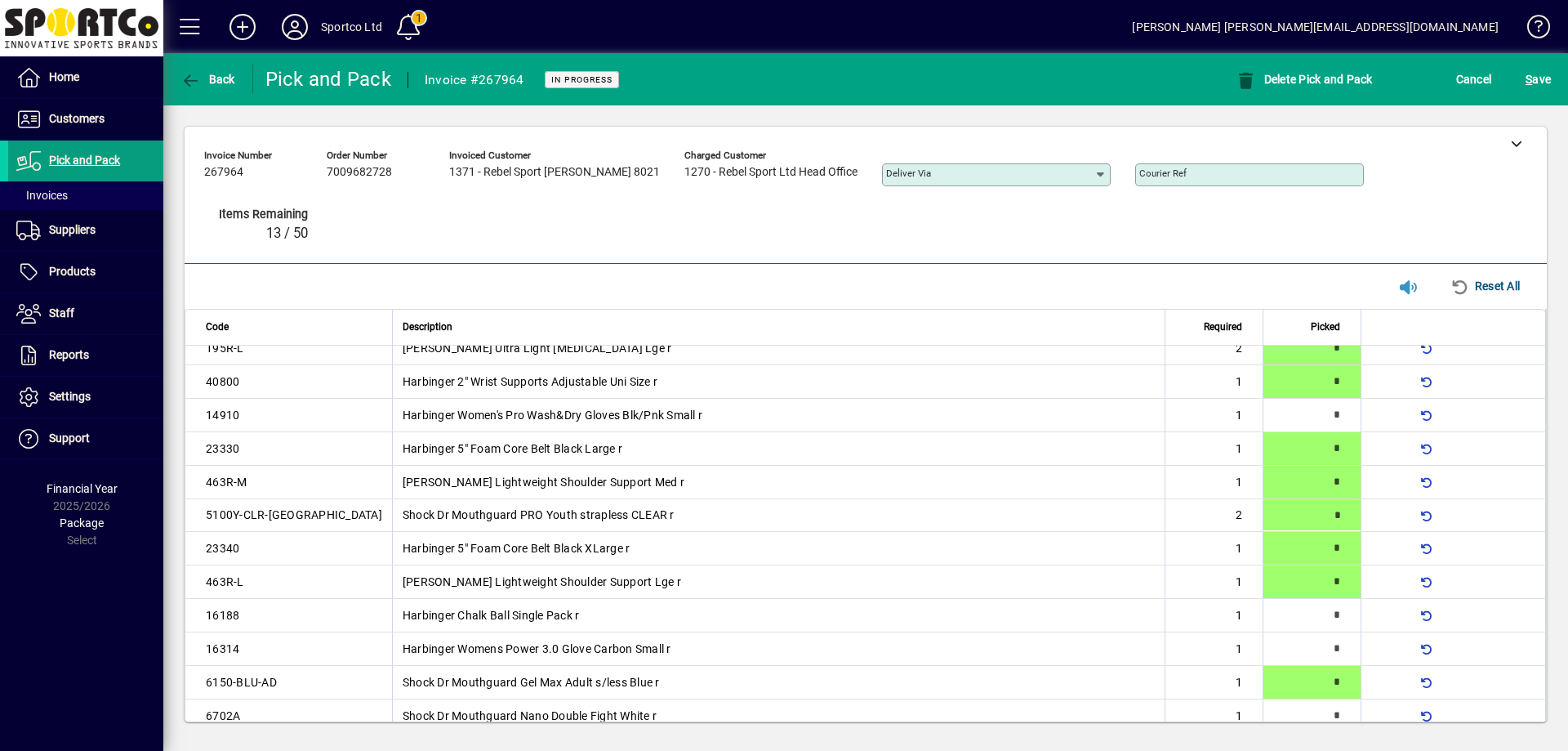
type input "*"
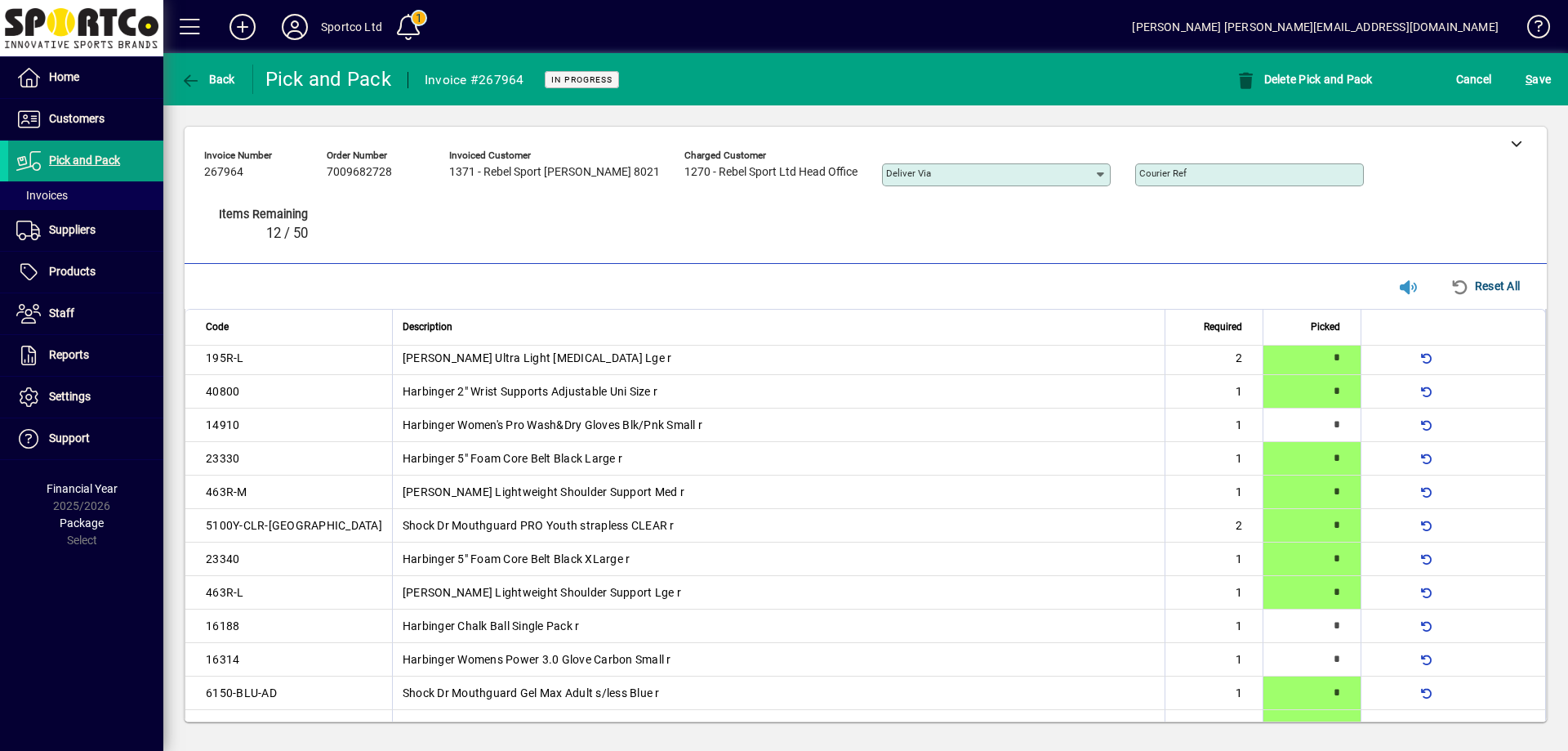
type input "*"
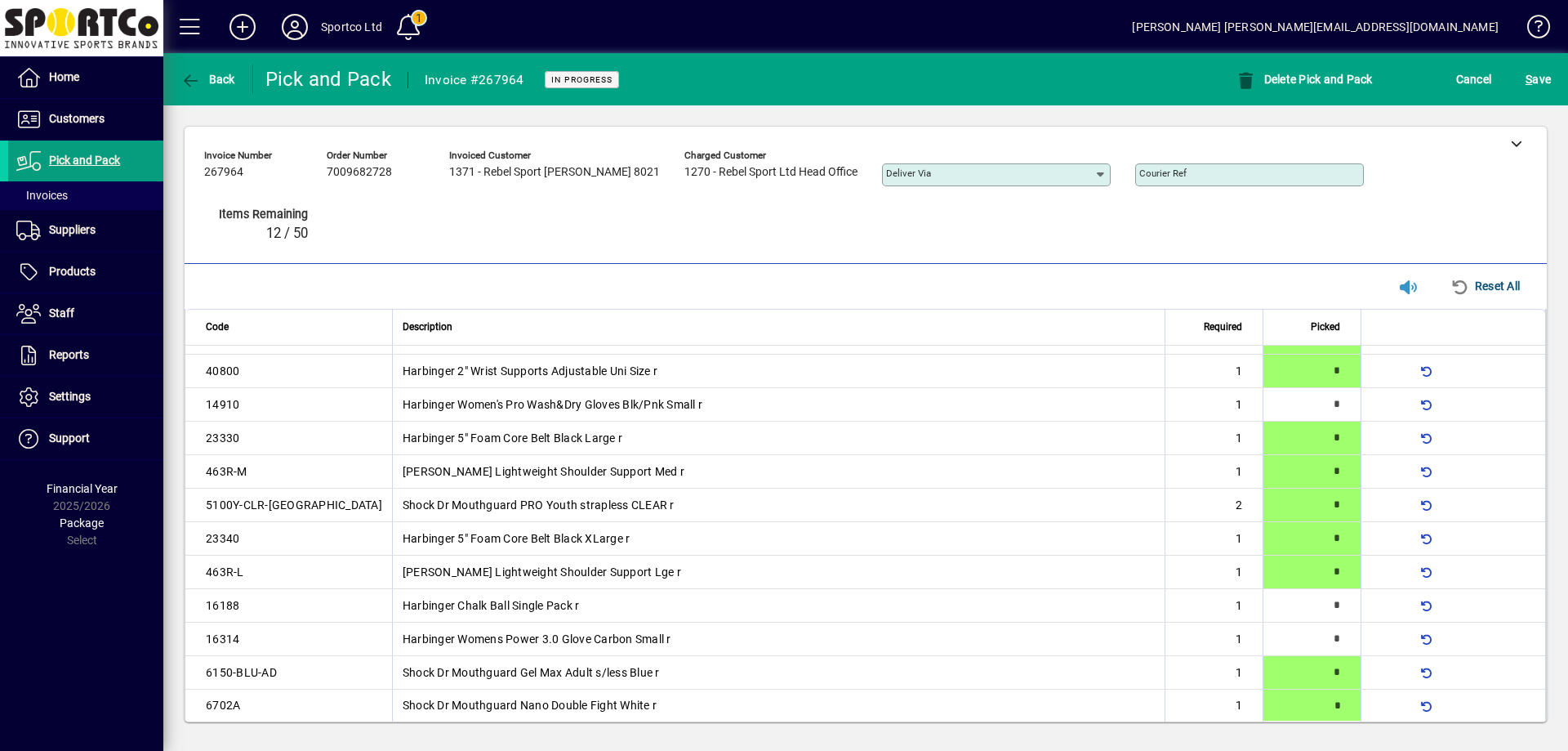
type input "*"
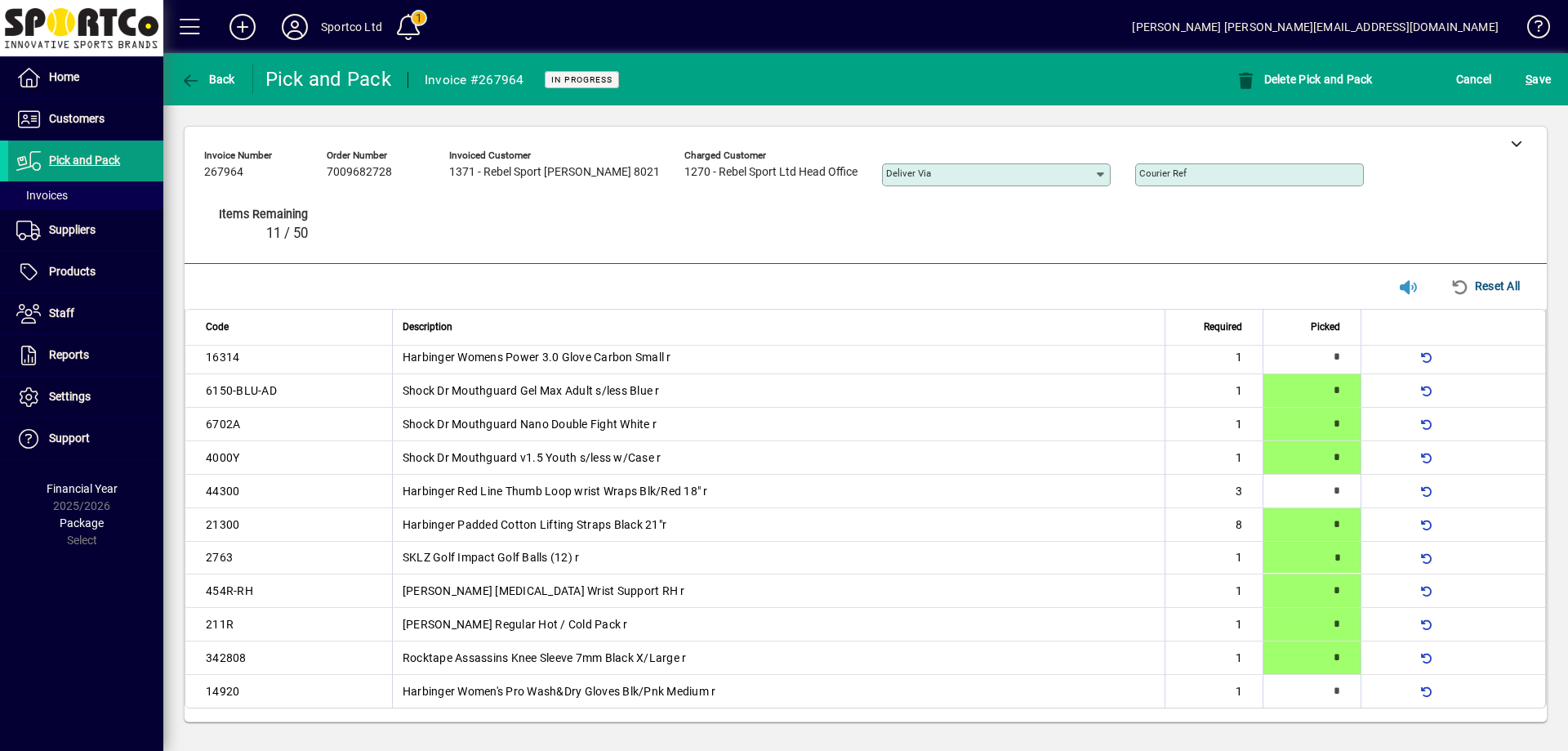
type input "*"
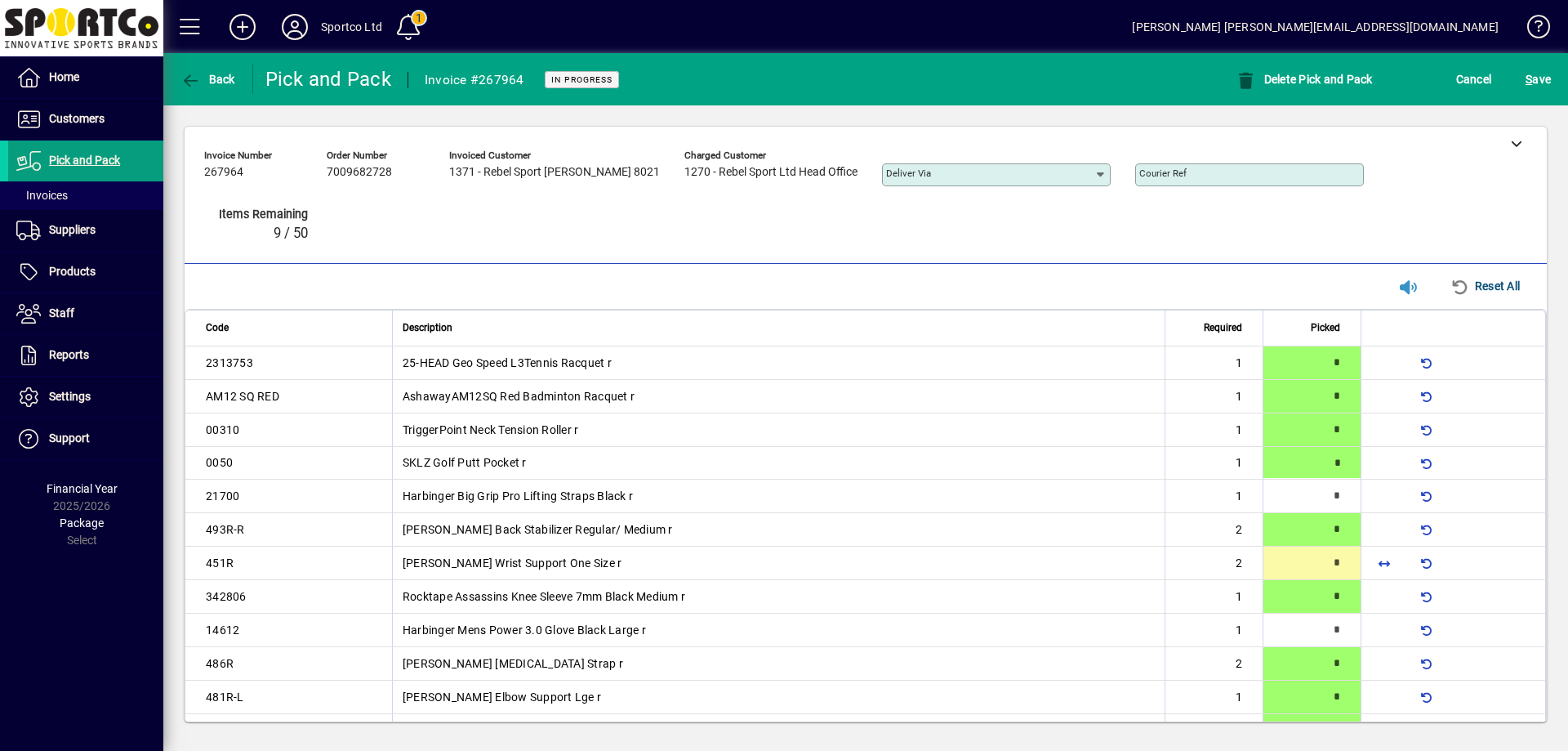
type input "*"
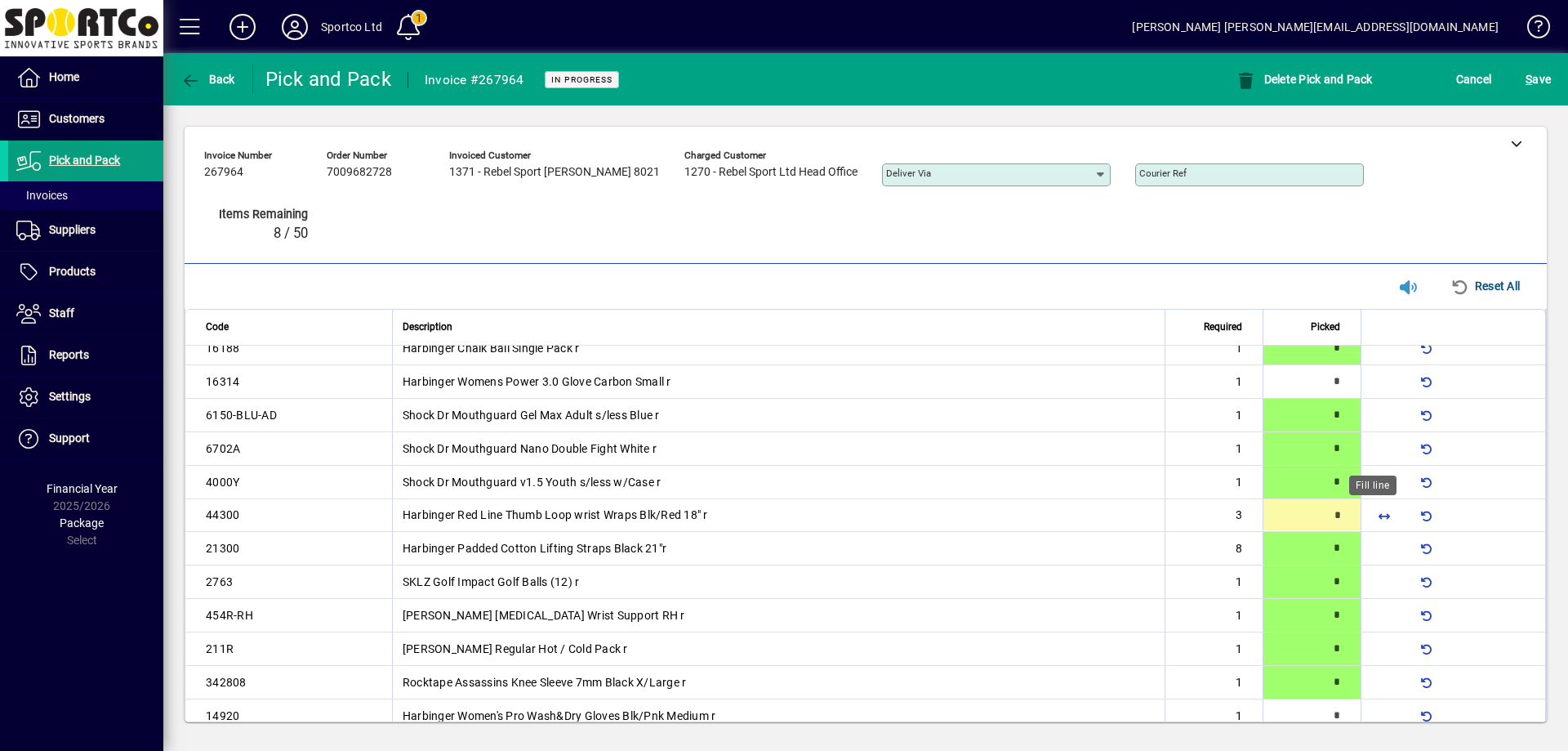
type input "*"
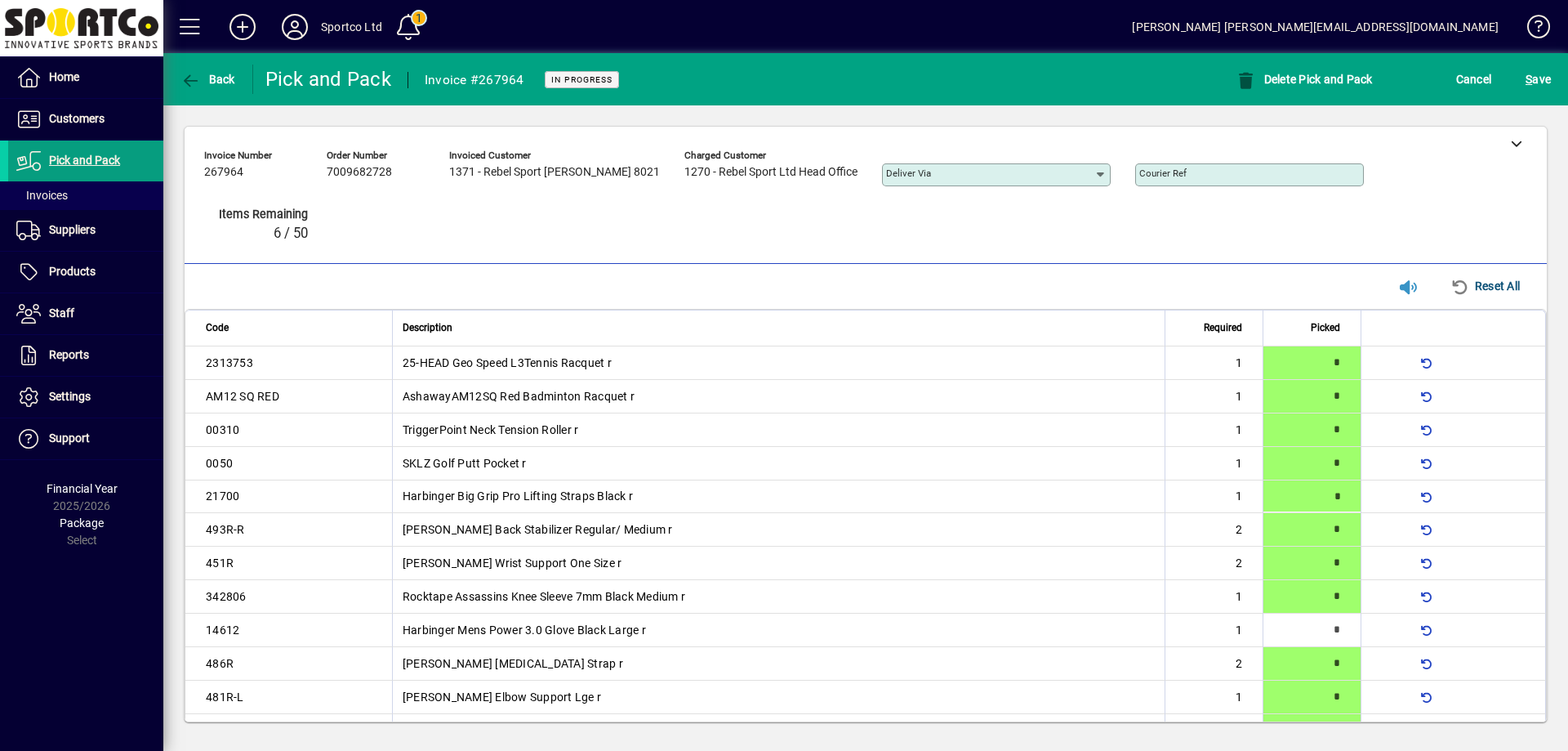
type input "*"
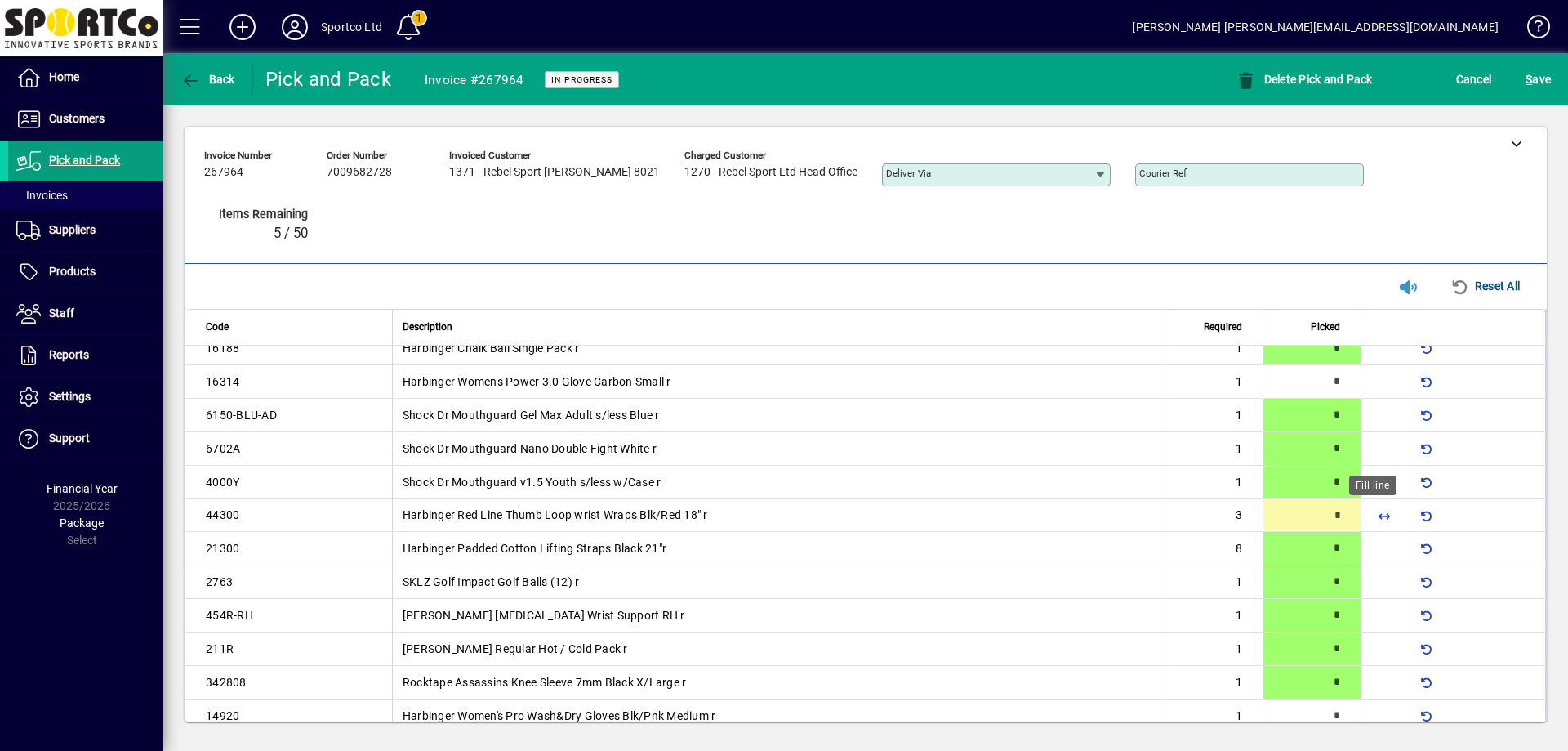
type input "*"
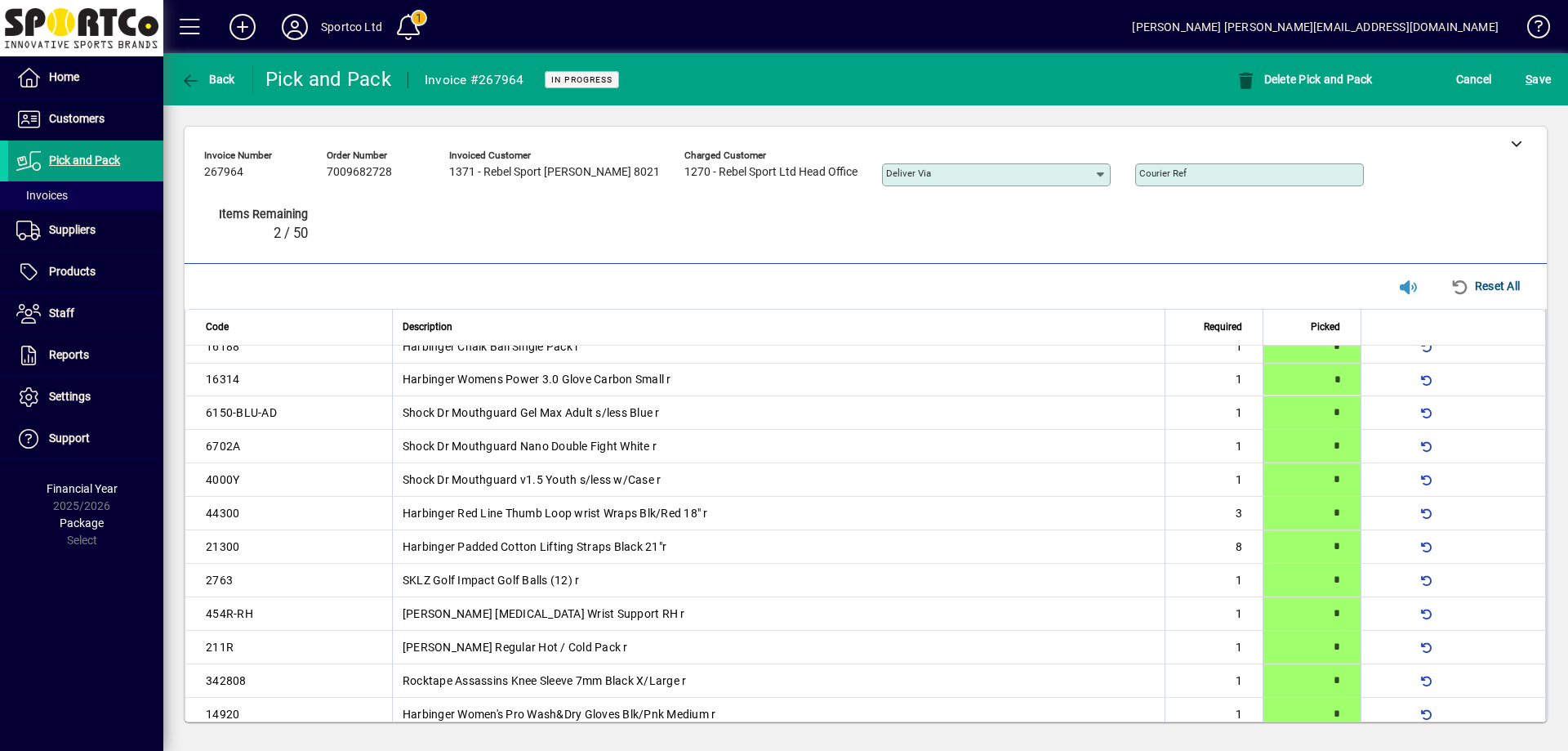
type input "*"
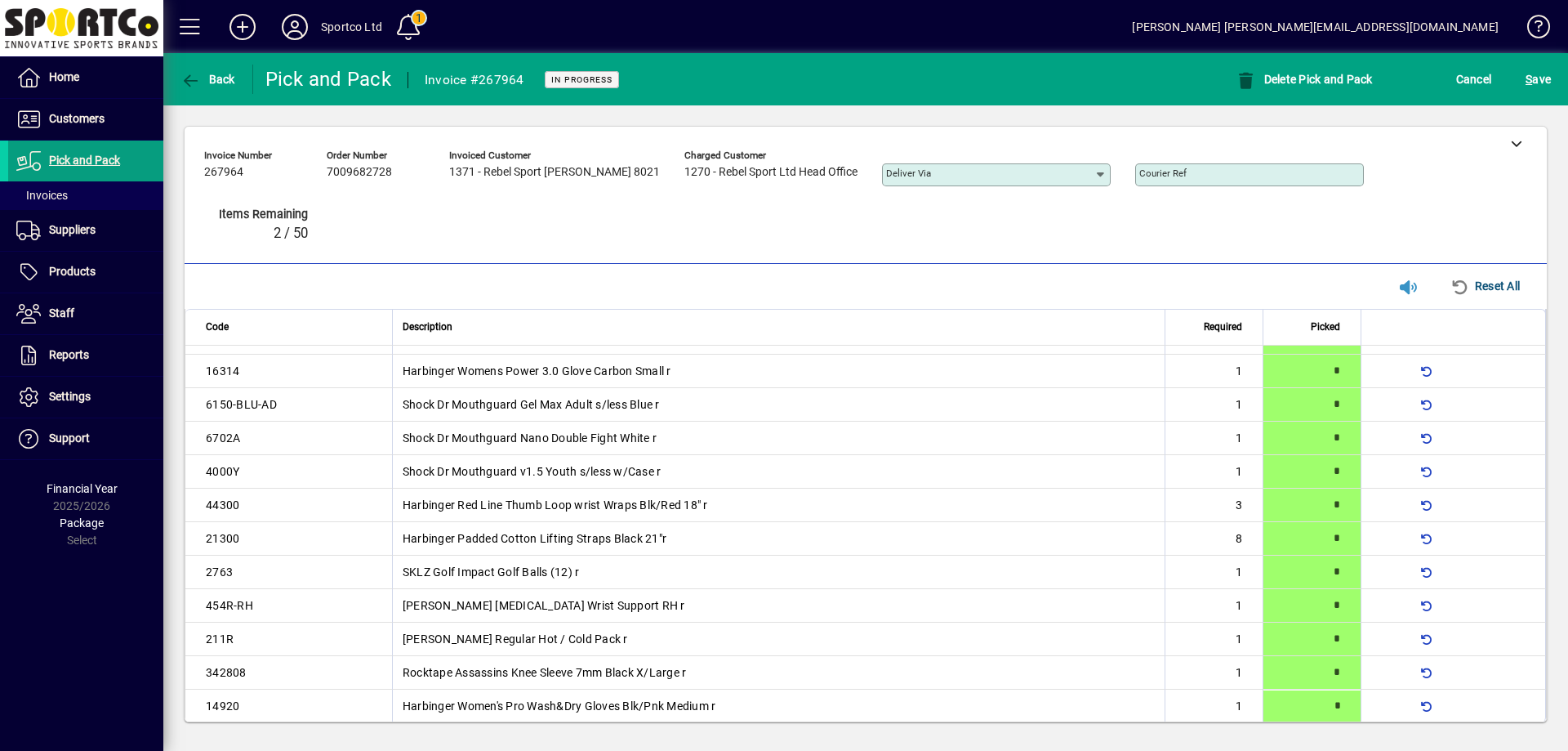
type input "*"
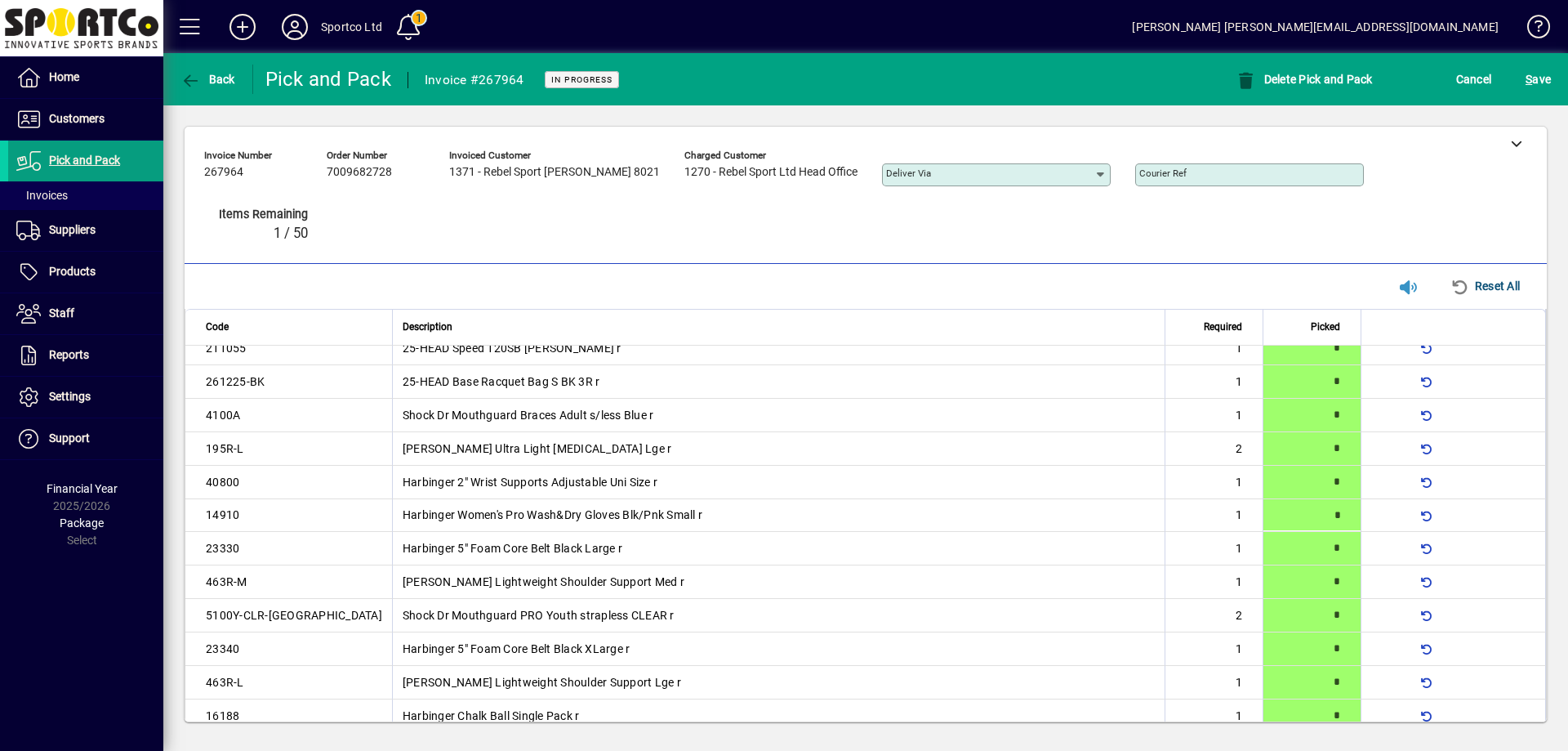
type input "*"
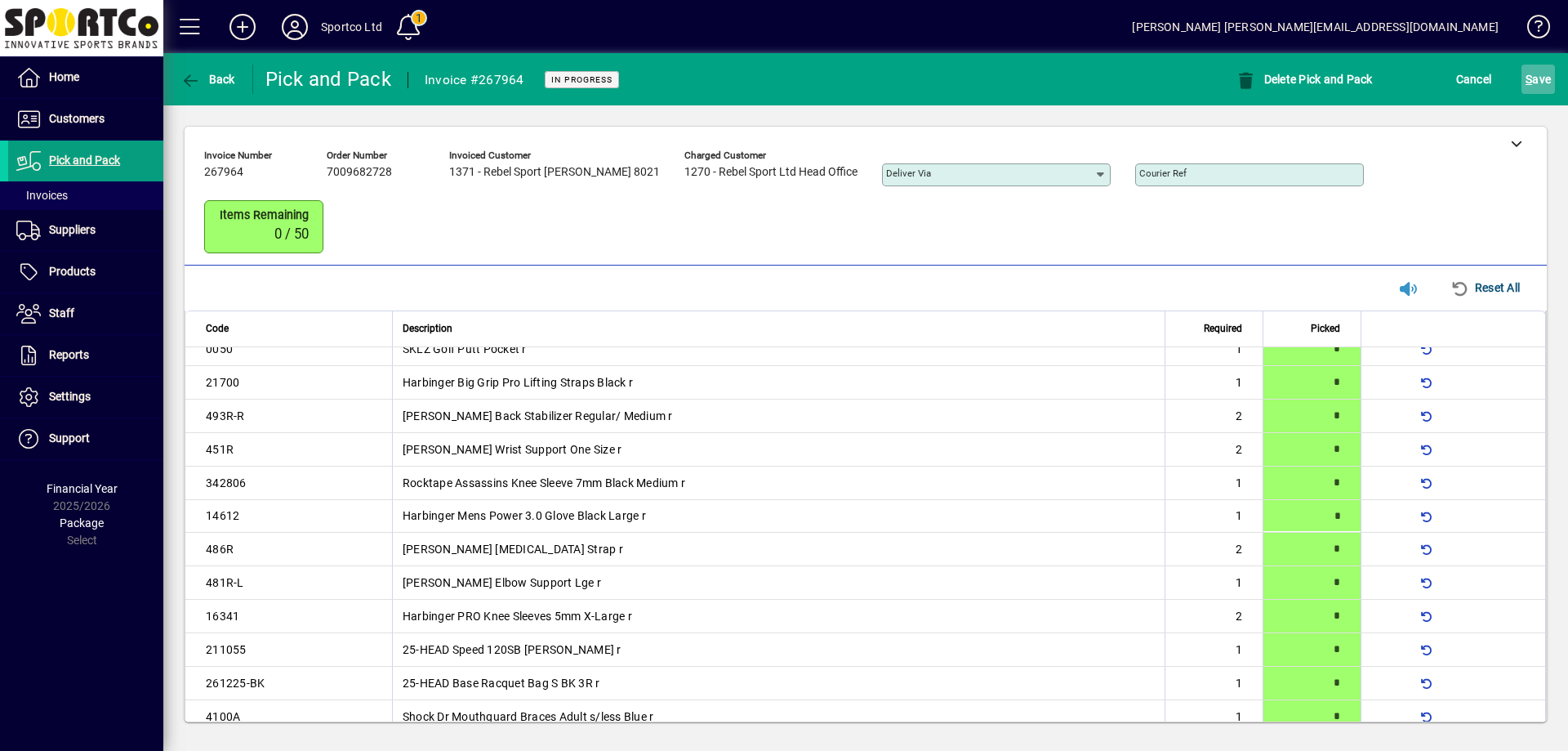
click at [1543, 84] on span "S ave" at bounding box center [1538, 79] width 25 height 26
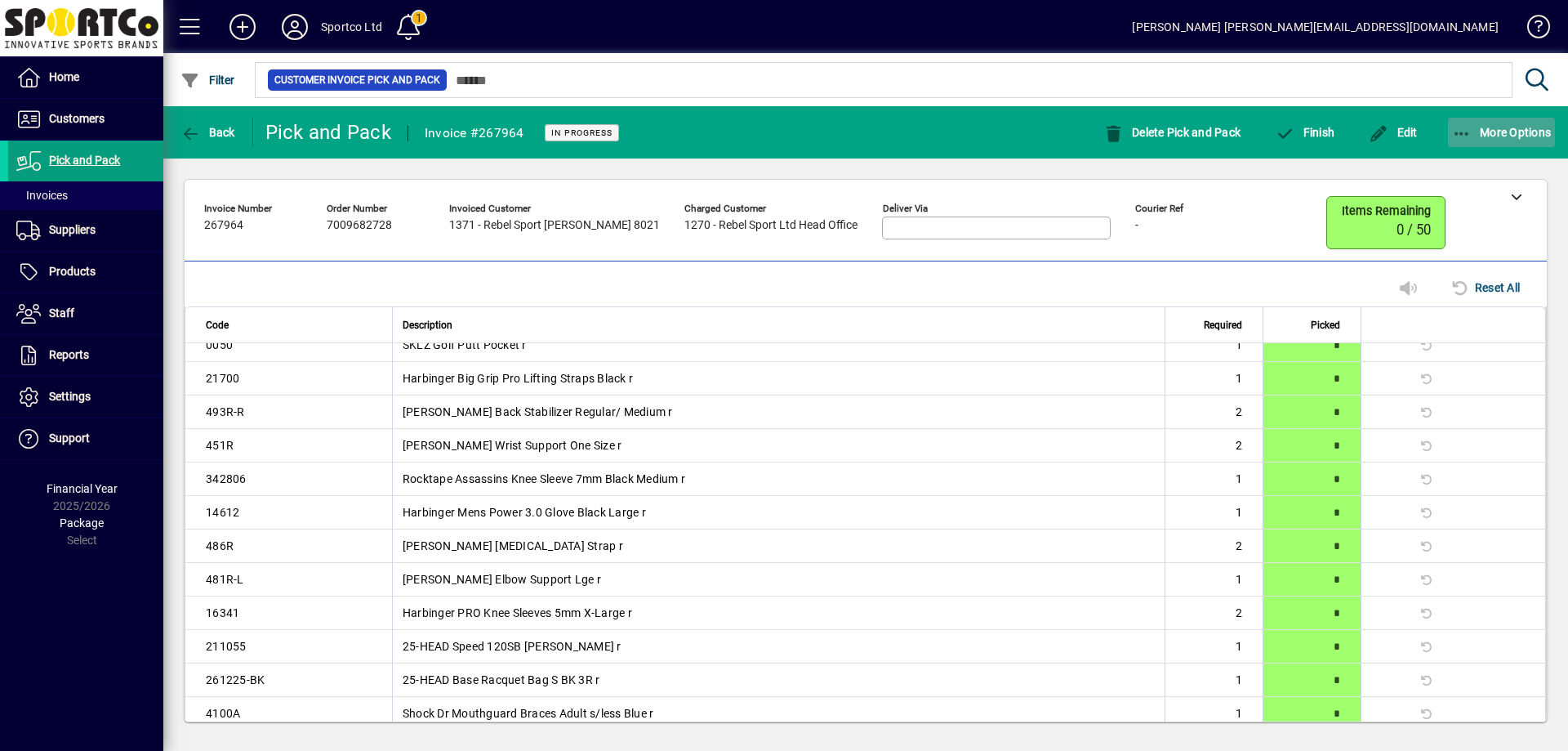
click at [1465, 126] on icon "button" at bounding box center [1462, 133] width 21 height 16
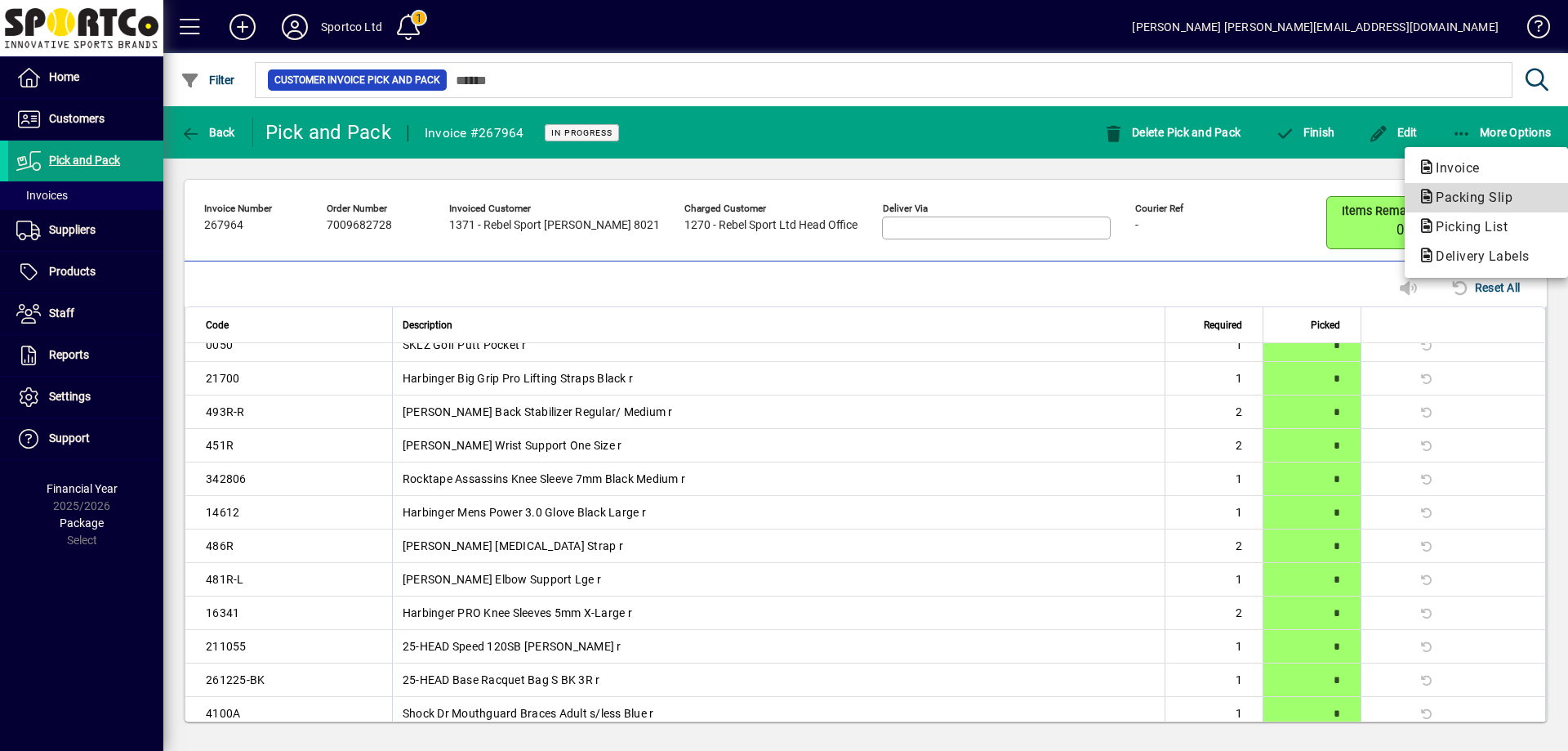
click at [1471, 192] on span "Packing Slip" at bounding box center [1469, 197] width 103 height 16
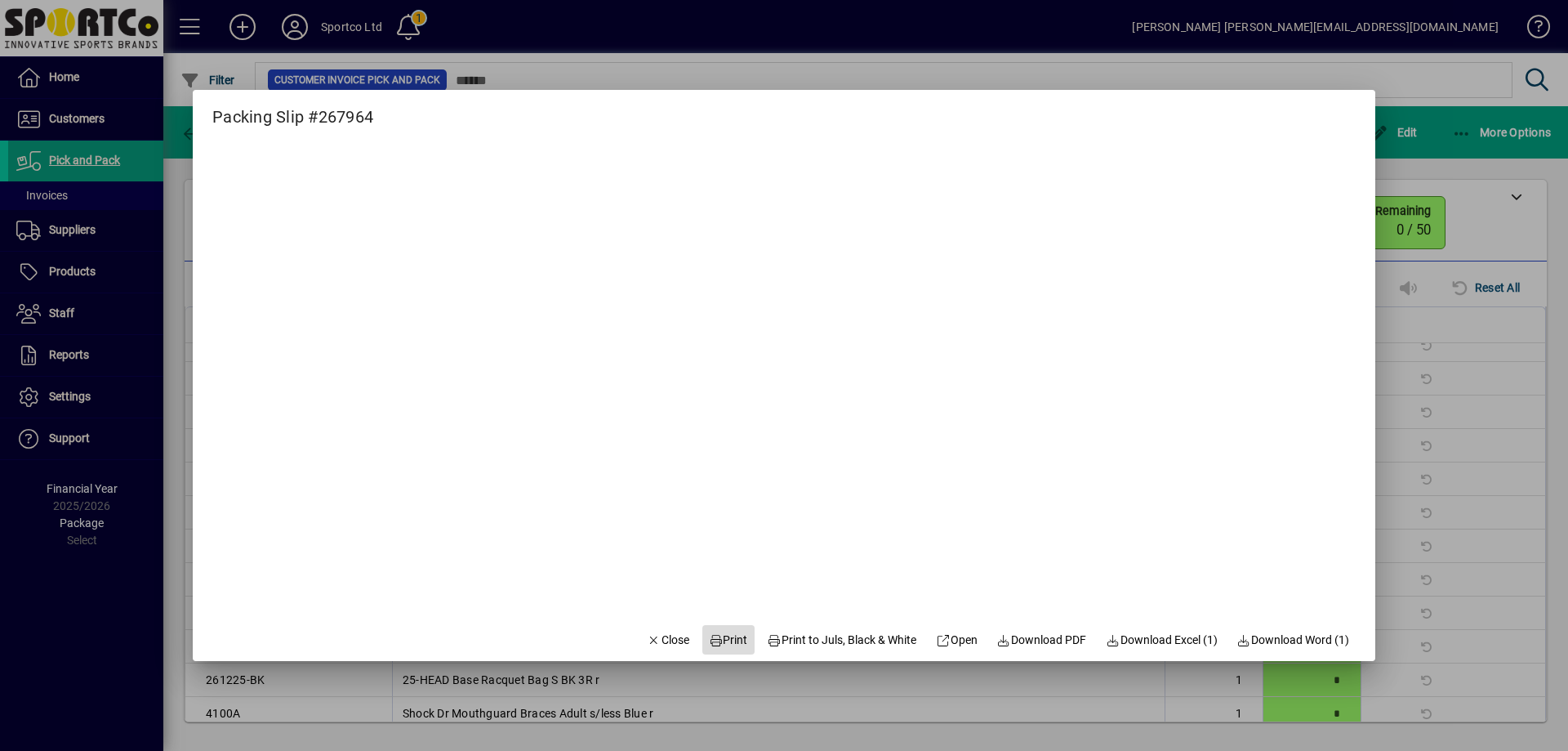
click at [724, 634] on span "Print" at bounding box center [728, 640] width 39 height 17
click at [657, 643] on span "Close" at bounding box center [668, 640] width 42 height 17
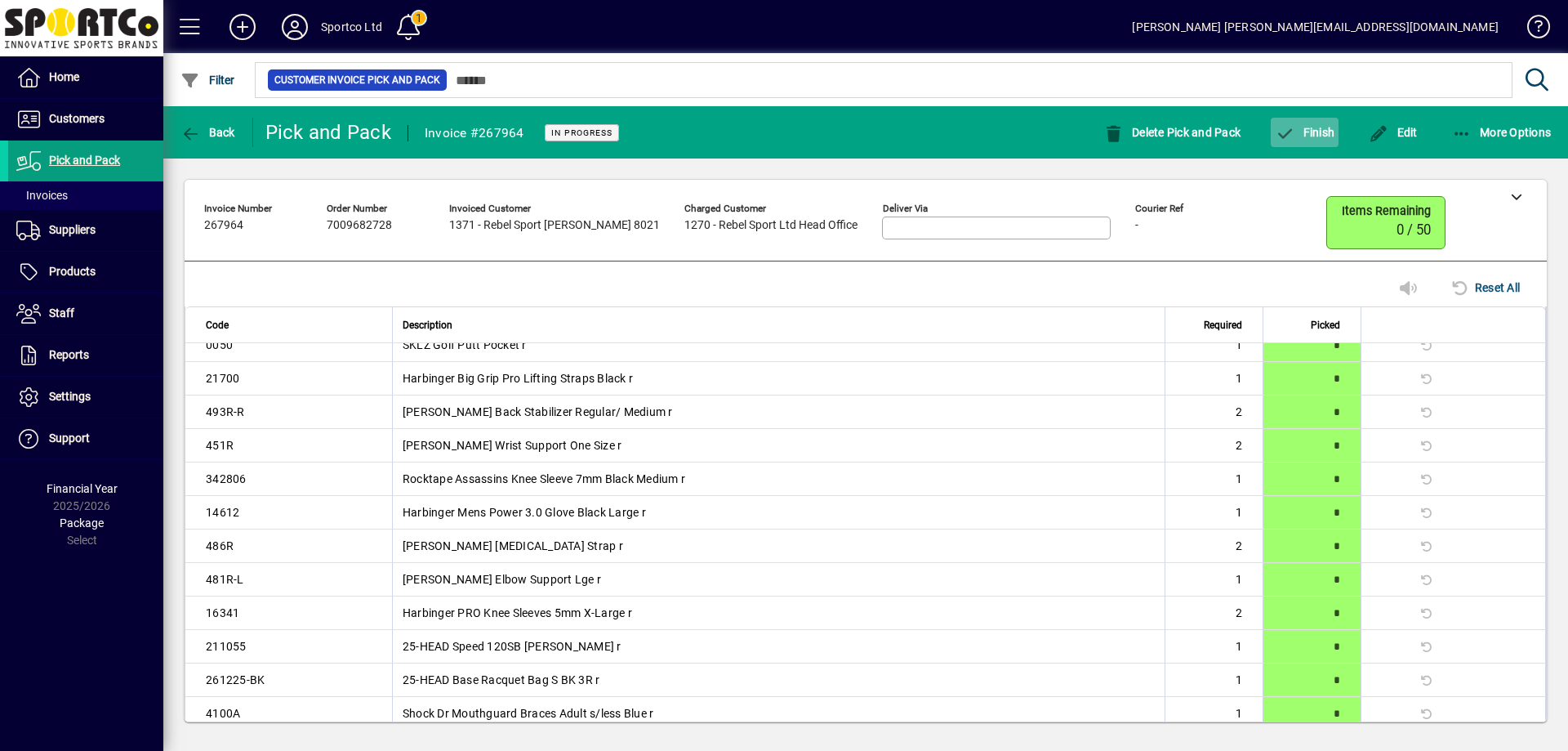
click at [1306, 132] on span "Finish" at bounding box center [1304, 132] width 60 height 13
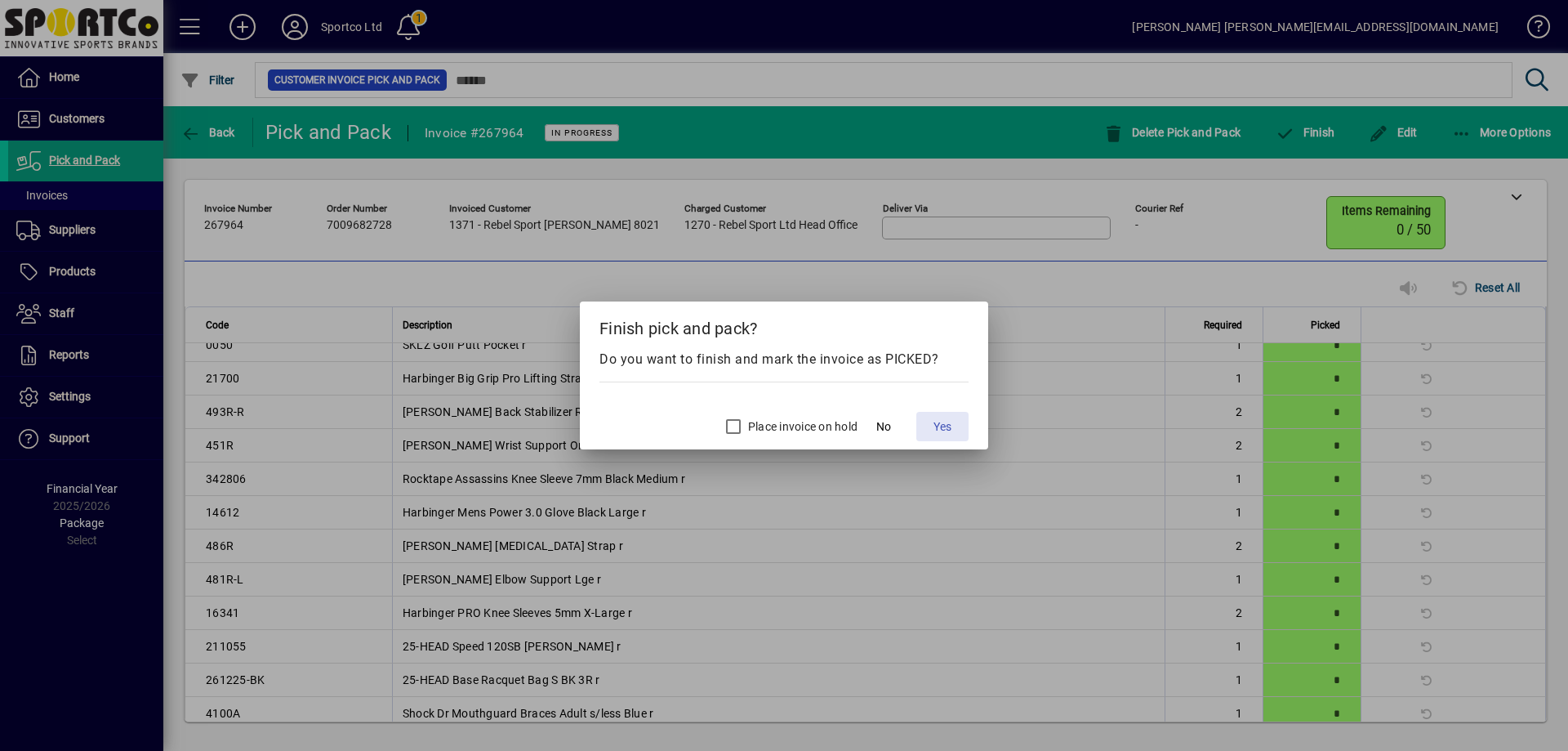
click at [943, 427] on span "Yes" at bounding box center [942, 427] width 18 height 17
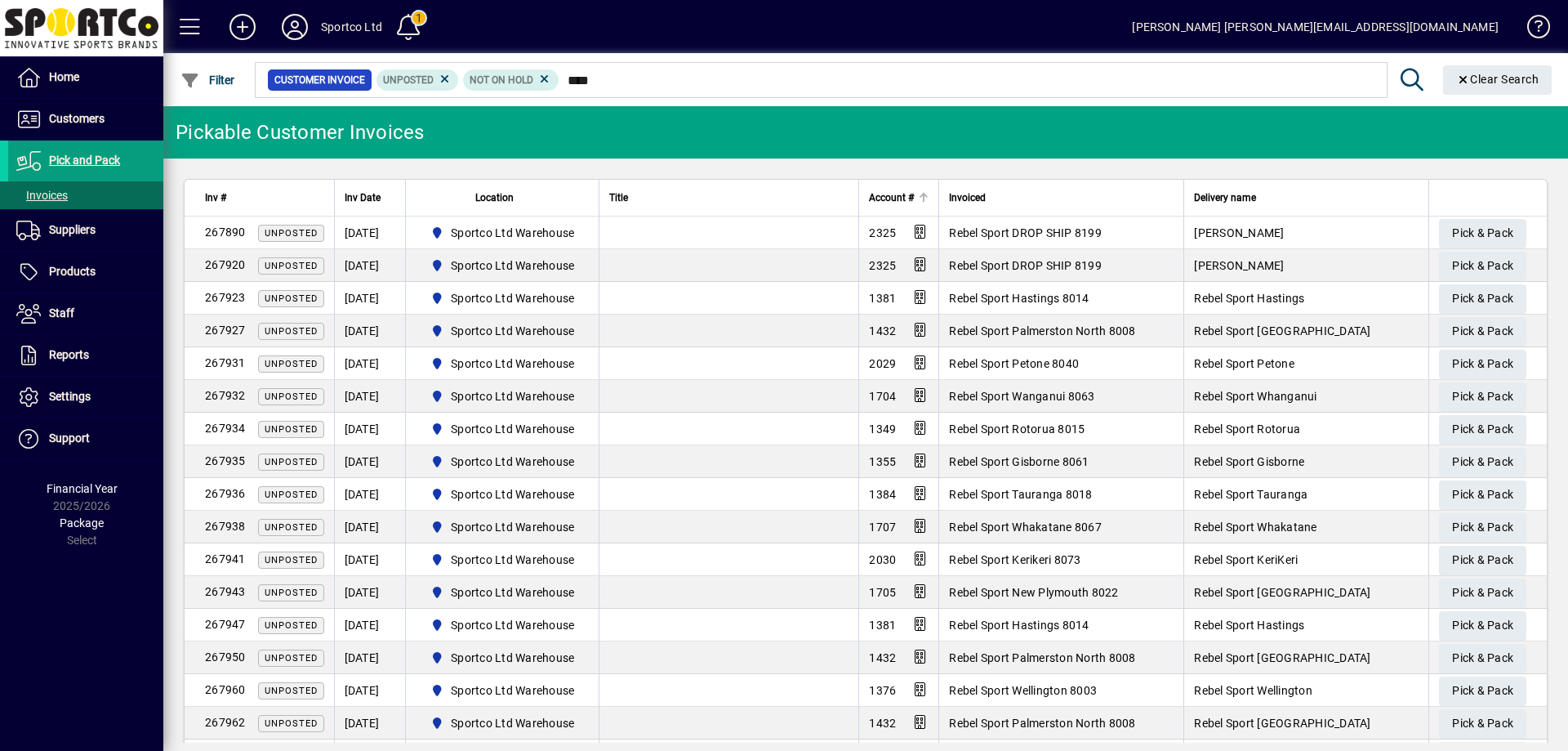
type input "****"
click at [883, 200] on span "Account #" at bounding box center [892, 197] width 45 height 18
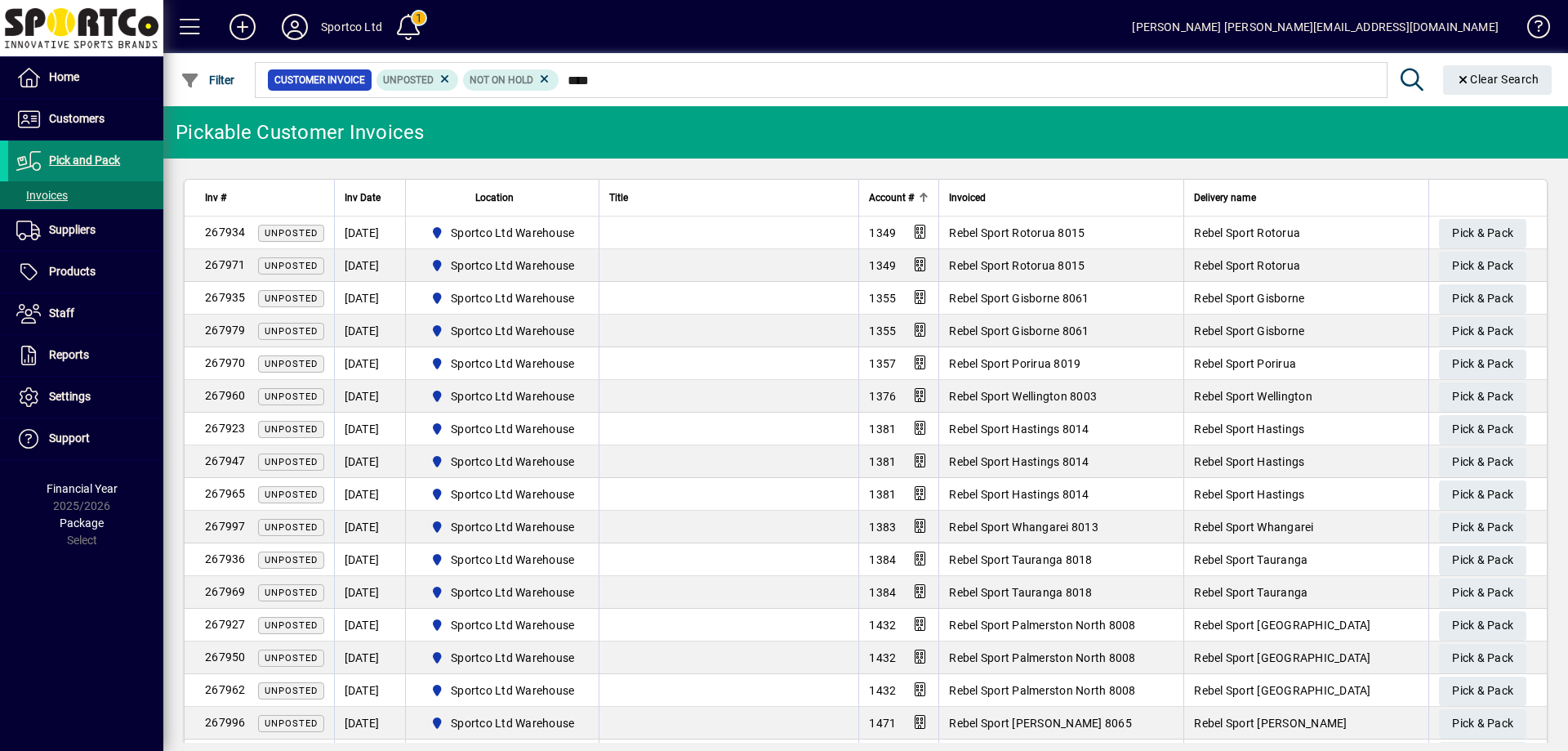
click at [76, 157] on span "Pick and Pack" at bounding box center [85, 160] width 71 height 13
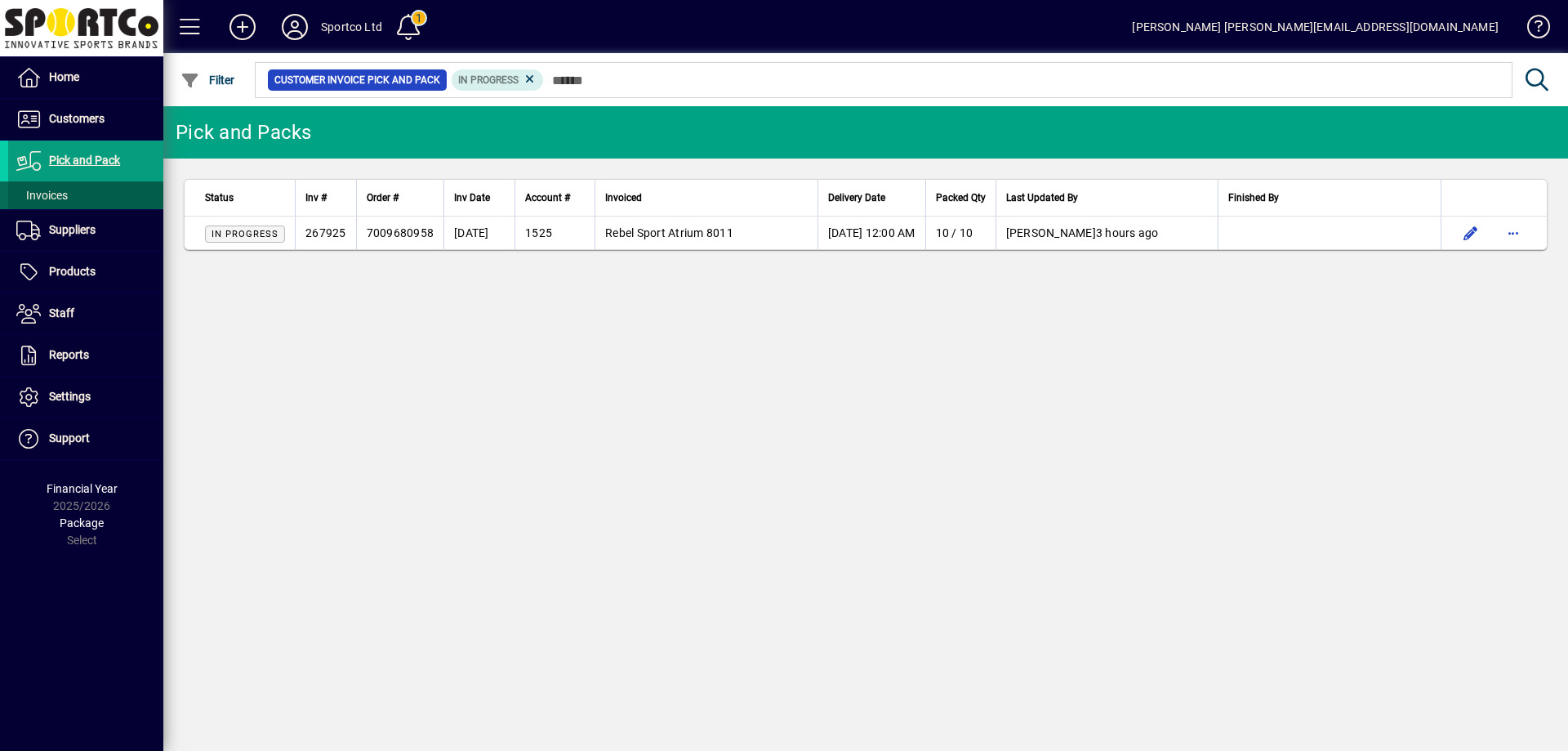
click at [55, 193] on span "Invoices" at bounding box center [42, 195] width 51 height 13
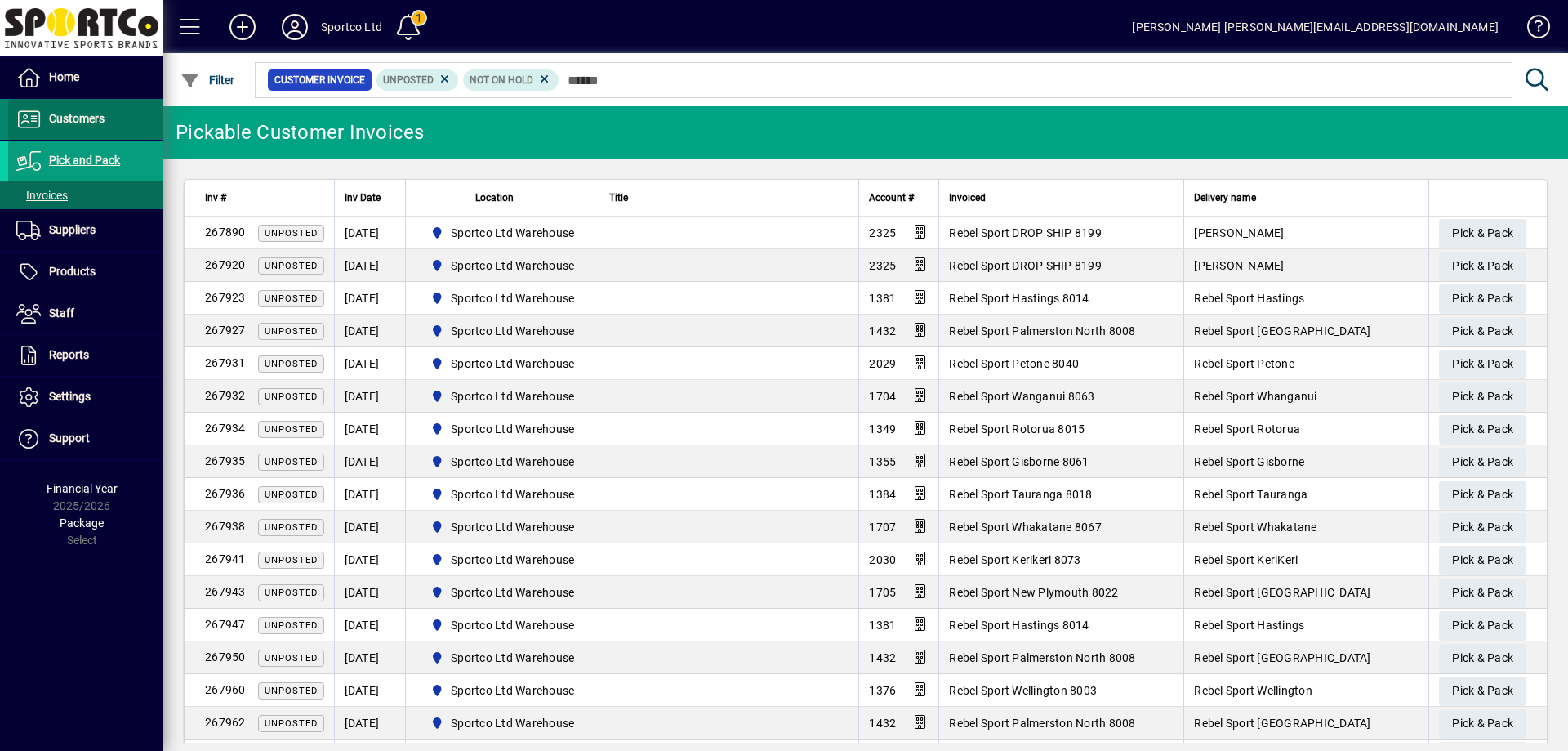
click at [63, 117] on span "Customers" at bounding box center [77, 118] width 55 height 13
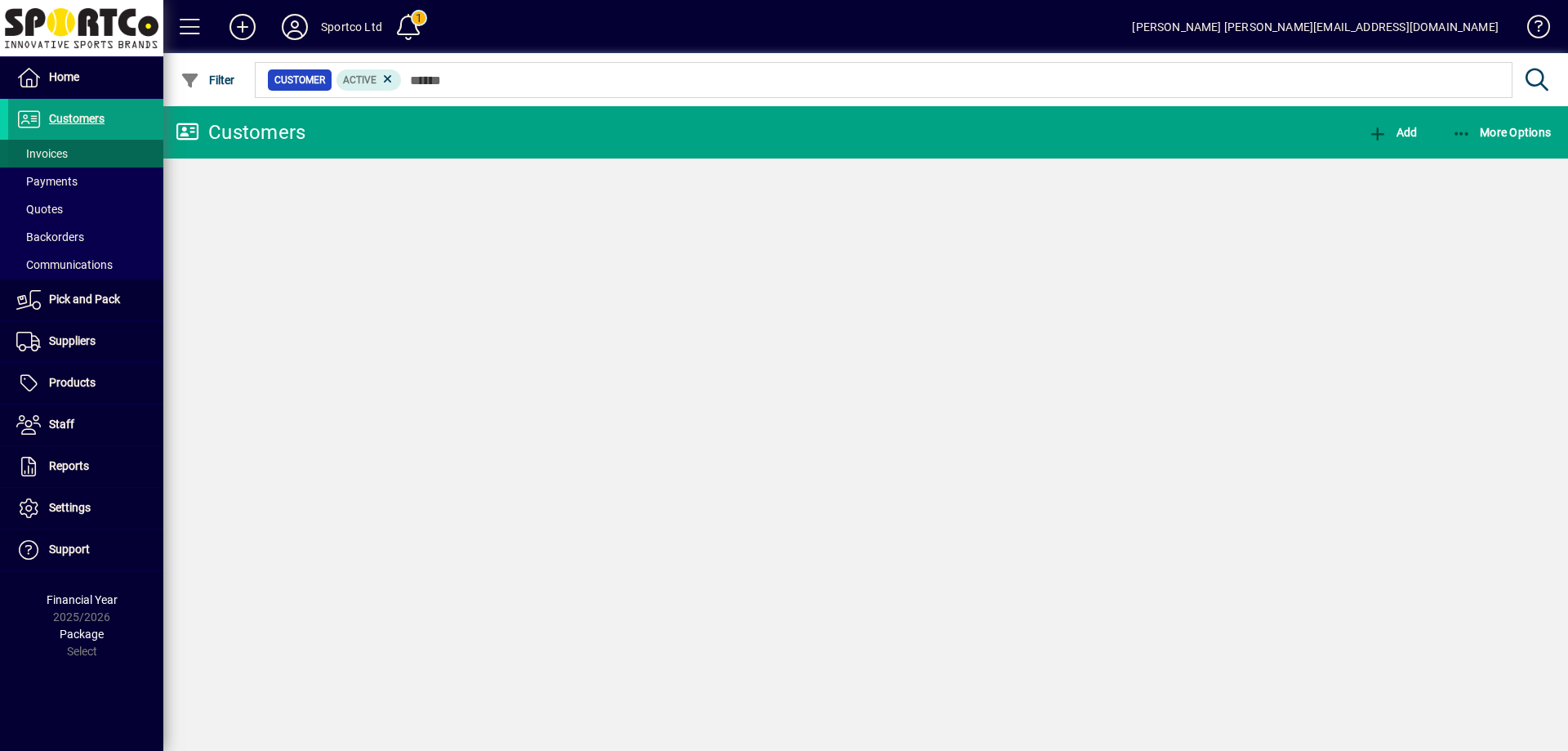
click at [43, 154] on span "Invoices" at bounding box center [42, 153] width 51 height 13
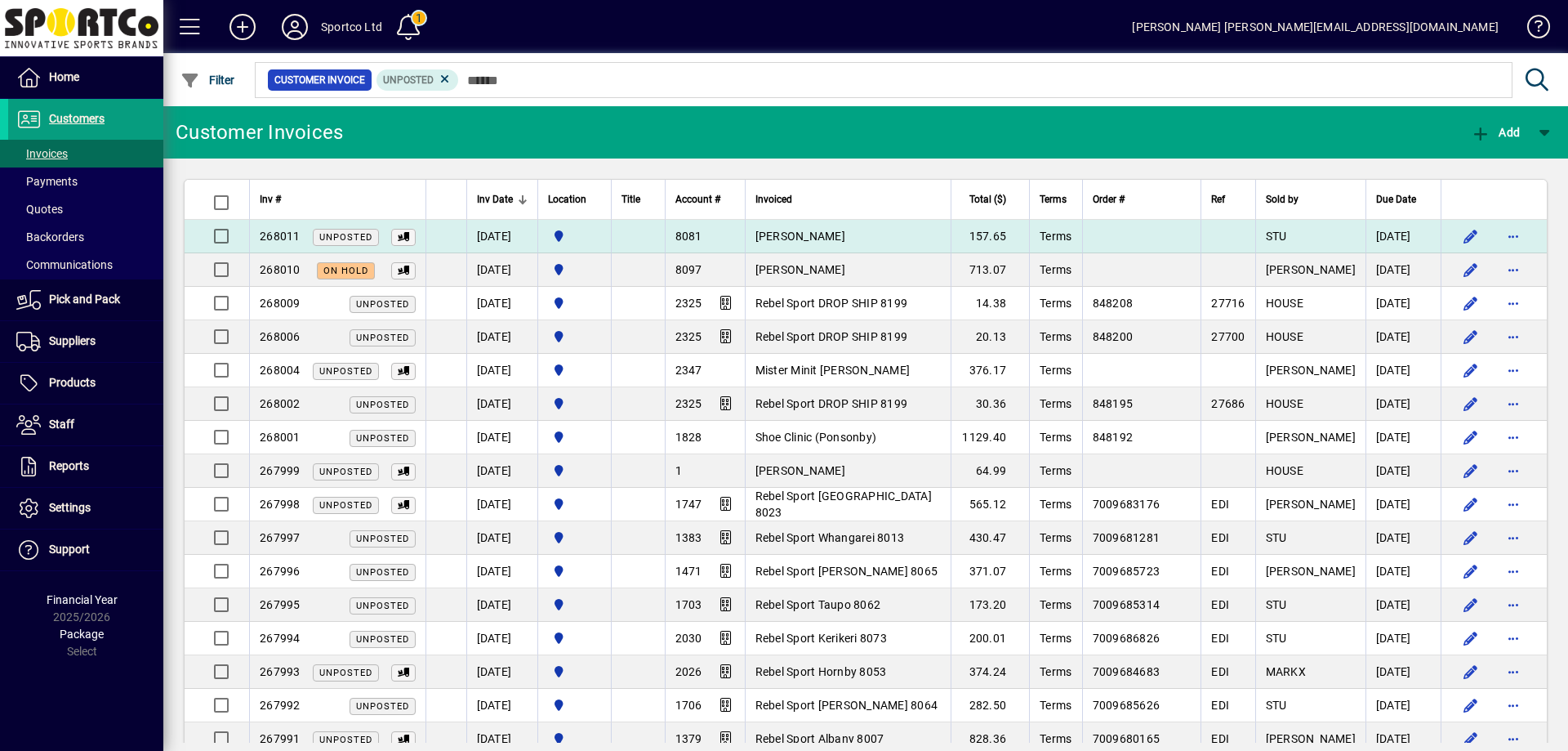
click at [514, 228] on td "06/10/2025" at bounding box center [502, 236] width 71 height 34
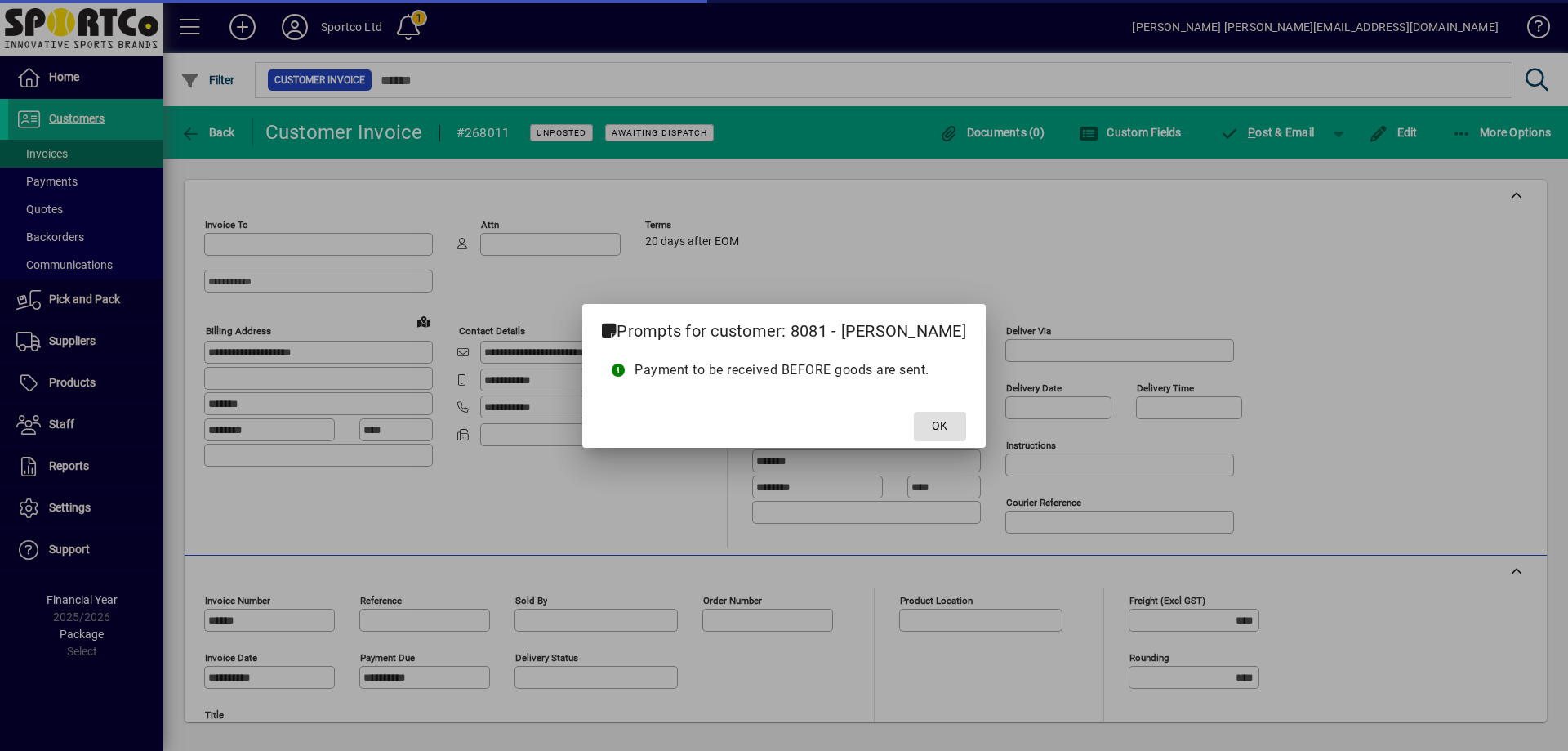
type input "**********"
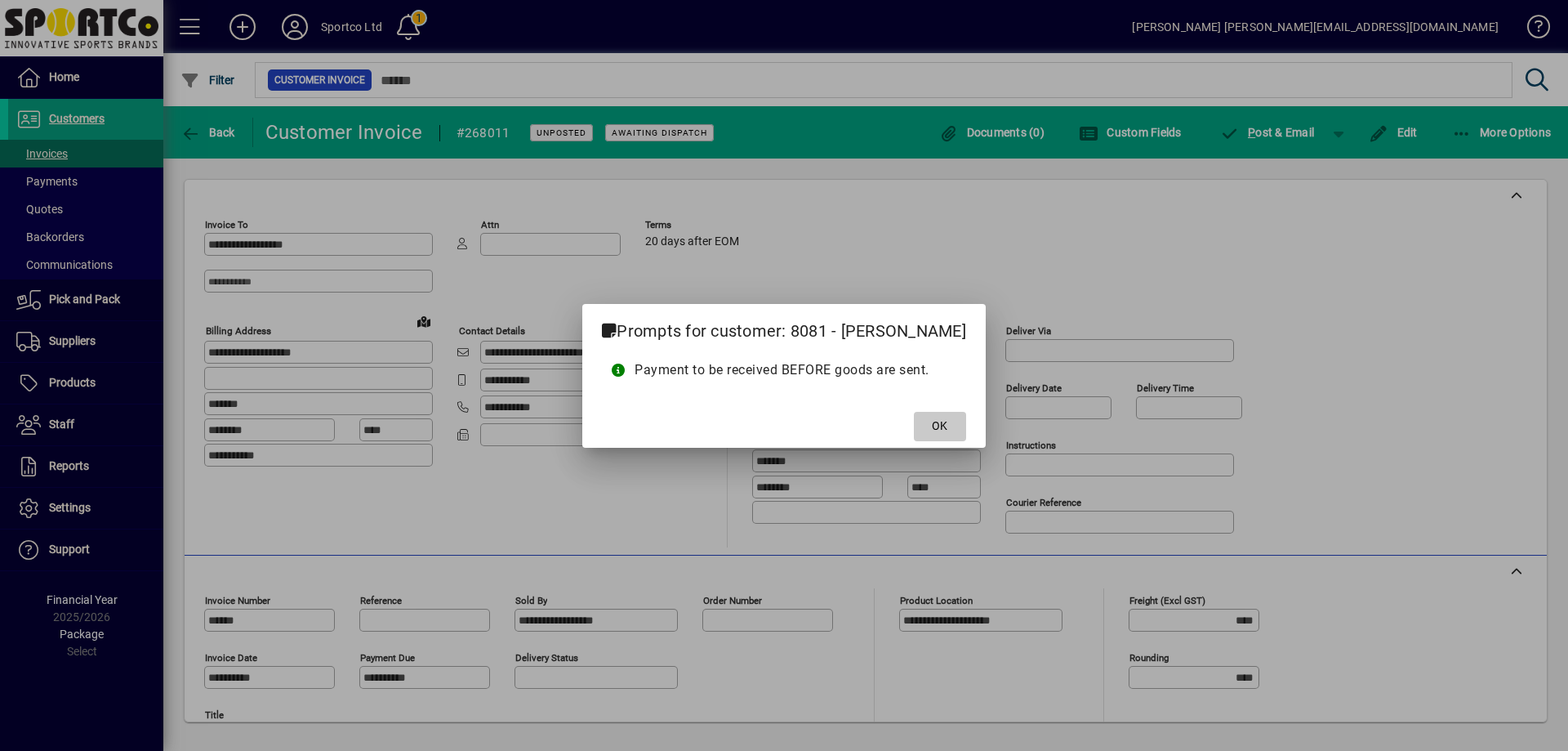
click at [925, 425] on span at bounding box center [940, 426] width 52 height 39
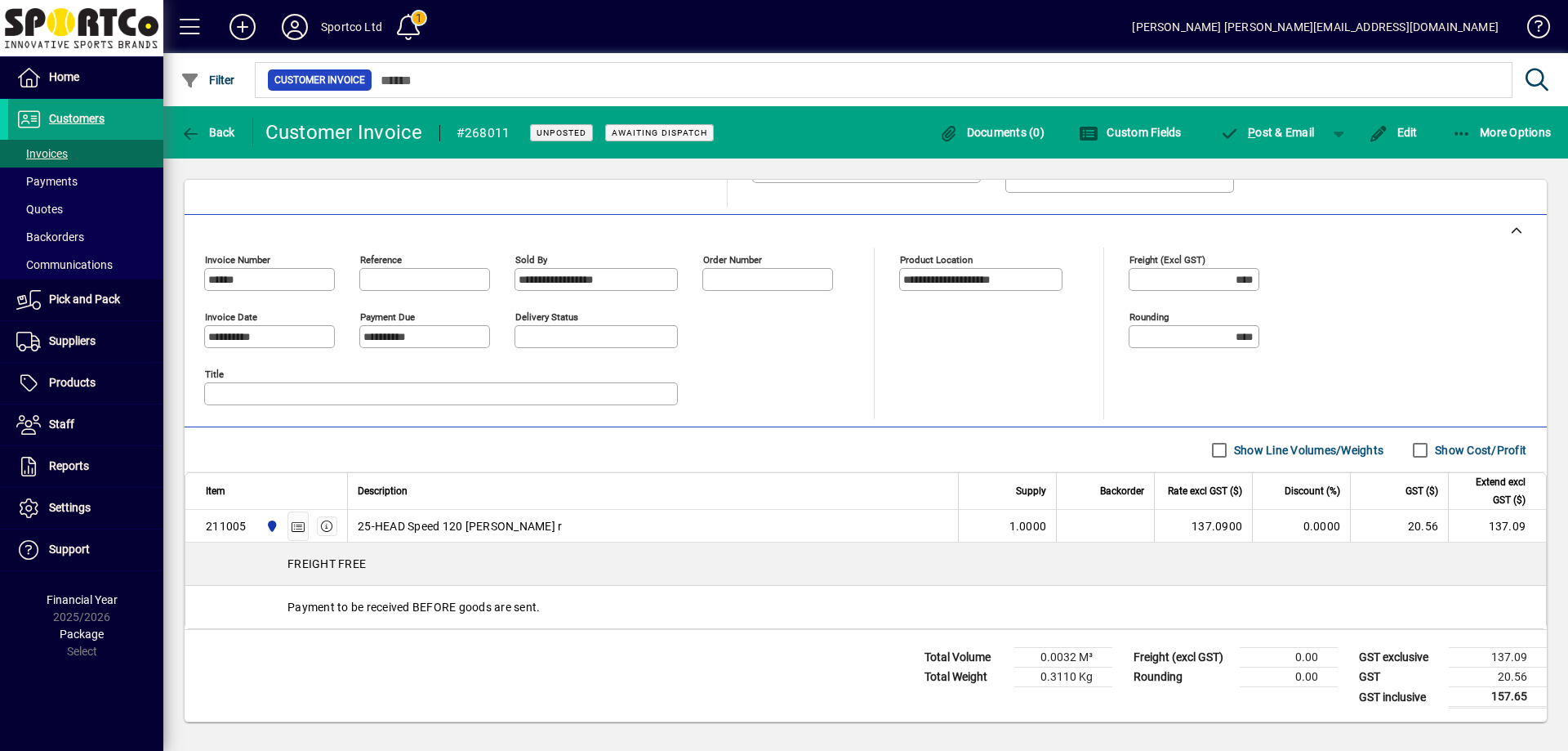
scroll to position [357, 0]
click at [201, 125] on span "Back" at bounding box center [208, 132] width 54 height 13
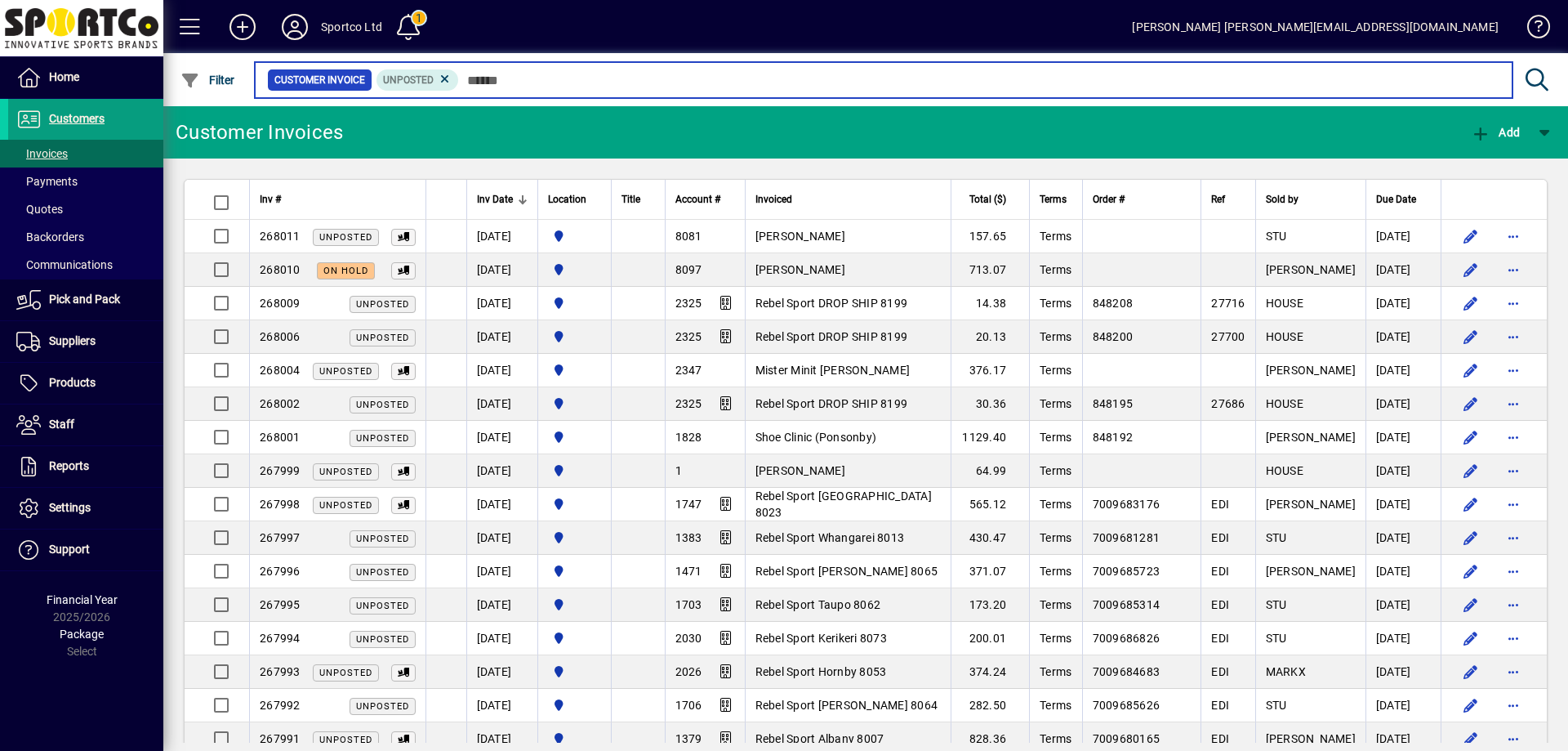
click at [645, 80] on input "text" at bounding box center [979, 80] width 1040 height 22
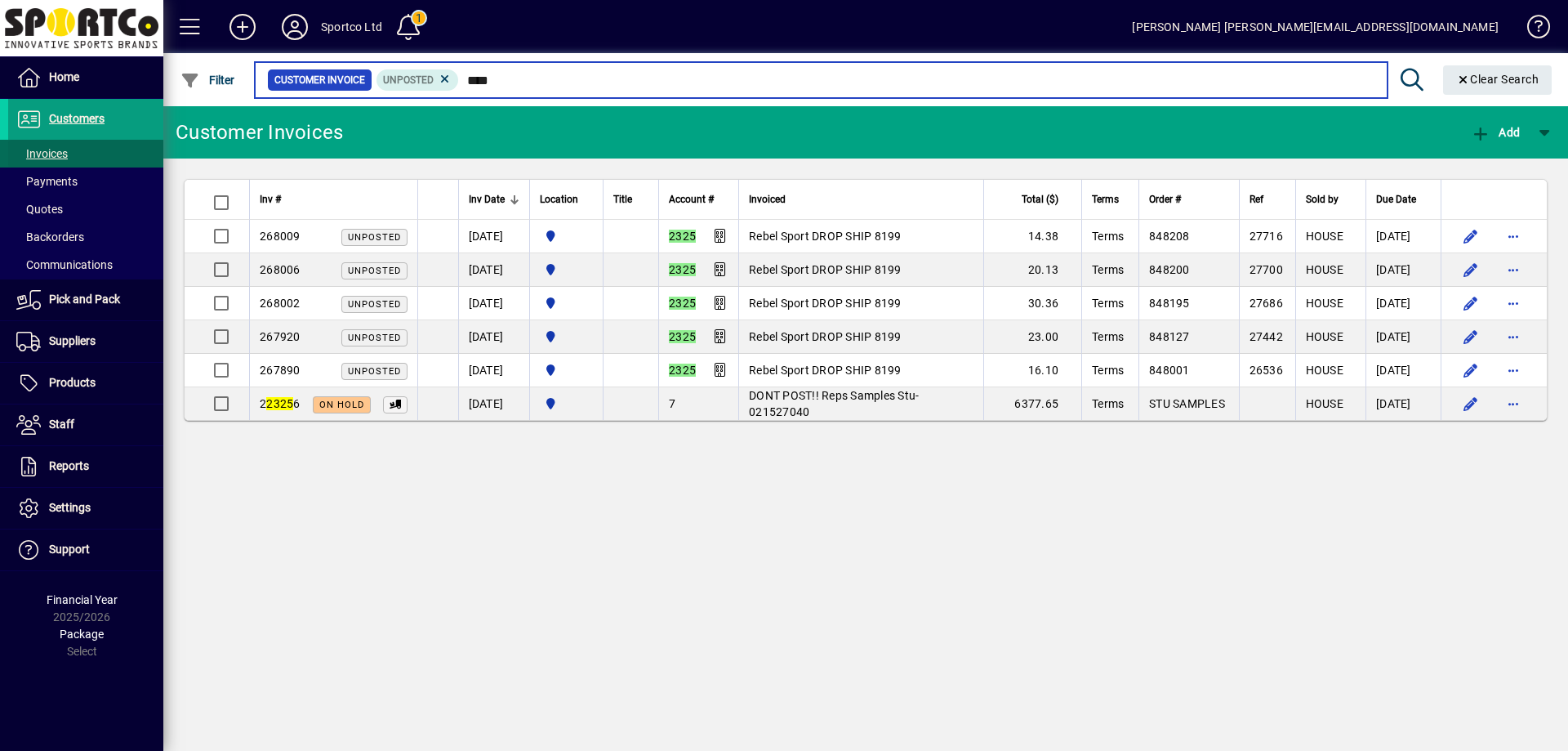
type input "****"
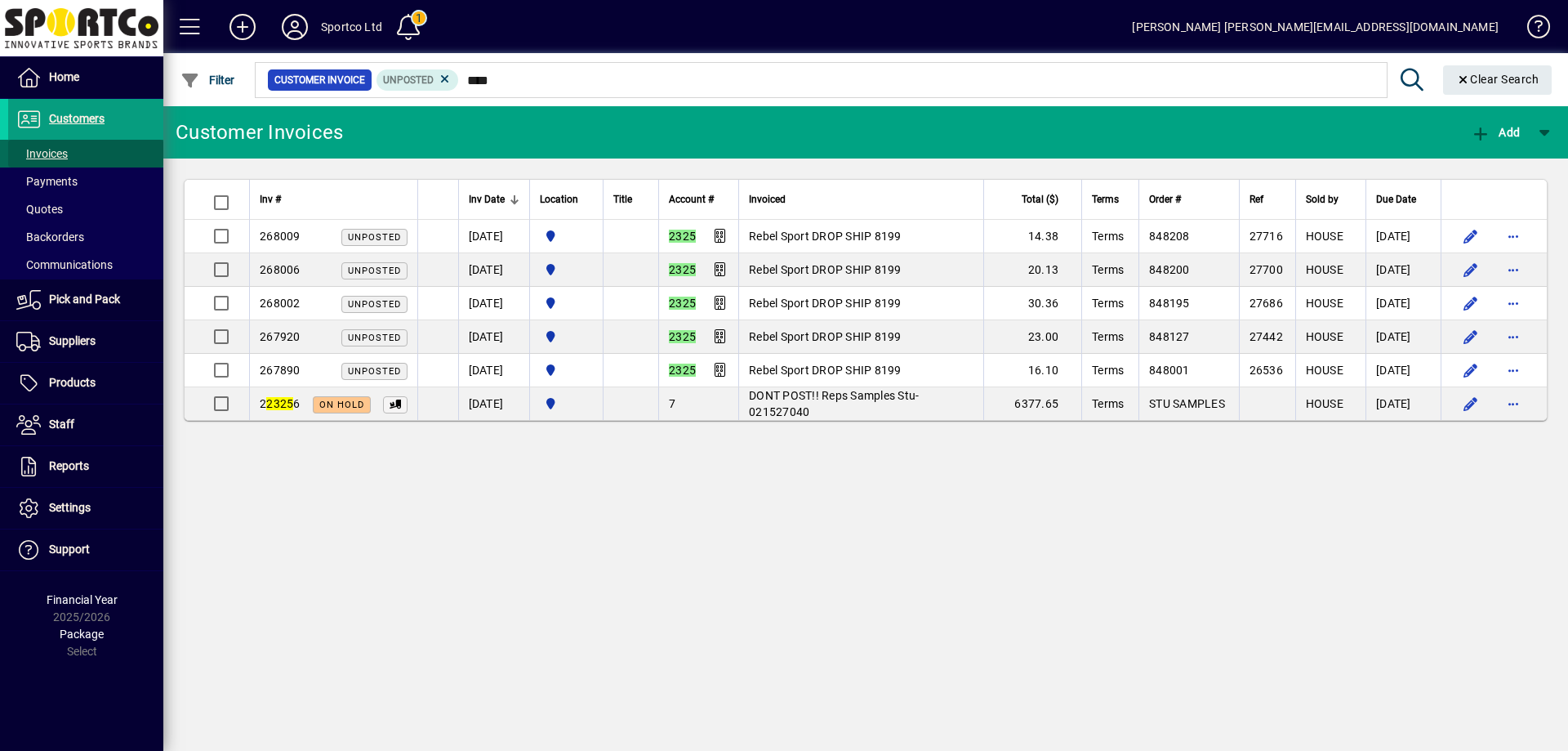
click at [51, 152] on span "Invoices" at bounding box center [42, 153] width 51 height 13
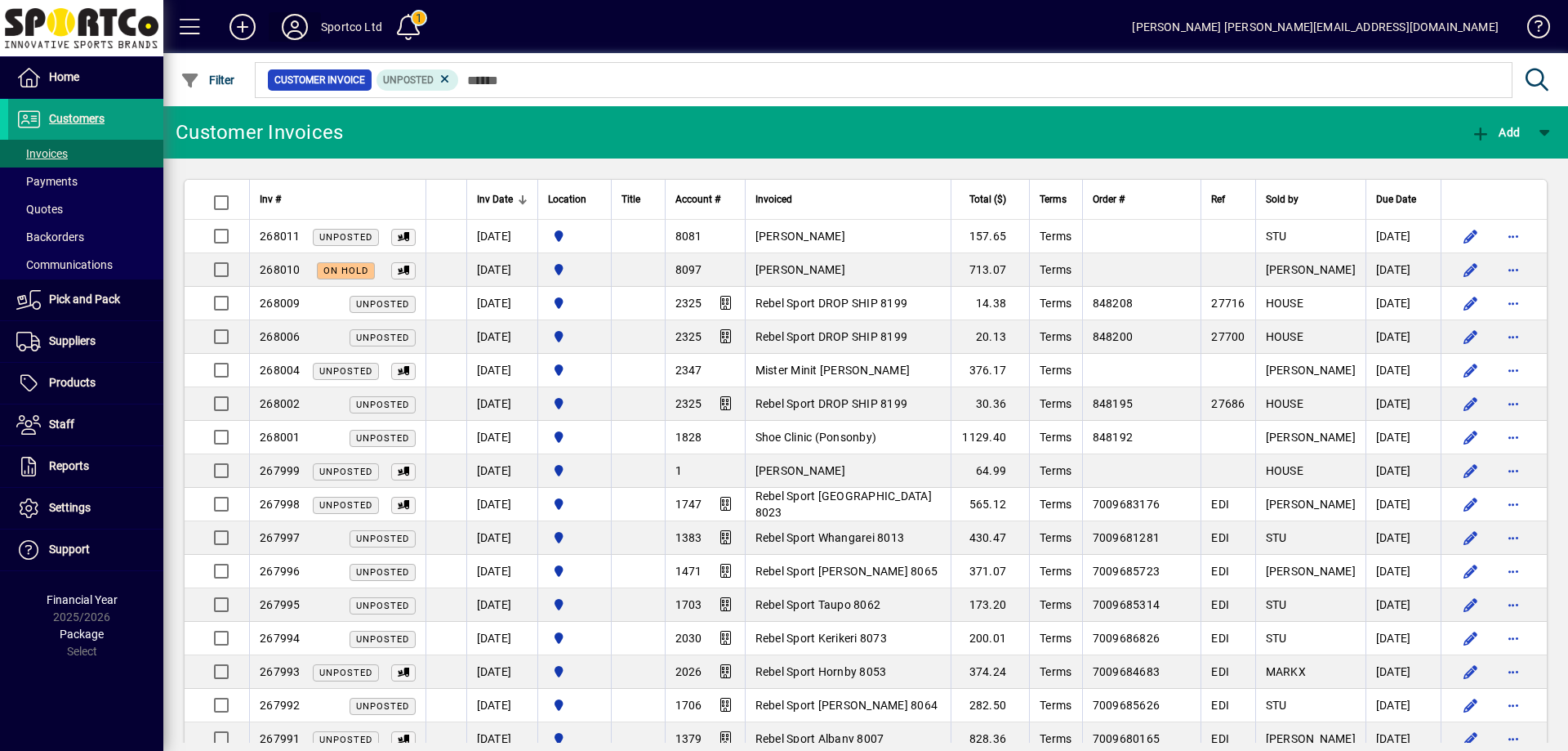
click at [291, 17] on icon at bounding box center [295, 27] width 33 height 26
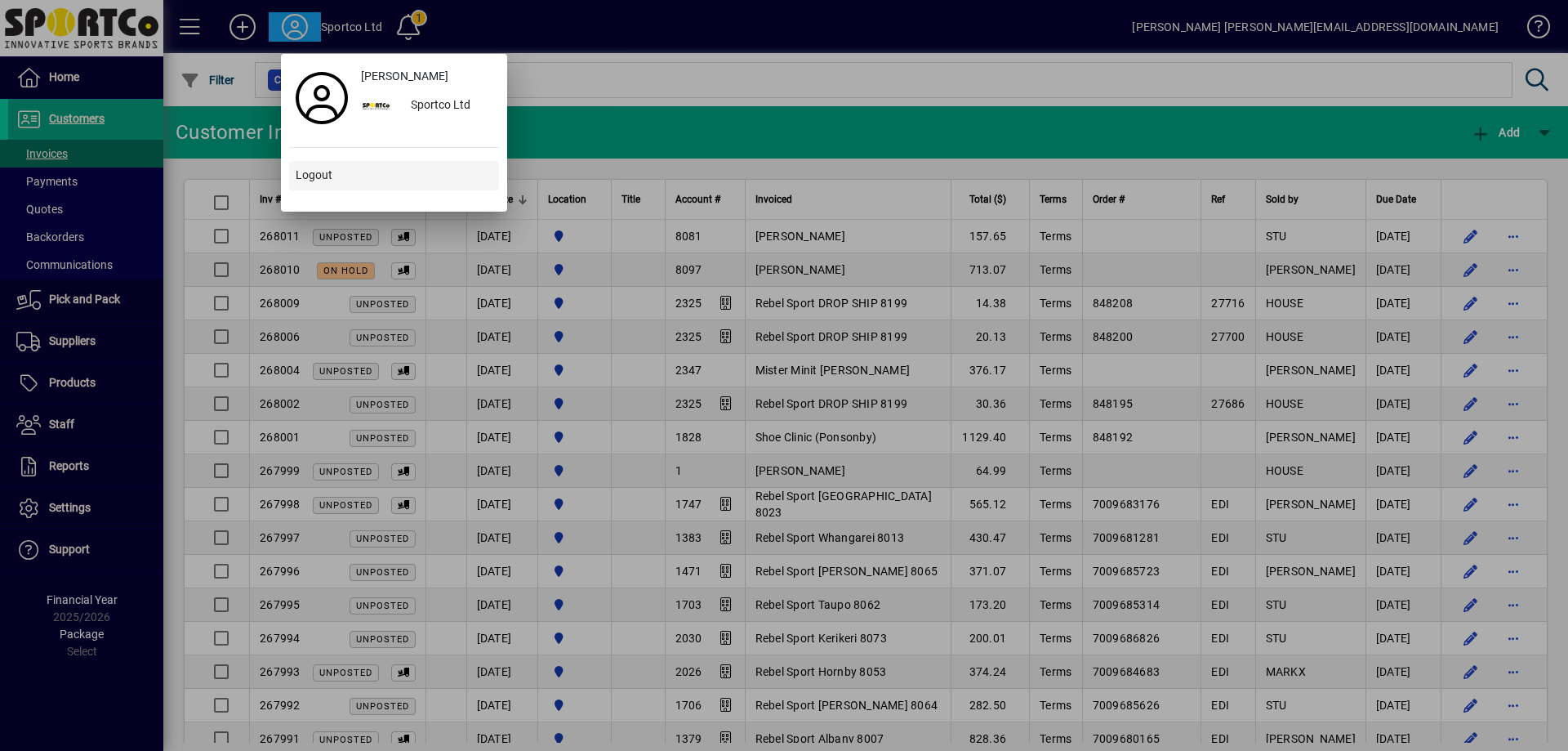
click at [308, 171] on span "Logout" at bounding box center [314, 176] width 36 height 17
